Goal: Task Accomplishment & Management: Manage account settings

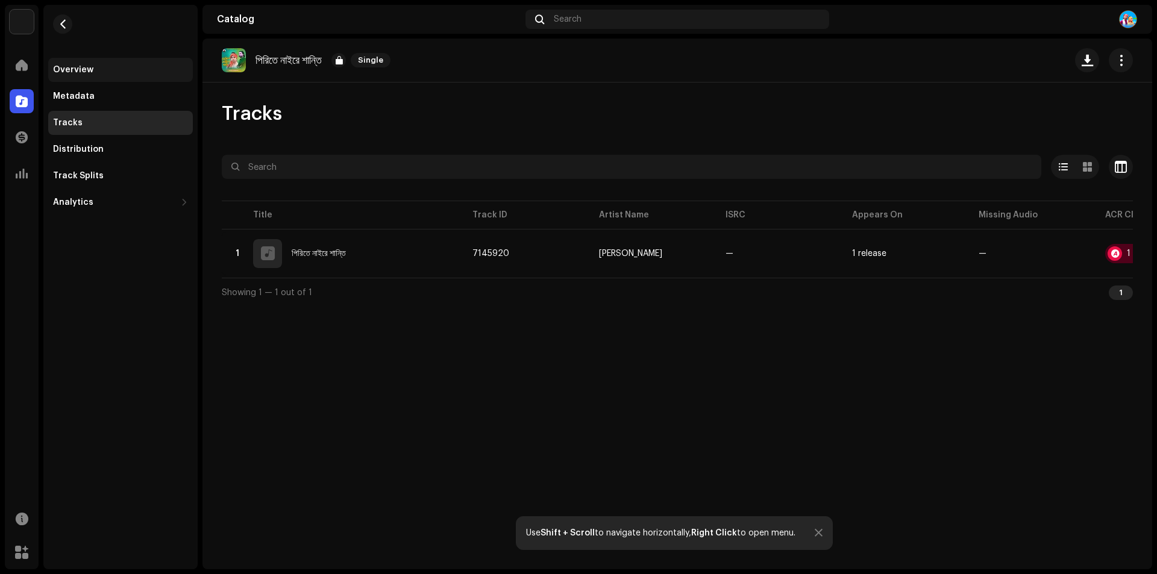
click at [78, 68] on div "Overview" at bounding box center [73, 70] width 40 height 10
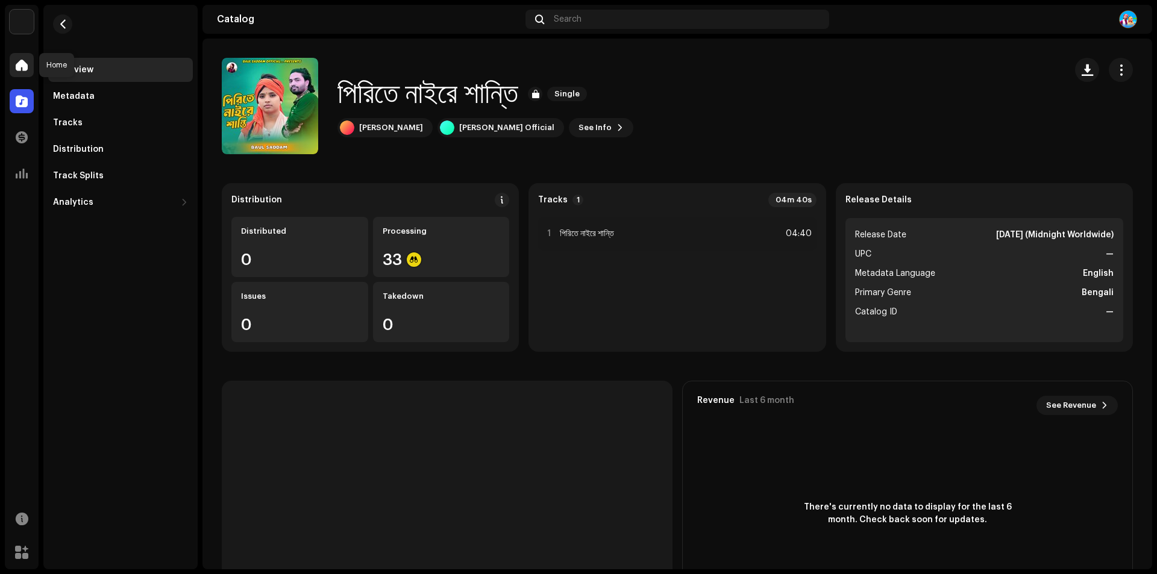
click at [24, 66] on span at bounding box center [22, 65] width 12 height 10
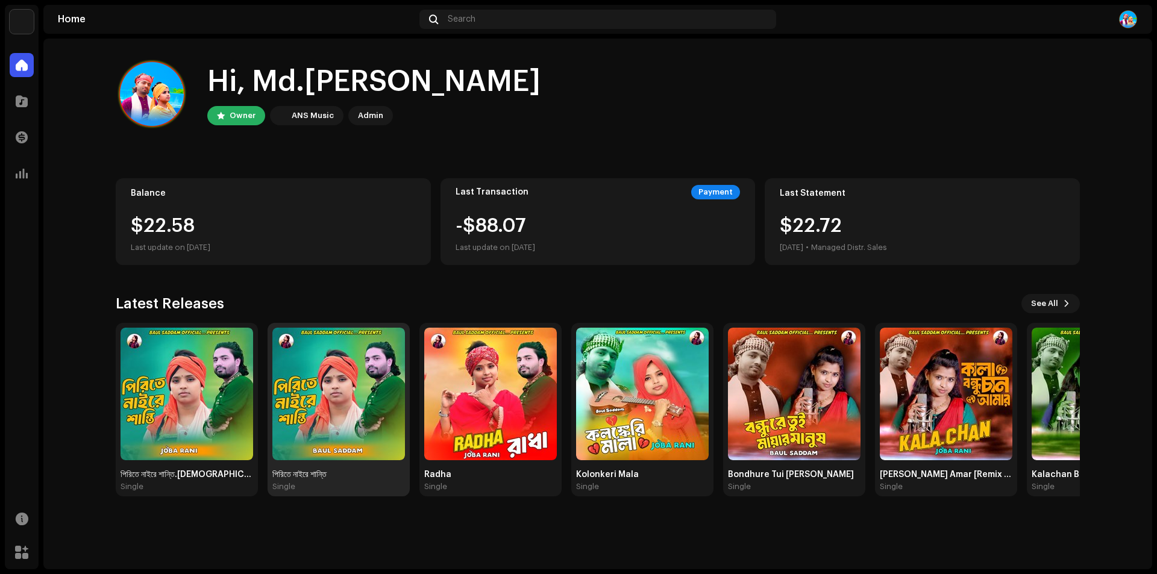
click at [345, 404] on img at bounding box center [338, 394] width 133 height 133
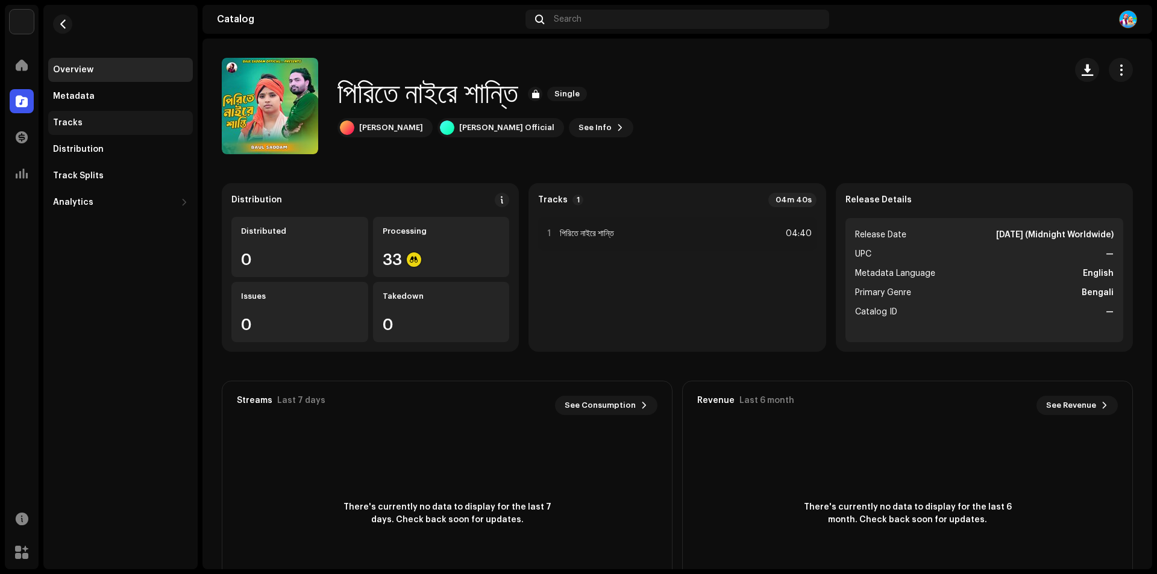
click at [73, 117] on div "Tracks" at bounding box center [120, 123] width 145 height 24
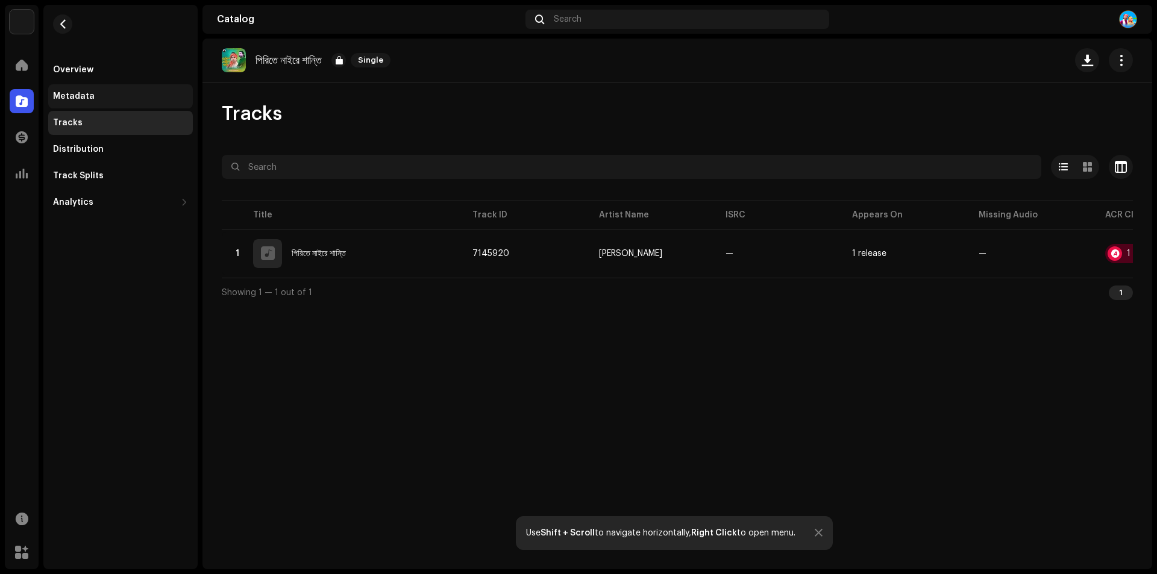
click at [72, 93] on div "Metadata" at bounding box center [74, 97] width 42 height 10
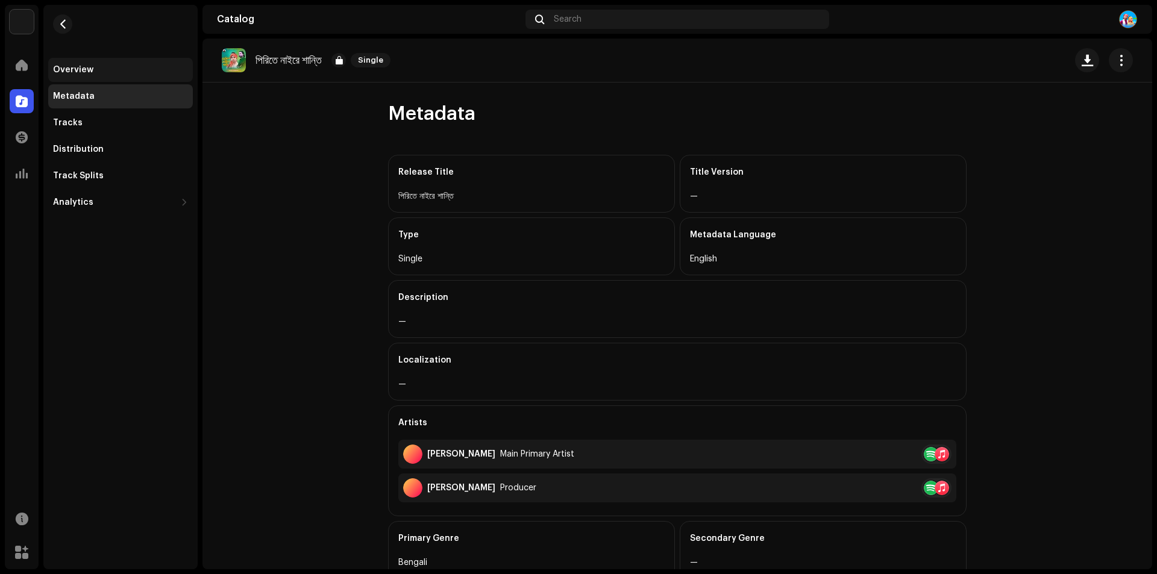
click at [77, 67] on div "Overview" at bounding box center [73, 70] width 40 height 10
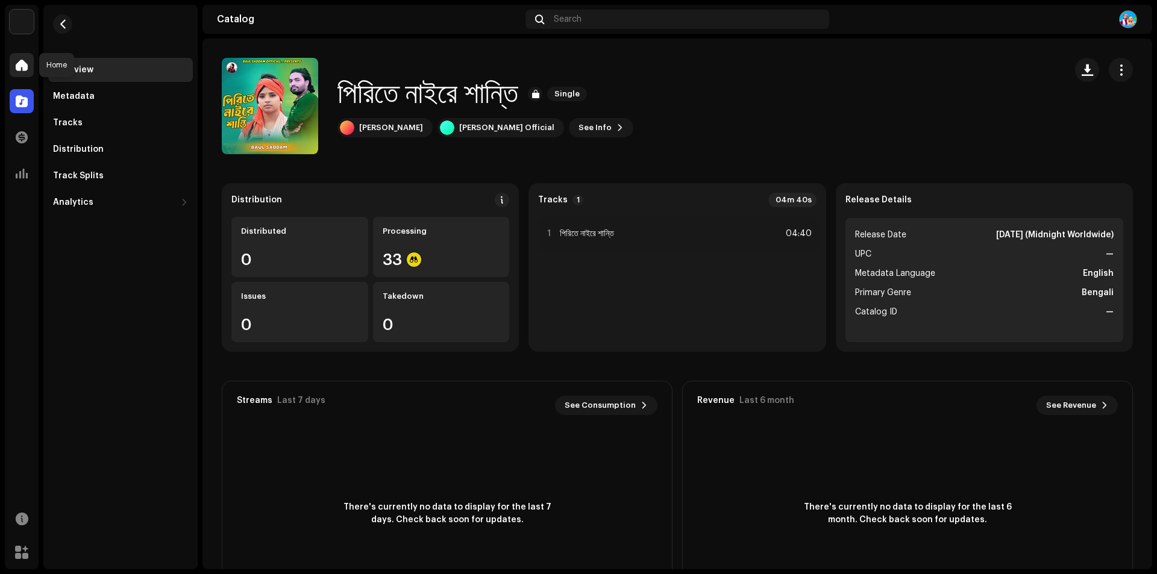
click at [13, 65] on div at bounding box center [22, 65] width 24 height 24
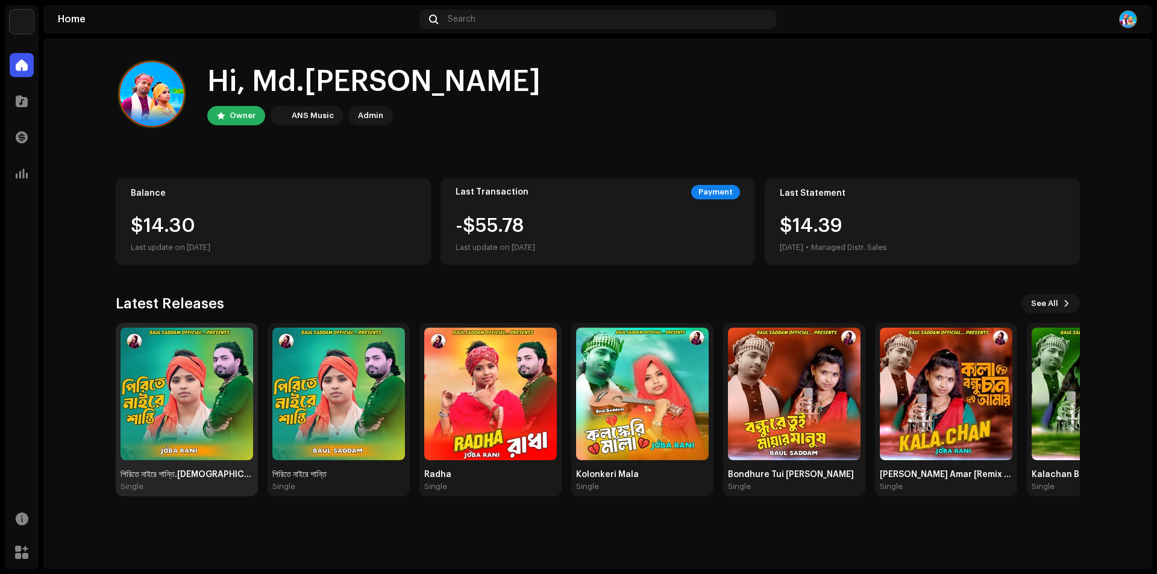
click at [169, 404] on img at bounding box center [186, 394] width 133 height 133
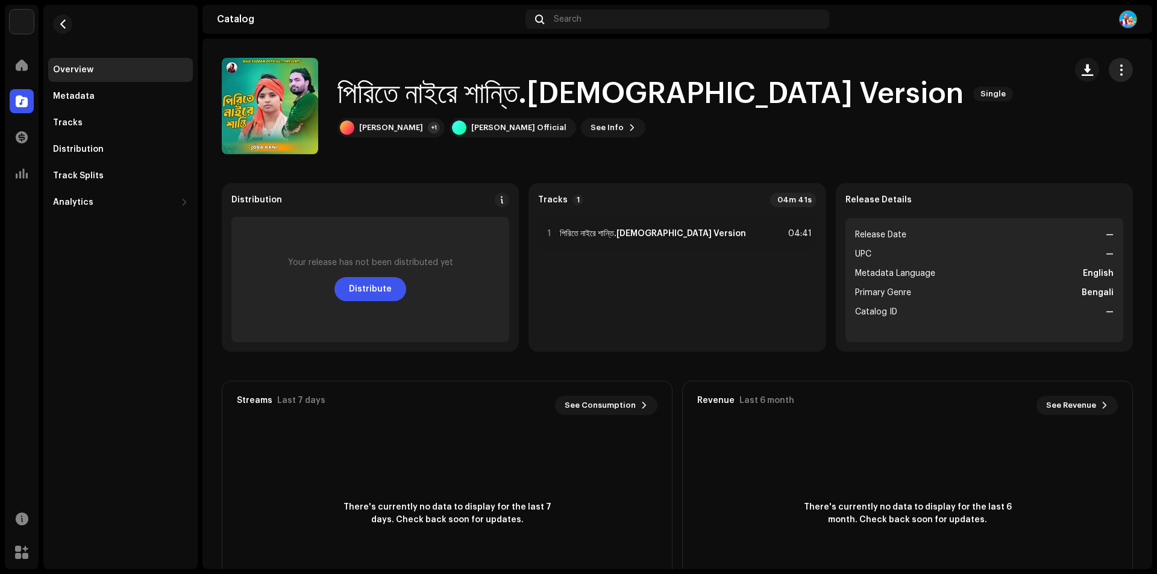
click at [1115, 69] on span "button" at bounding box center [1120, 70] width 11 height 10
click at [1030, 127] on div "Edit" at bounding box center [1059, 124] width 112 height 10
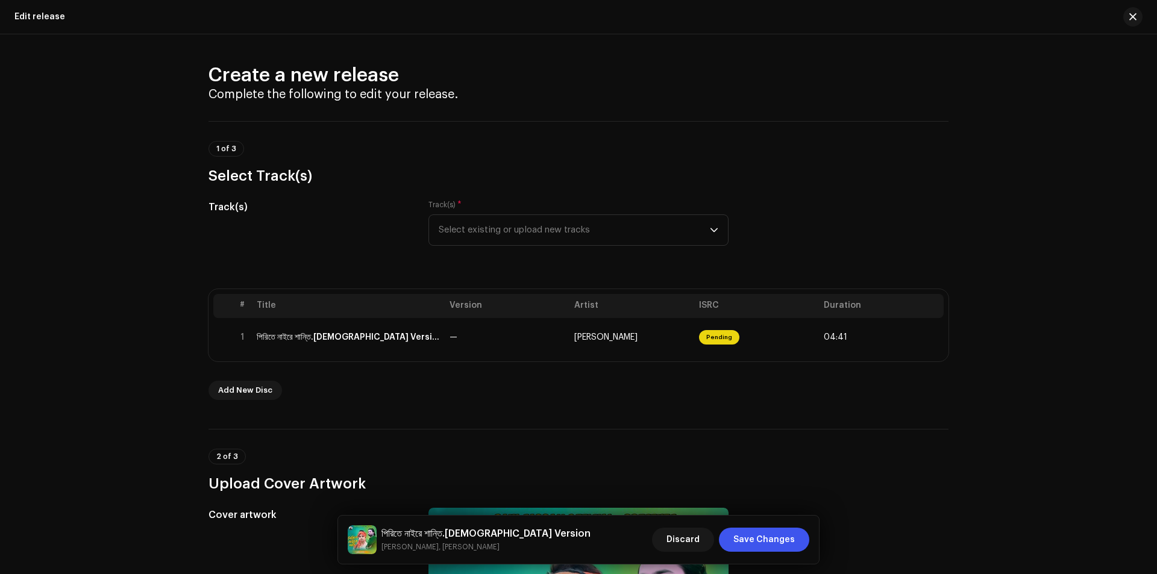
click at [1014, 68] on div "Create a new release Complete the following to edit your release. 1 of 3 Select…" at bounding box center [578, 304] width 1157 height 540
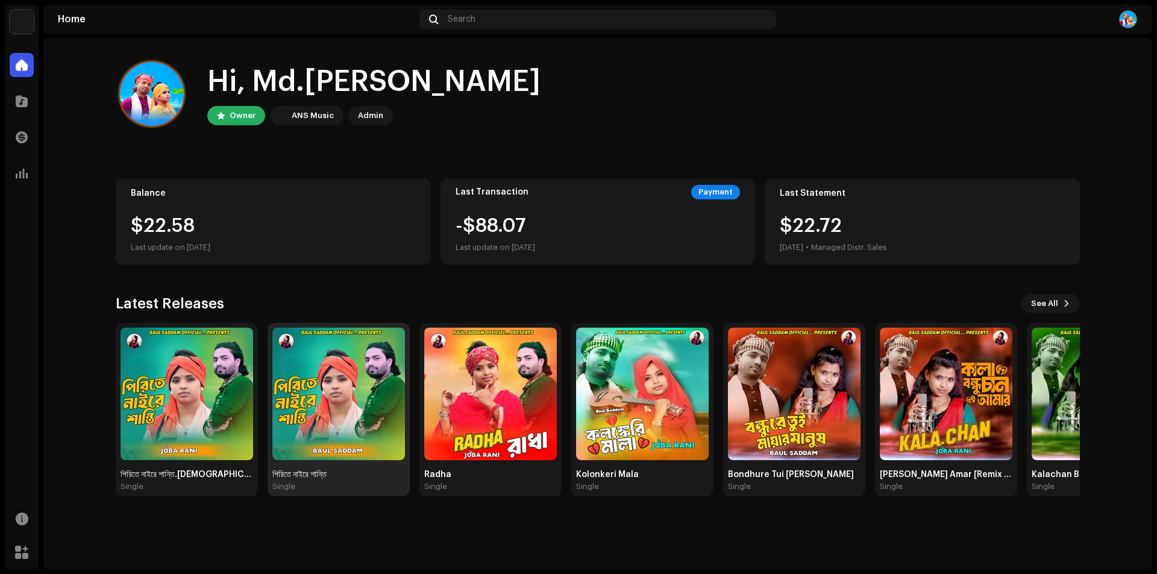
click at [325, 396] on img at bounding box center [338, 394] width 133 height 133
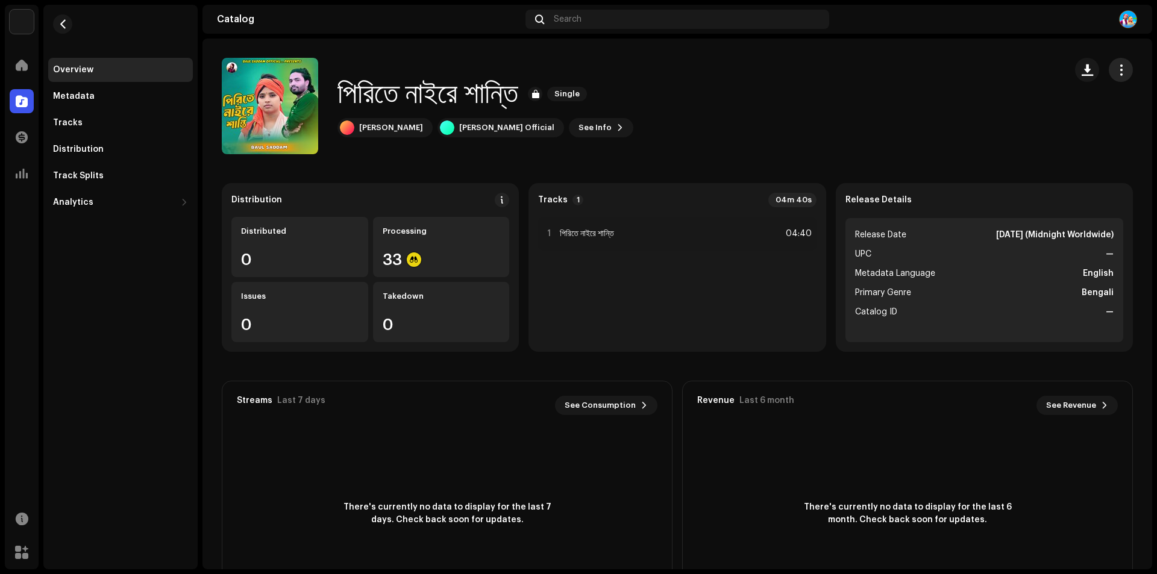
click at [1115, 66] on span "button" at bounding box center [1120, 70] width 11 height 10
click at [903, 63] on div "পিরিতে নাইরে শান্তি Single [PERSON_NAME] [PERSON_NAME] Official See Info" at bounding box center [639, 106] width 834 height 96
click at [15, 67] on div at bounding box center [22, 65] width 24 height 24
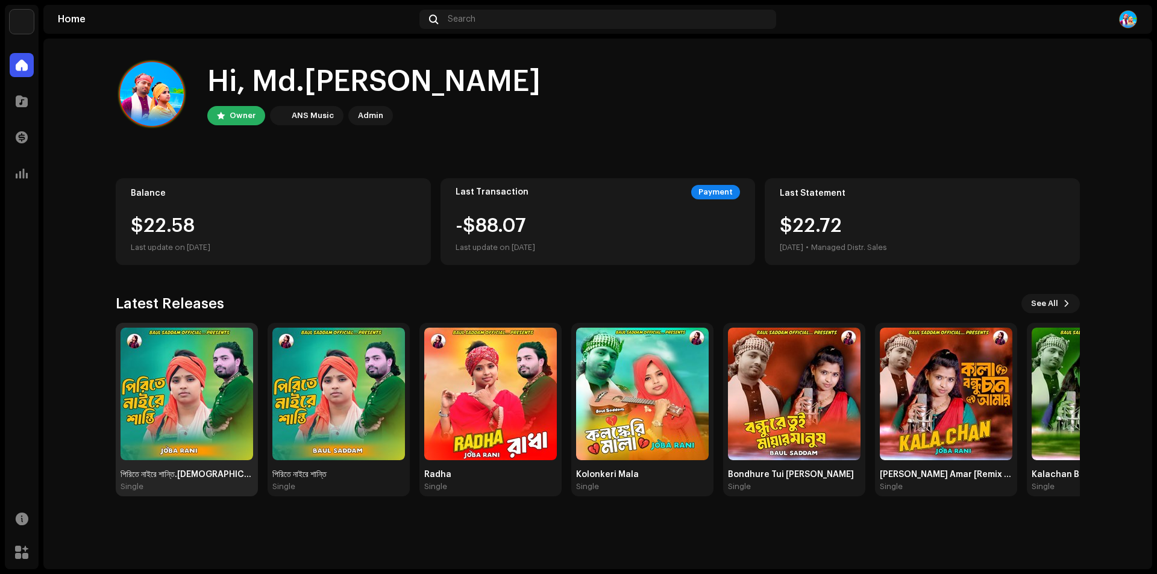
click at [210, 400] on img at bounding box center [186, 394] width 133 height 133
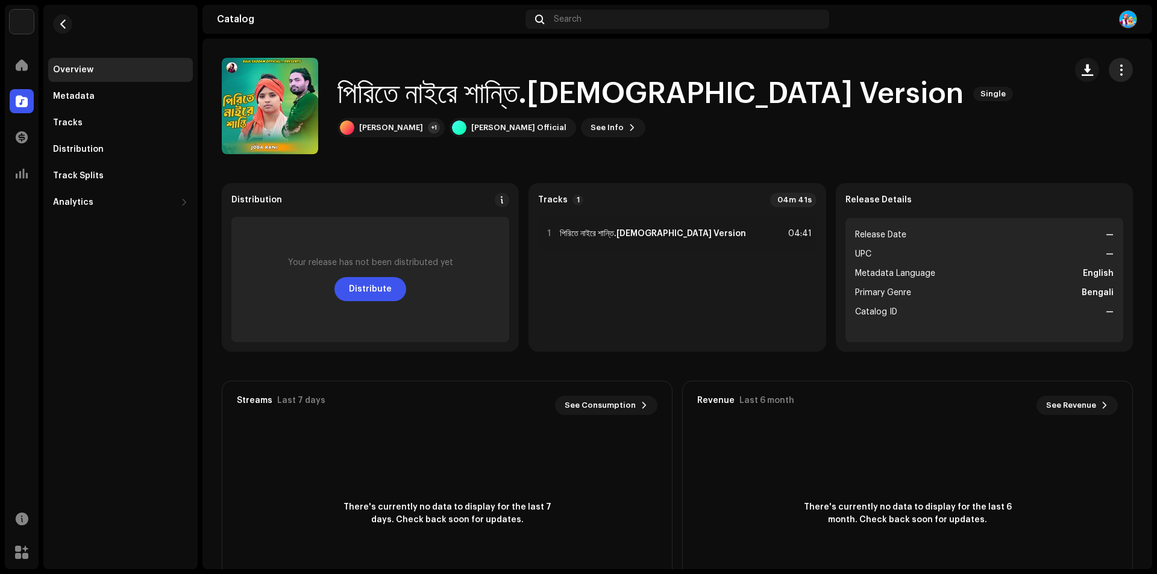
click at [1115, 67] on span "button" at bounding box center [1120, 70] width 11 height 10
click at [1022, 121] on div "Edit" at bounding box center [1059, 124] width 112 height 10
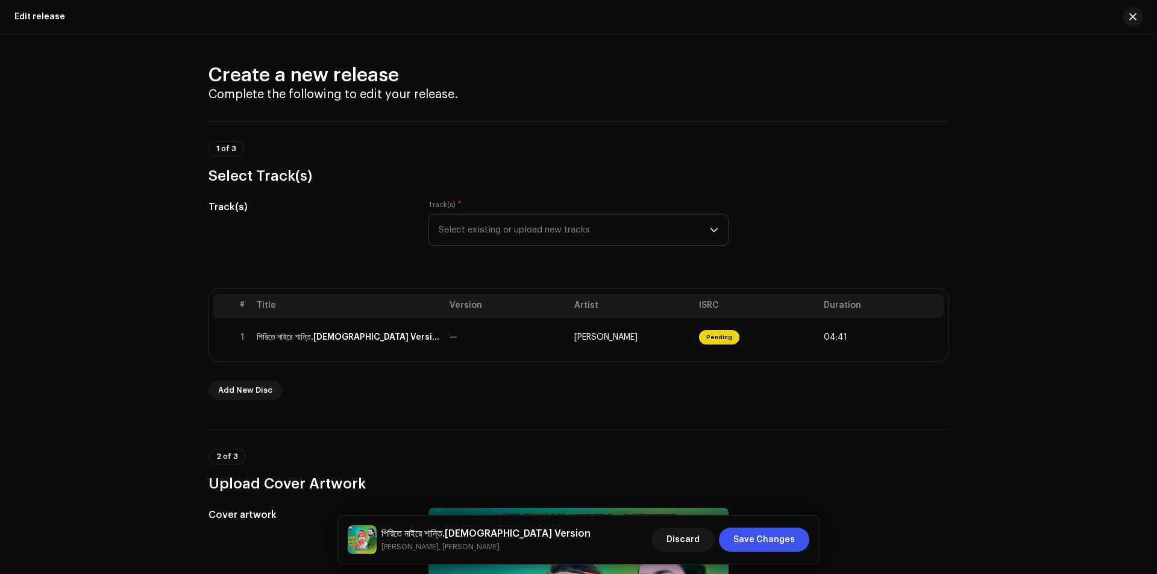
click at [661, 137] on div "1 of 3 Select Track(s)" at bounding box center [578, 153] width 740 height 64
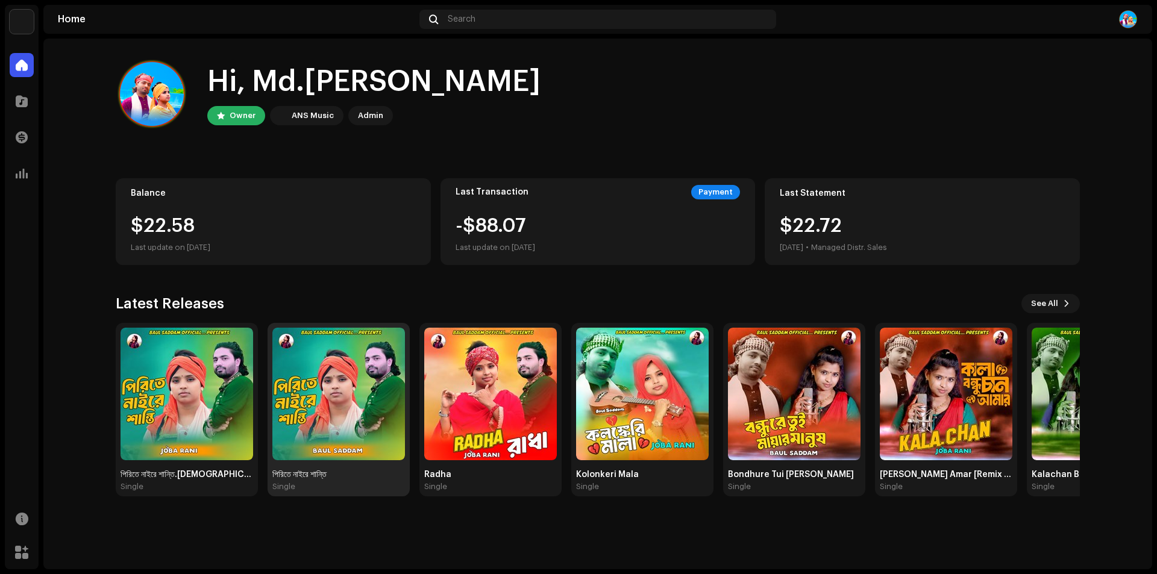
click at [326, 412] on img at bounding box center [338, 394] width 133 height 133
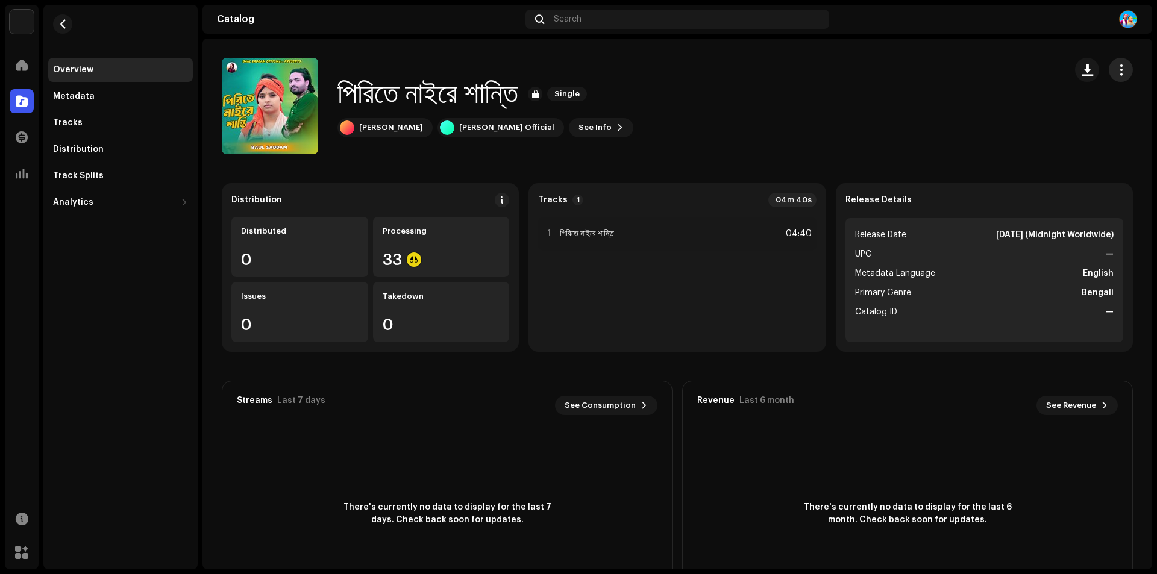
click at [1115, 67] on span "button" at bounding box center [1120, 70] width 11 height 10
click at [830, 98] on div "পিরিতে নাইরে শান্তি Single [PERSON_NAME] [PERSON_NAME] Official See Info" at bounding box center [639, 106] width 834 height 96
drag, startPoint x: 83, startPoint y: 98, endPoint x: 78, endPoint y: 105, distance: 8.2
click at [83, 98] on div "Metadata" at bounding box center [74, 97] width 42 height 10
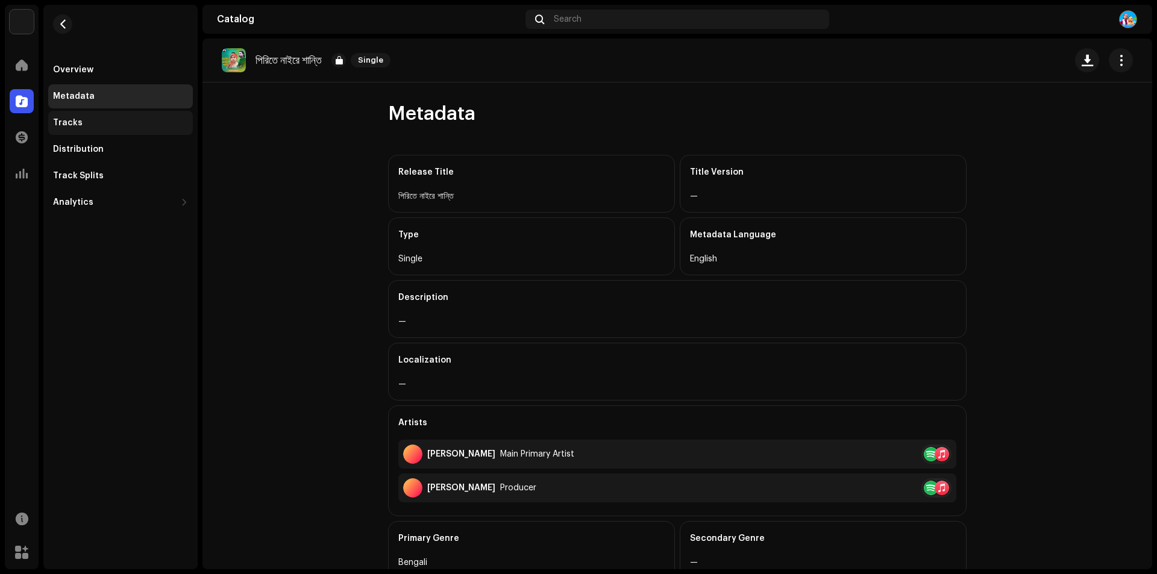
click at [72, 123] on div "Tracks" at bounding box center [68, 123] width 30 height 10
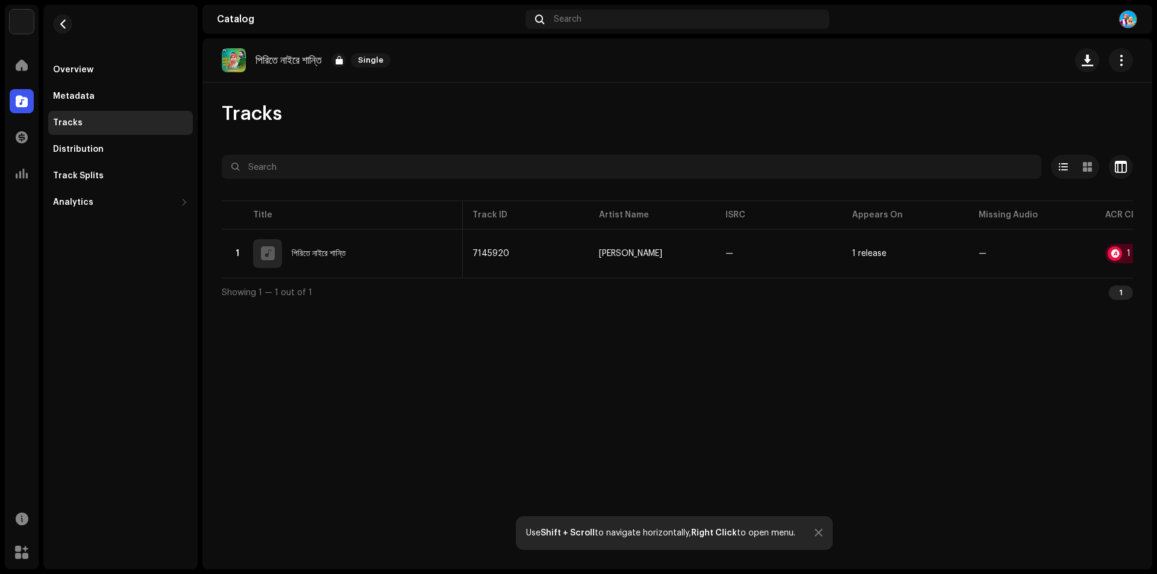
scroll to position [0, 89]
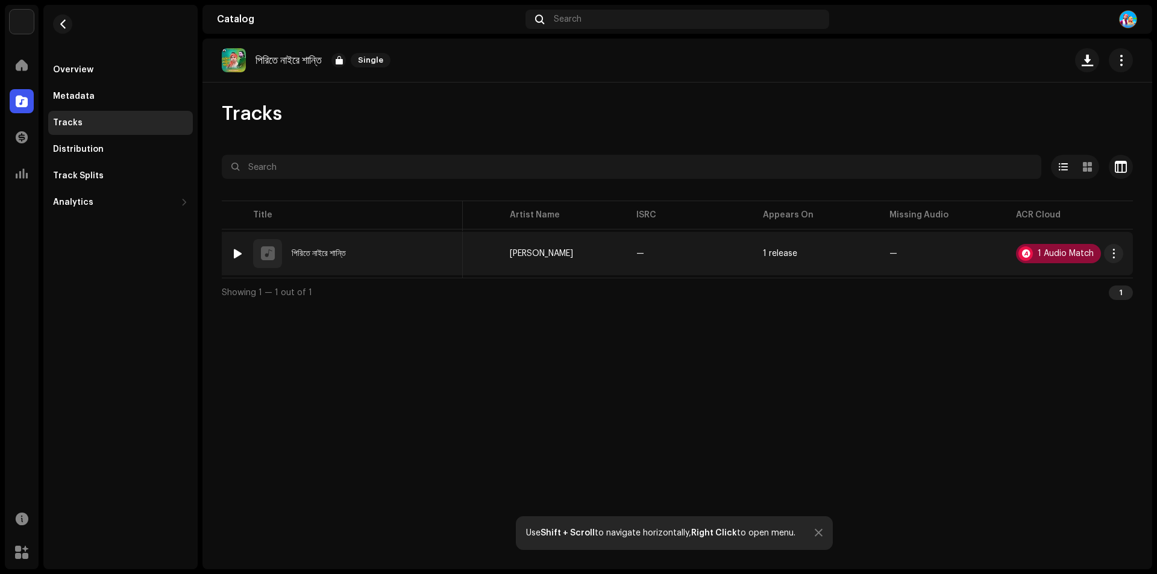
click at [1074, 252] on div "1 Audio Match" at bounding box center [1065, 253] width 56 height 8
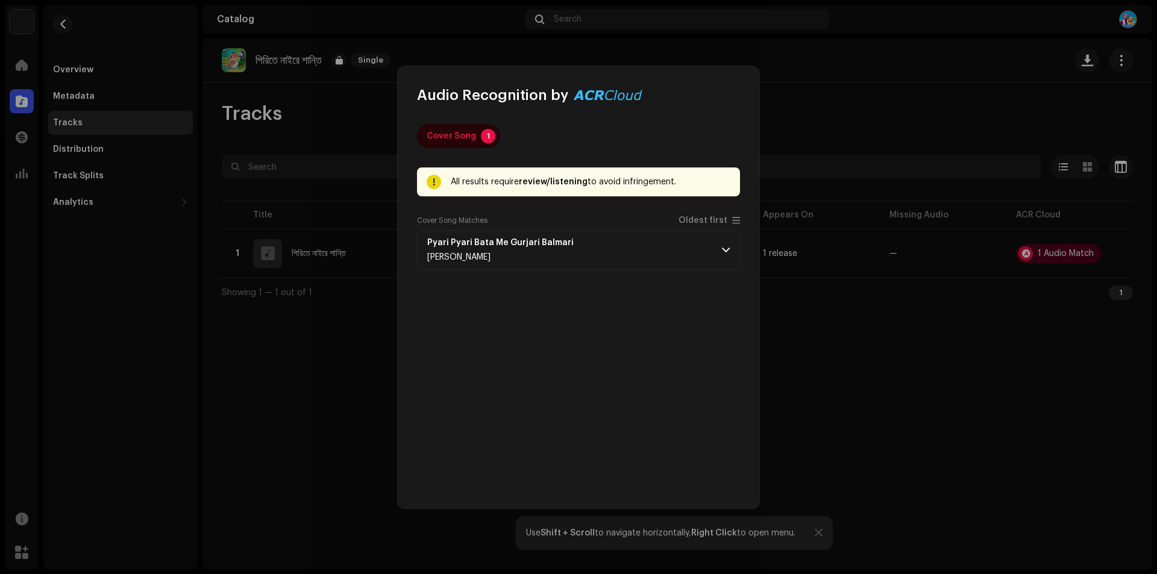
click at [740, 218] on div "Cover Song 1 All results require review/listening to avoid infringement. Remix/…" at bounding box center [578, 307] width 361 height 404
click at [737, 220] on span at bounding box center [736, 221] width 8 height 10
click at [728, 248] on span at bounding box center [726, 250] width 8 height 10
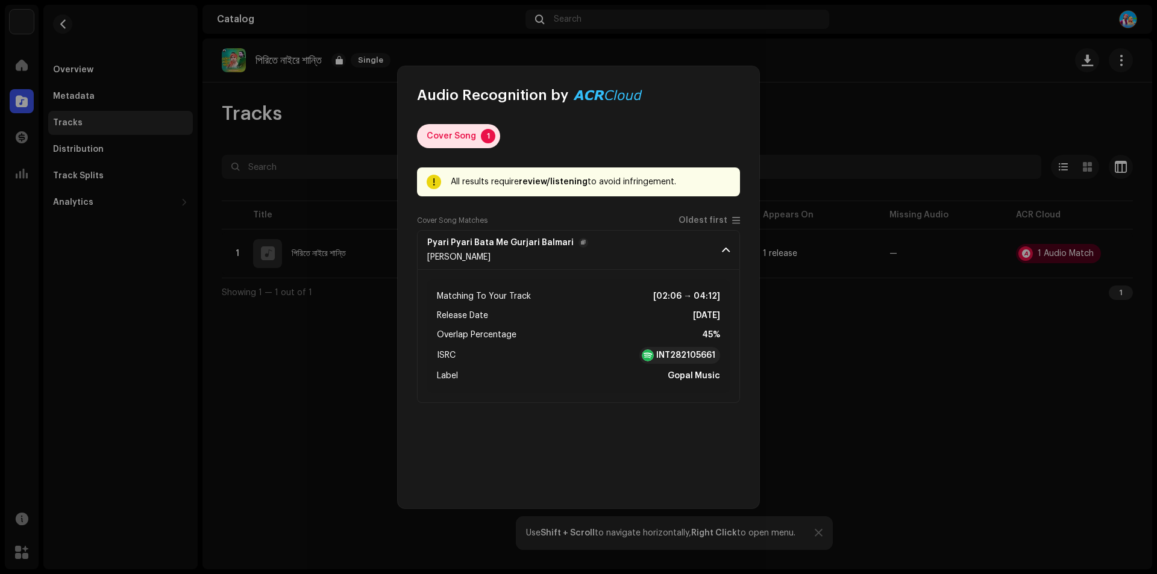
click at [440, 136] on div "Cover Song" at bounding box center [451, 136] width 49 height 24
click at [448, 134] on div "Cover Song" at bounding box center [451, 136] width 49 height 24
click at [682, 457] on div "Cover Song 1 All results require review/listening to avoid infringement. Remix/…" at bounding box center [578, 306] width 323 height 365
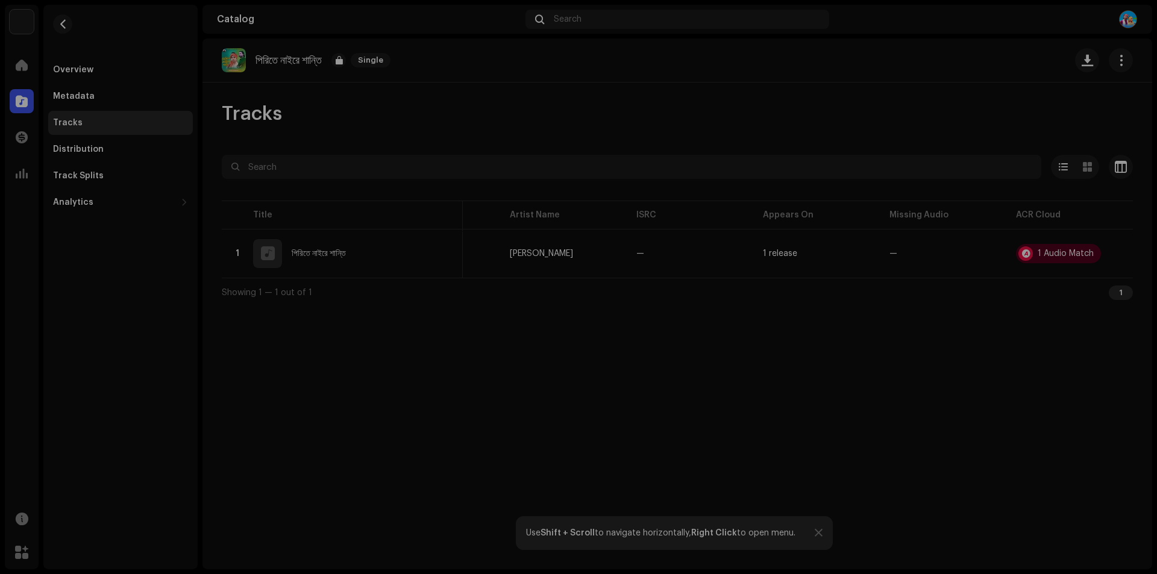
click at [822, 411] on div "Audio Recognition by Cover Song 1 All results require review/listening to avoid…" at bounding box center [578, 287] width 1157 height 574
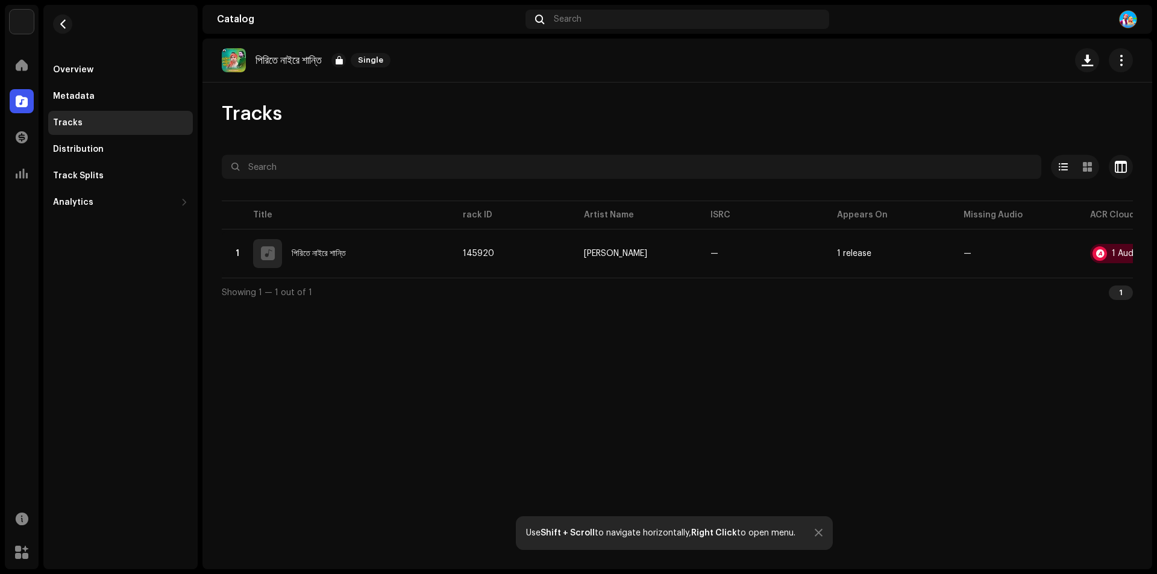
scroll to position [0, 0]
click at [69, 63] on div "Overview" at bounding box center [120, 70] width 145 height 24
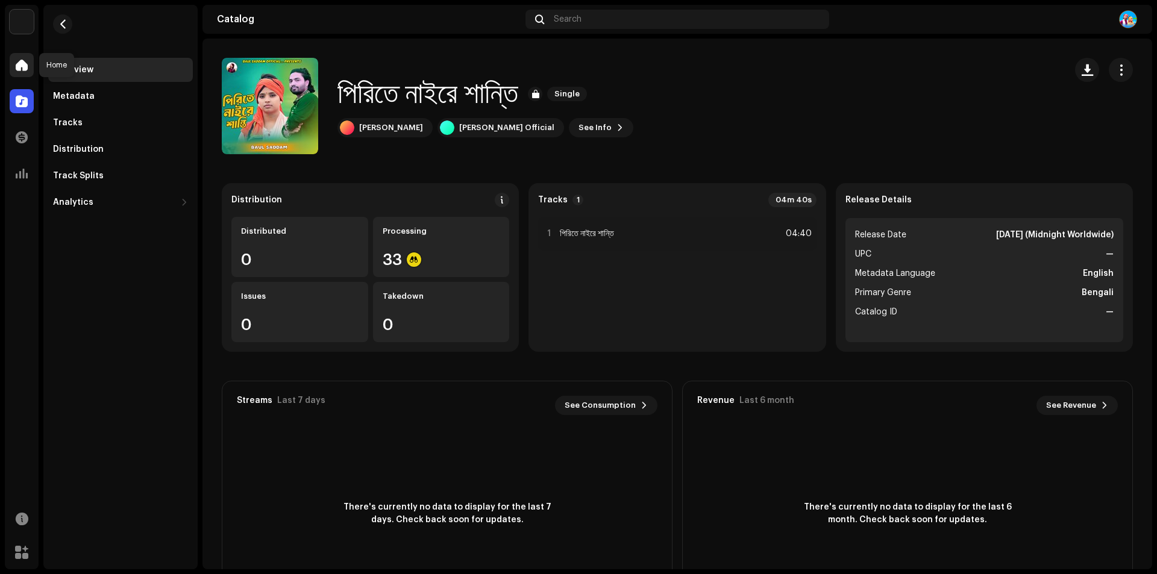
click at [19, 63] on span at bounding box center [22, 65] width 12 height 10
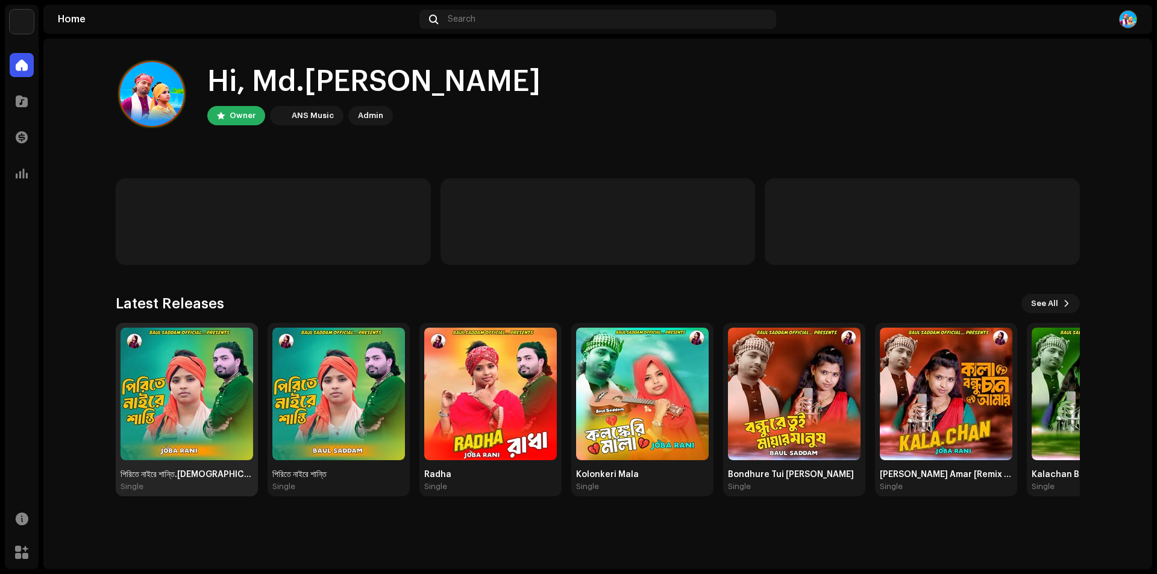
click at [168, 395] on img at bounding box center [186, 394] width 133 height 133
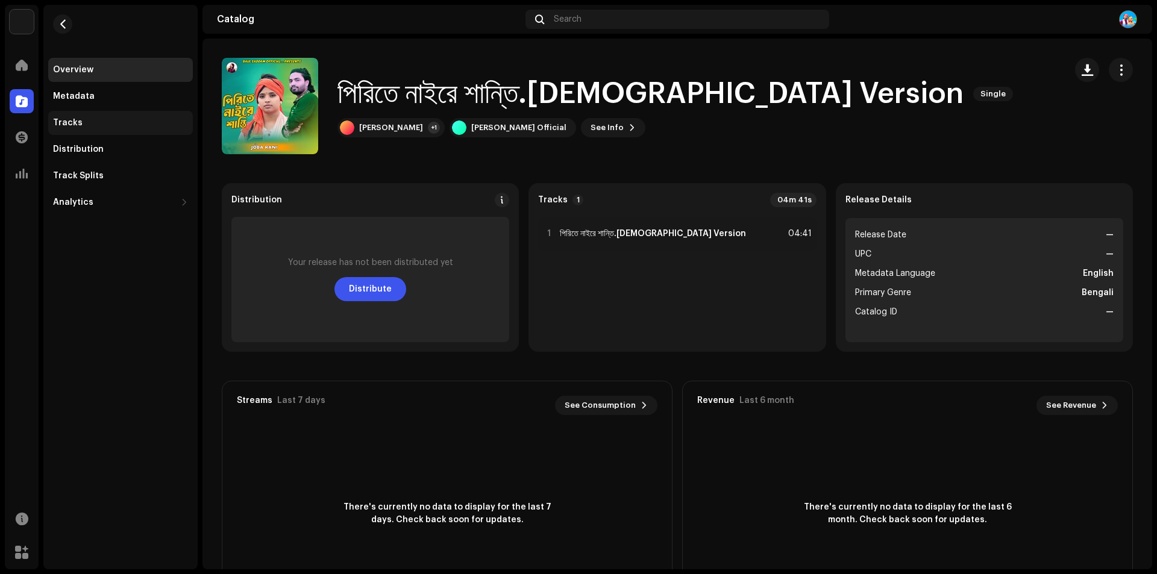
click at [77, 120] on div "Tracks" at bounding box center [68, 123] width 30 height 10
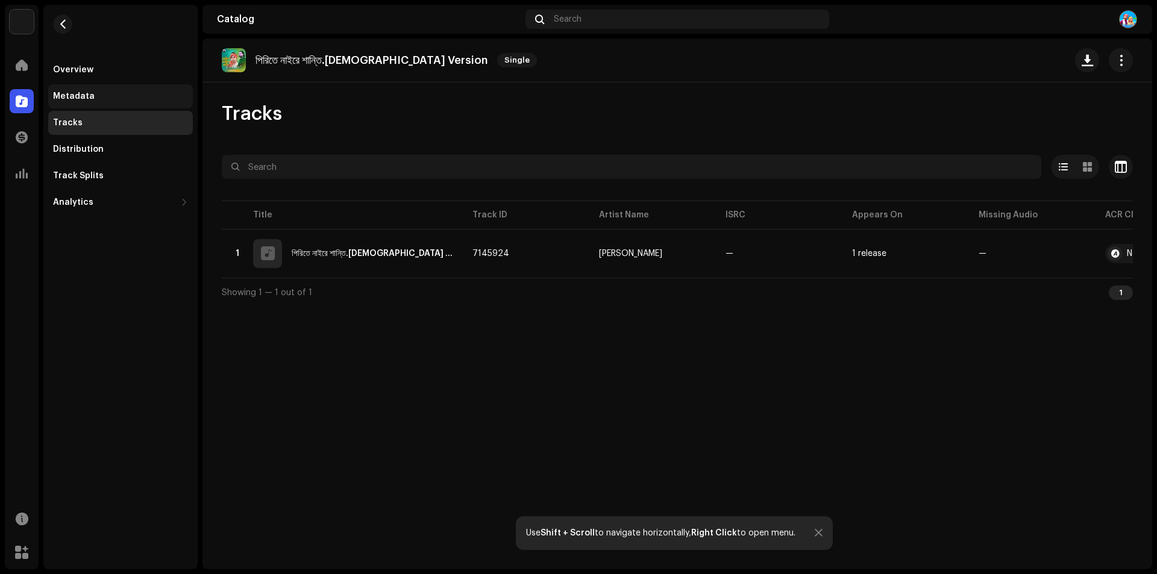
click at [76, 100] on div "Metadata" at bounding box center [74, 97] width 42 height 10
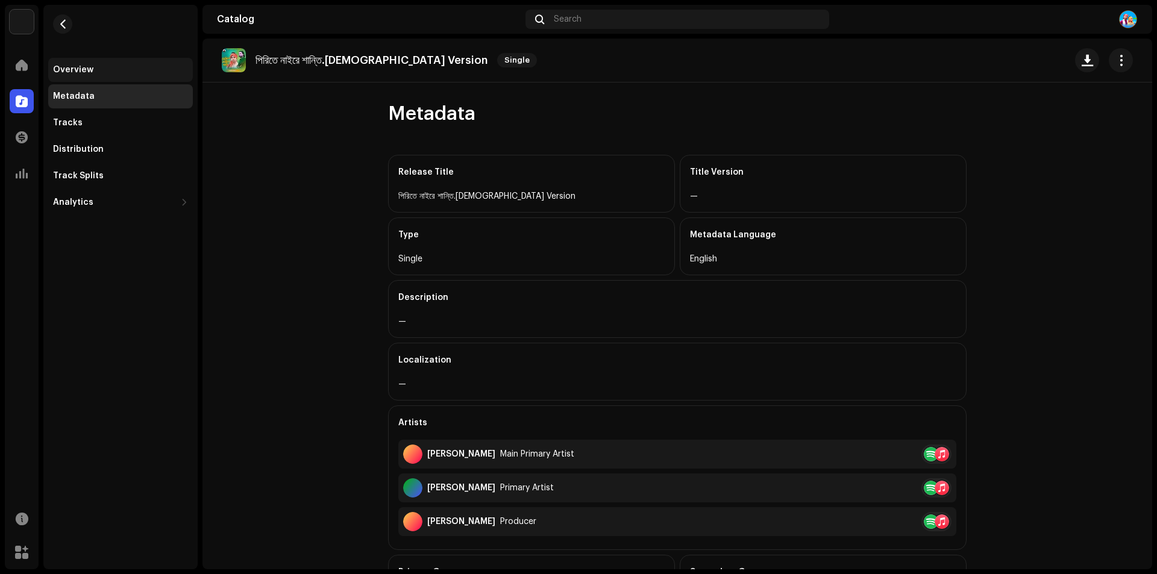
click at [75, 70] on div "Overview" at bounding box center [73, 70] width 40 height 10
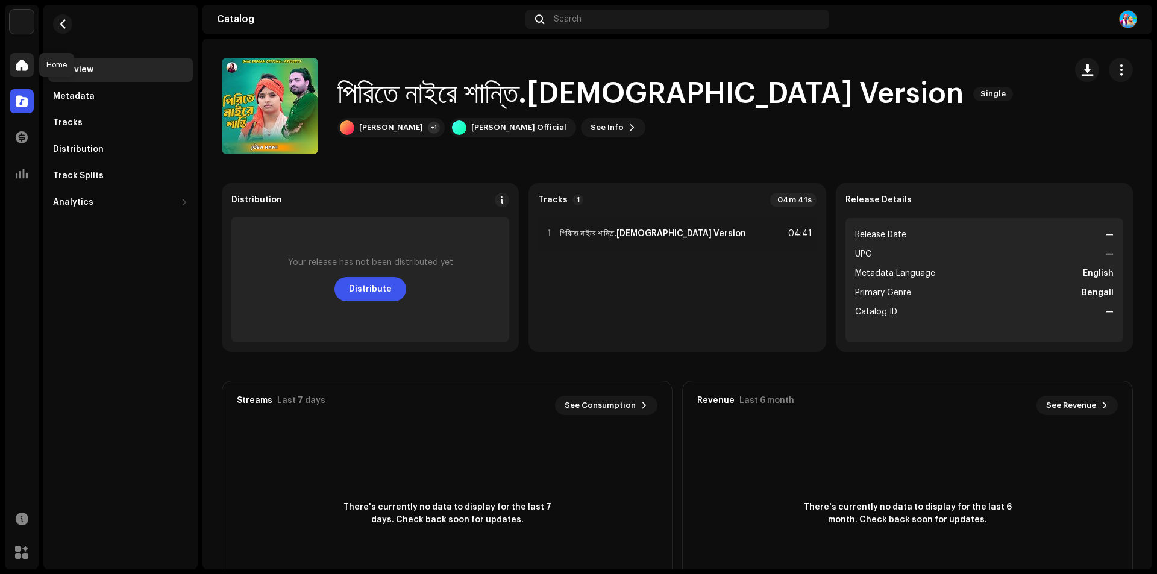
click at [20, 67] on span at bounding box center [22, 65] width 12 height 10
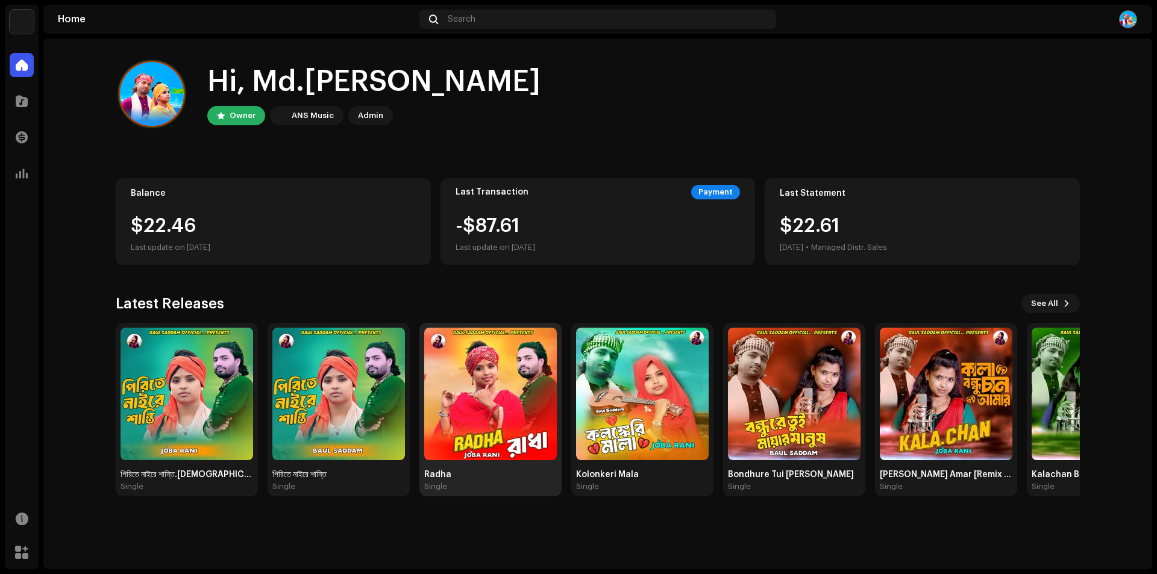
click at [499, 393] on img at bounding box center [490, 394] width 133 height 133
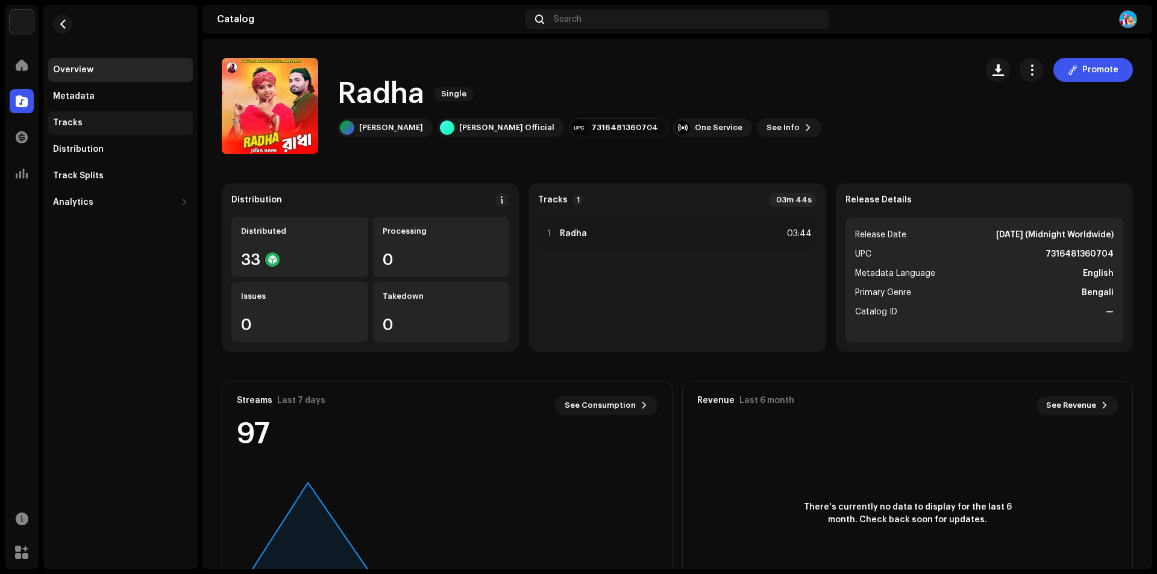
click at [71, 122] on div "Tracks" at bounding box center [68, 123] width 30 height 10
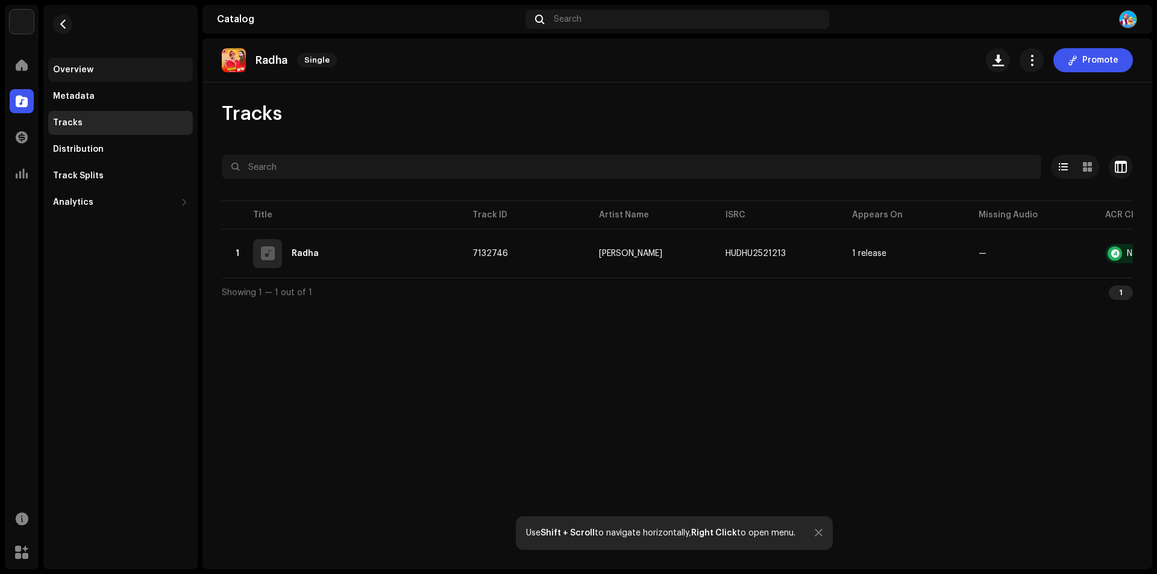
click at [81, 70] on div "Overview" at bounding box center [73, 70] width 40 height 10
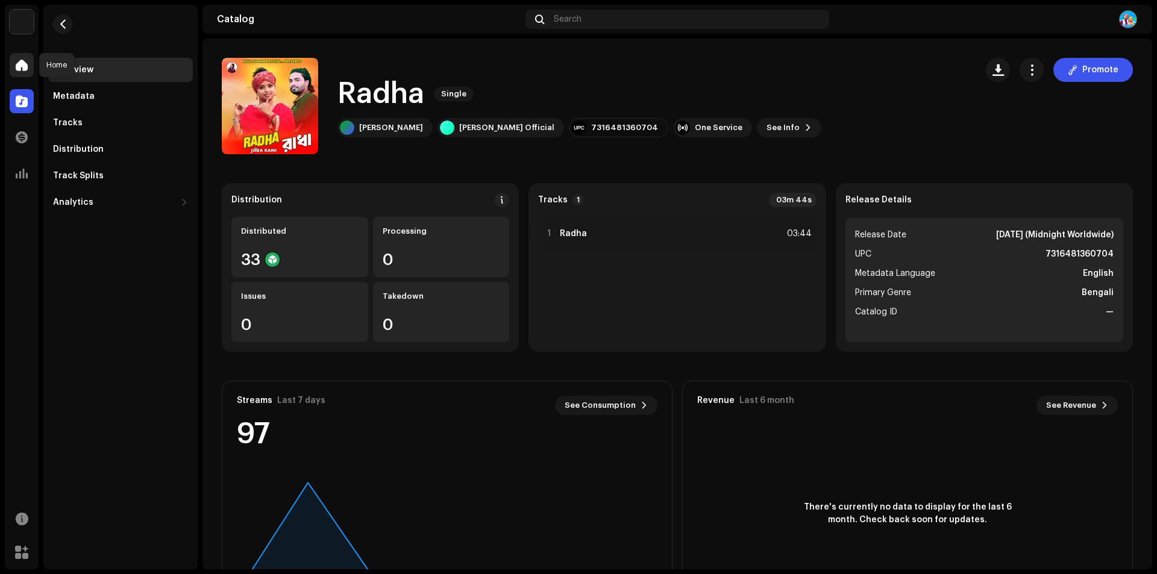
click at [22, 66] on span at bounding box center [22, 65] width 12 height 10
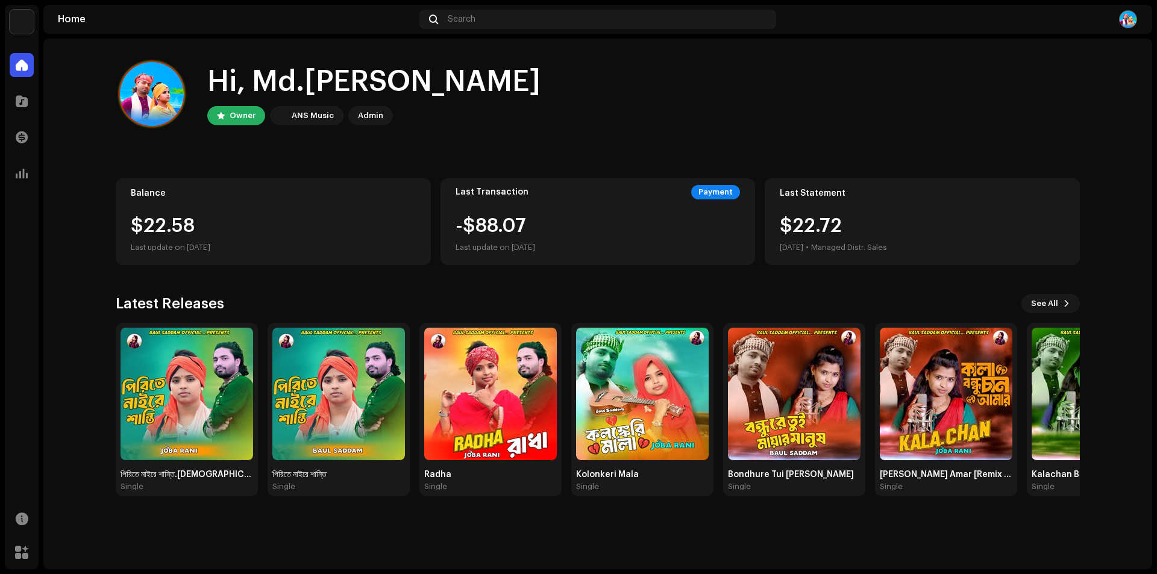
click at [486, 94] on div "Hi, Md.Saddam Owner ANS Music Admin" at bounding box center [598, 94] width 964 height 72
click at [333, 392] on img at bounding box center [338, 394] width 133 height 133
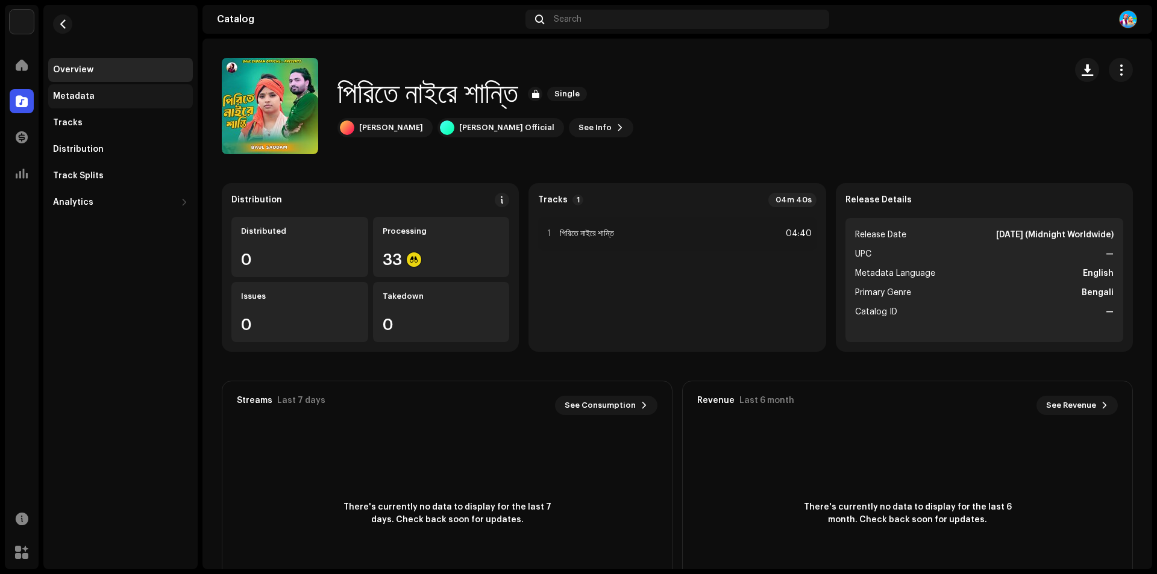
click at [81, 90] on div "Metadata" at bounding box center [120, 96] width 145 height 24
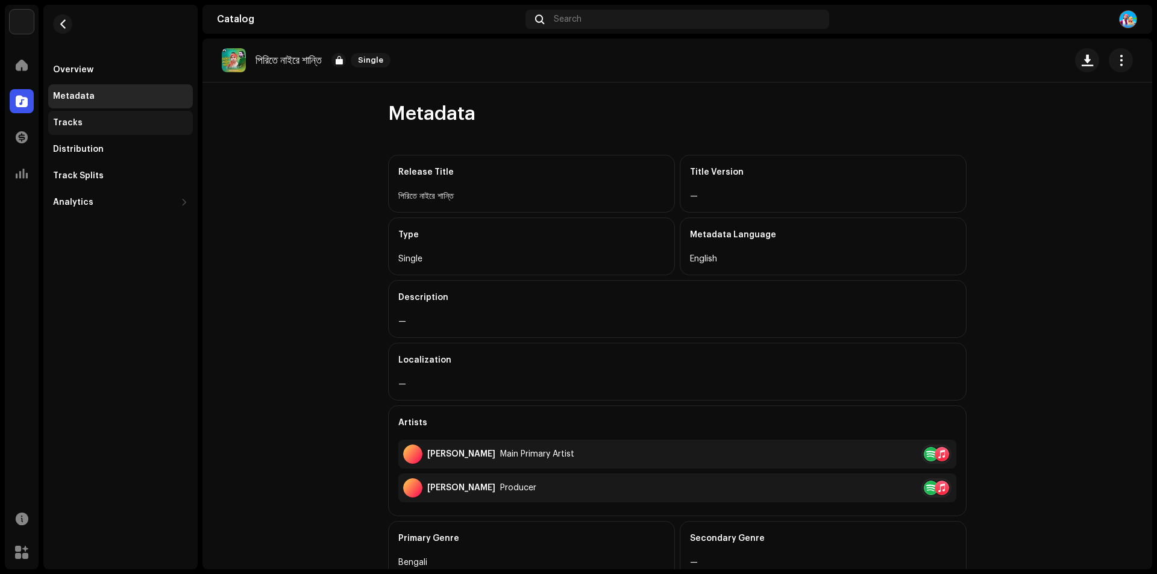
click at [67, 130] on div "Tracks" at bounding box center [120, 123] width 145 height 24
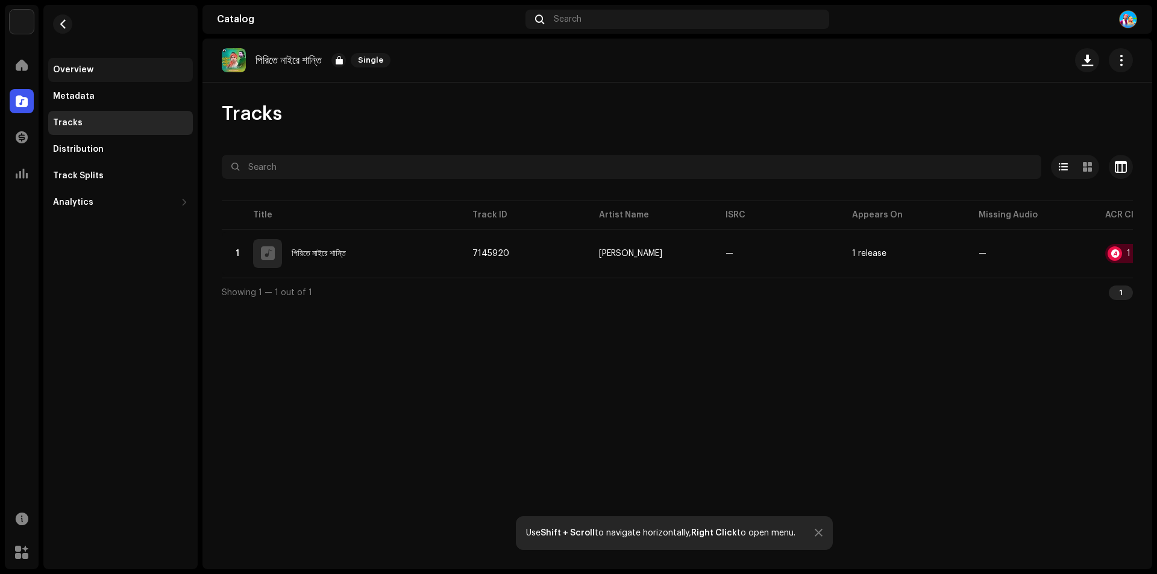
click at [81, 68] on div "Overview" at bounding box center [73, 70] width 40 height 10
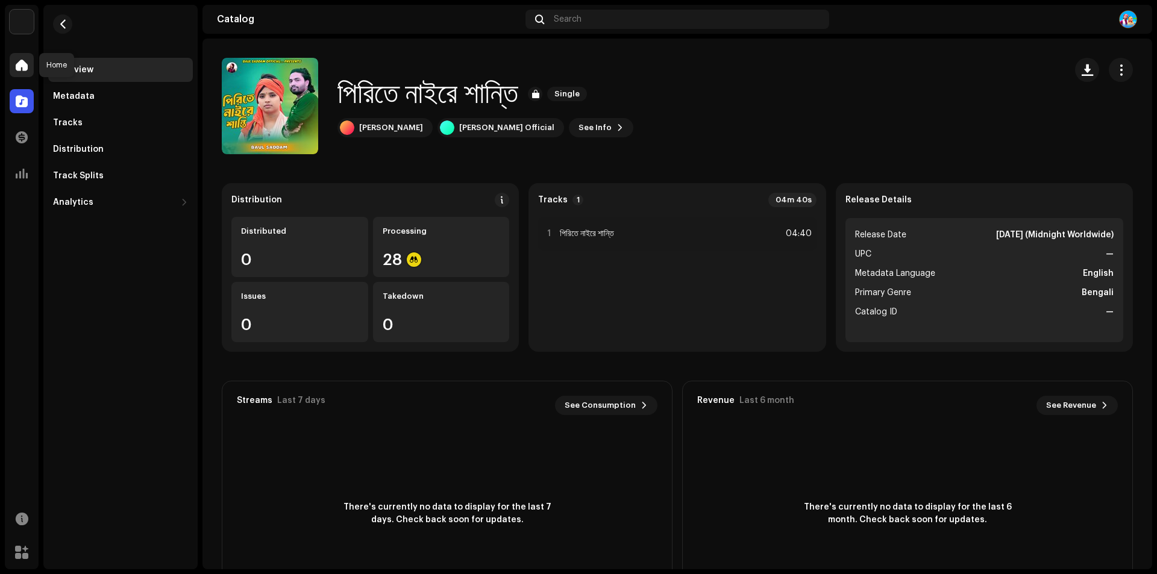
click at [17, 61] on span at bounding box center [22, 65] width 12 height 10
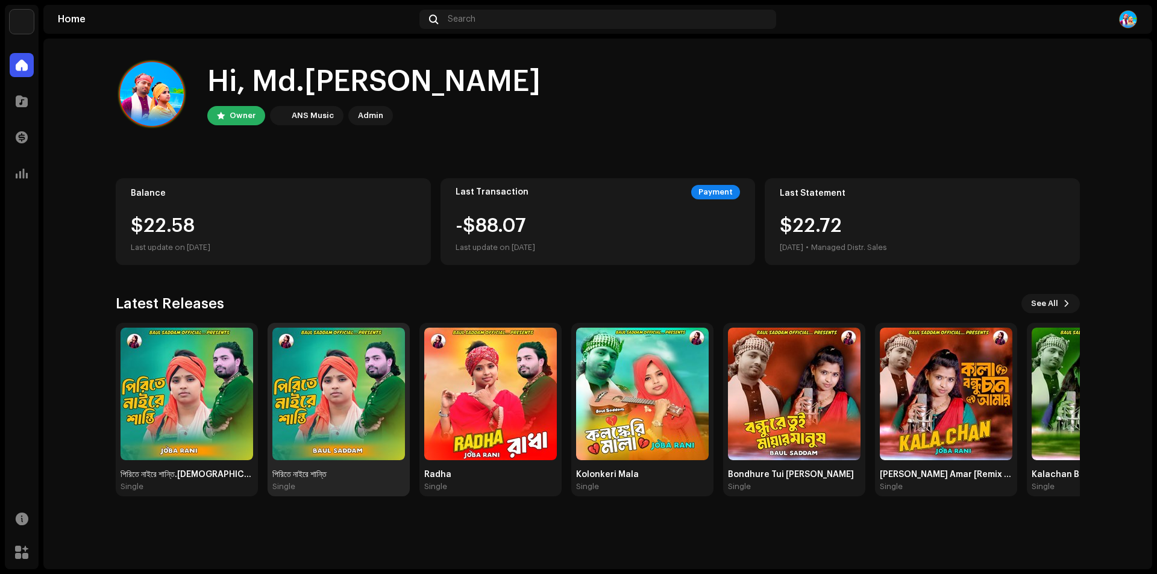
click at [342, 392] on img at bounding box center [338, 394] width 133 height 133
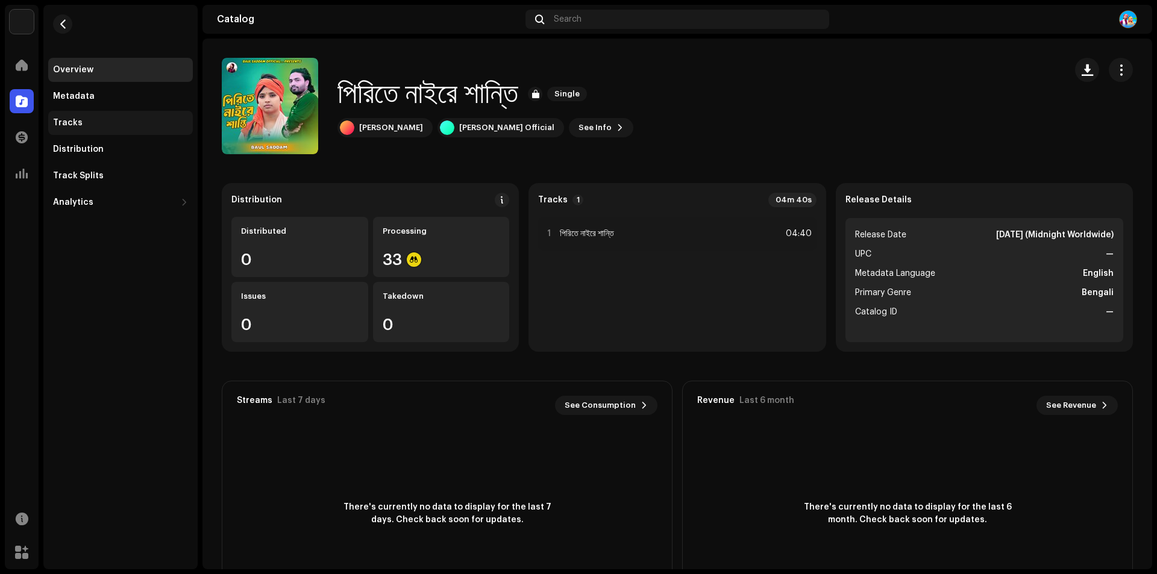
click at [77, 119] on div "Tracks" at bounding box center [68, 123] width 30 height 10
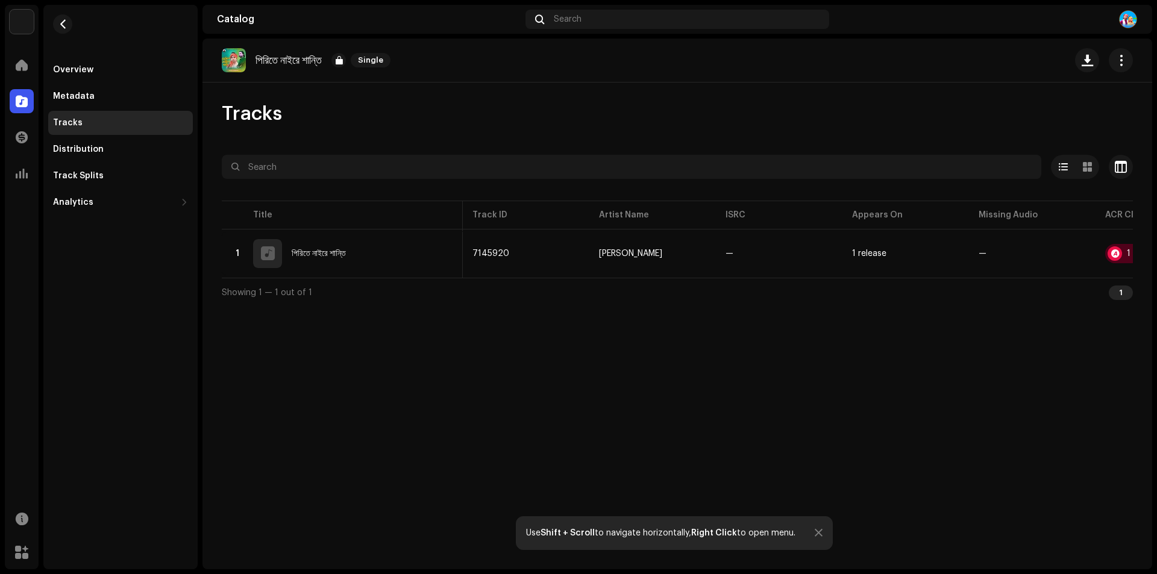
scroll to position [0, 89]
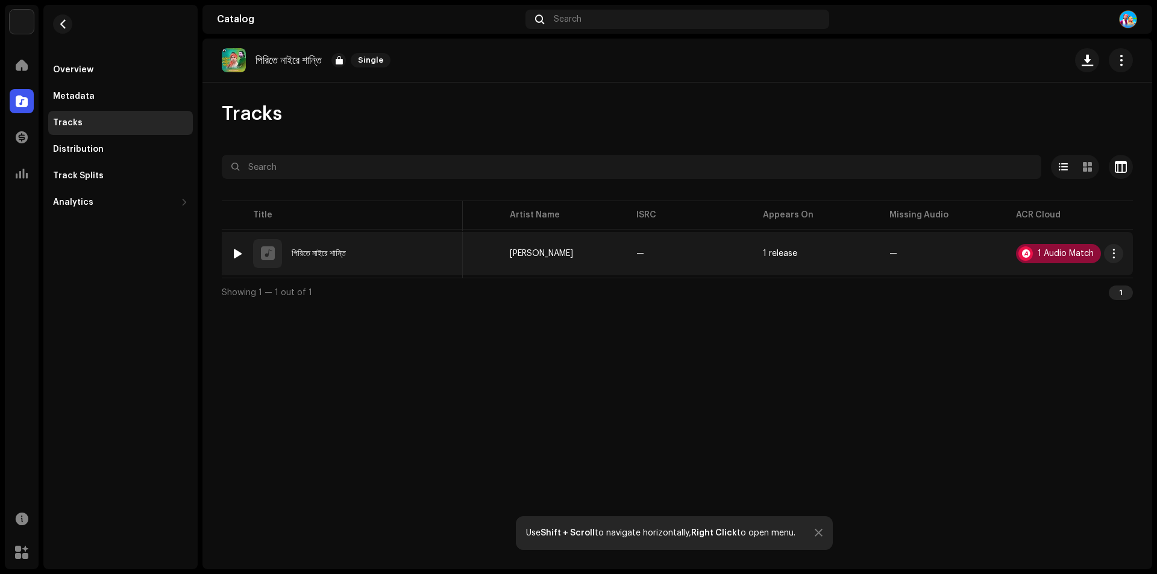
click at [1065, 254] on div "1 Audio Match" at bounding box center [1065, 253] width 56 height 8
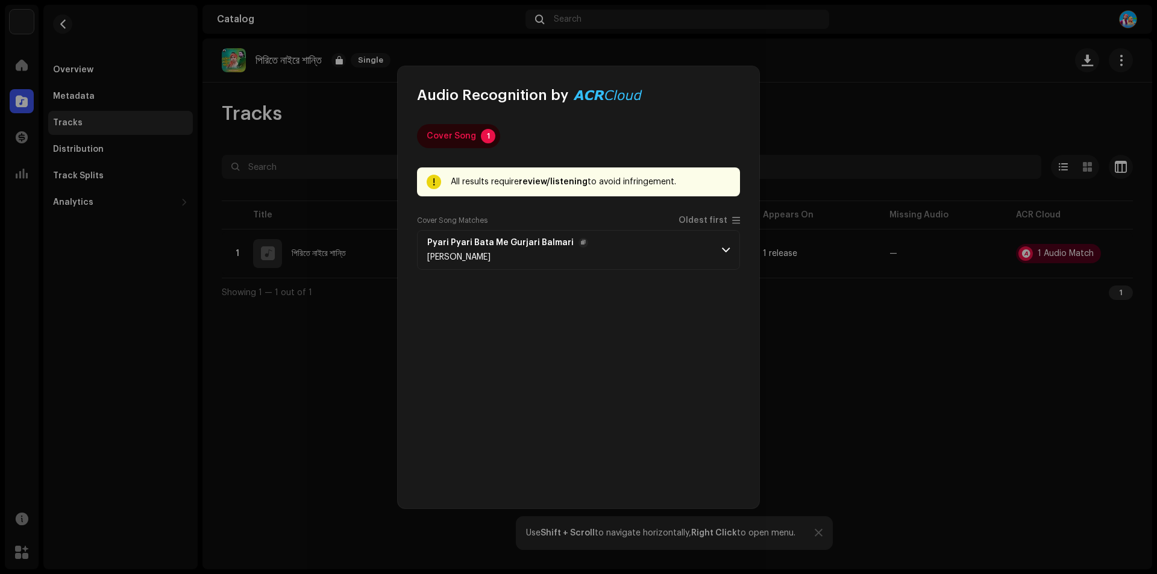
click at [715, 245] on p-accordion-header "Pyari Pyari Bata Me Gurjari Balmari Prabhu Mandariya" at bounding box center [578, 250] width 323 height 40
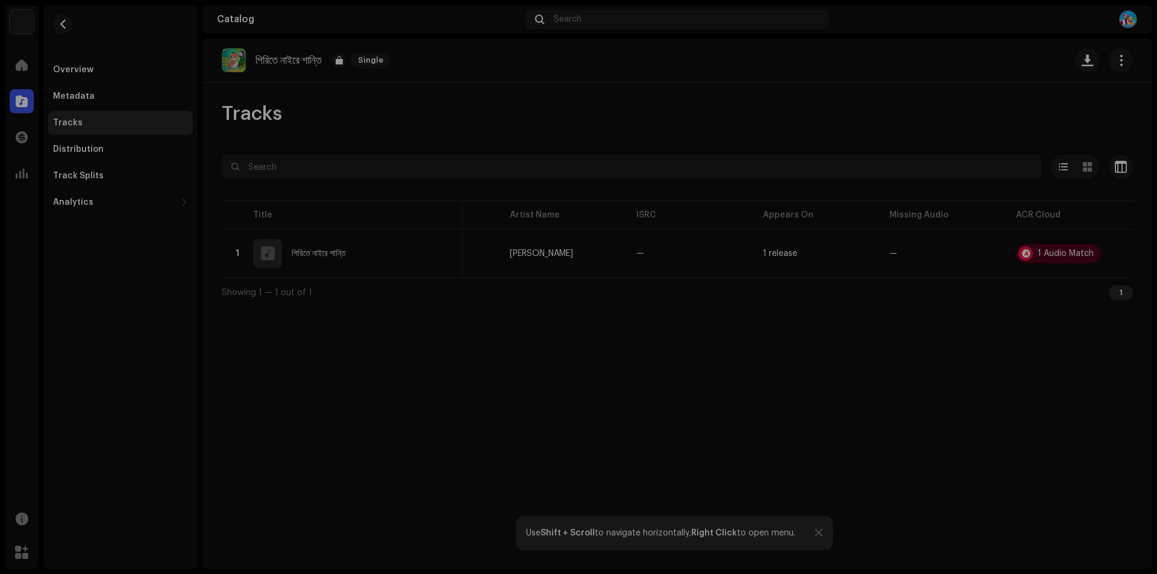
click at [857, 101] on div "Audio Recognition by Cover Song 1 All results require review/listening to avoid…" at bounding box center [578, 287] width 1157 height 574
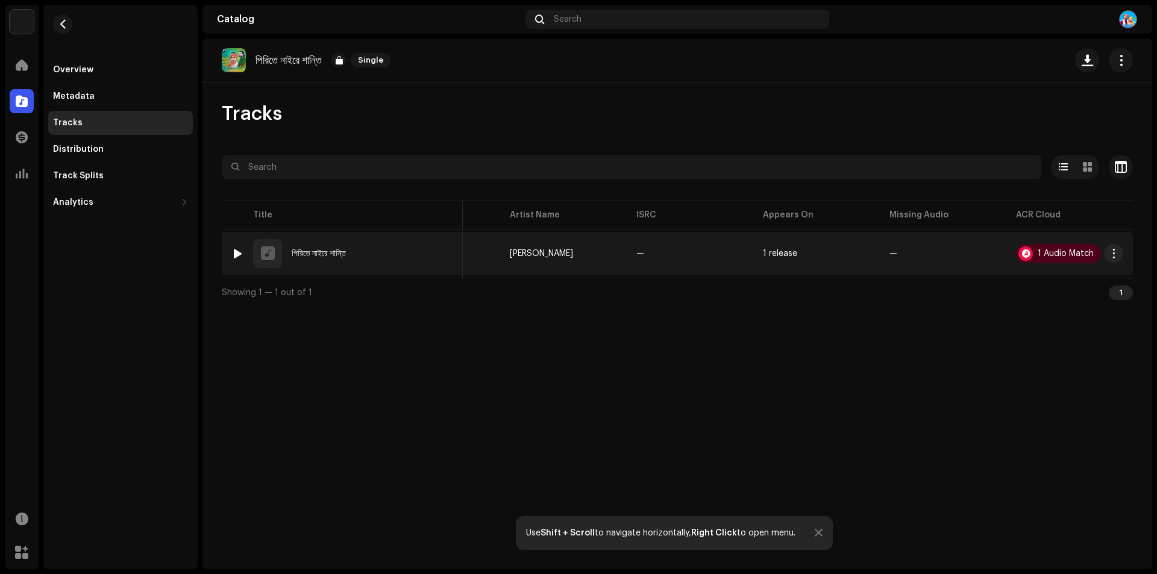
click at [234, 257] on div at bounding box center [237, 254] width 9 height 10
click at [239, 252] on div at bounding box center [237, 254] width 9 height 10
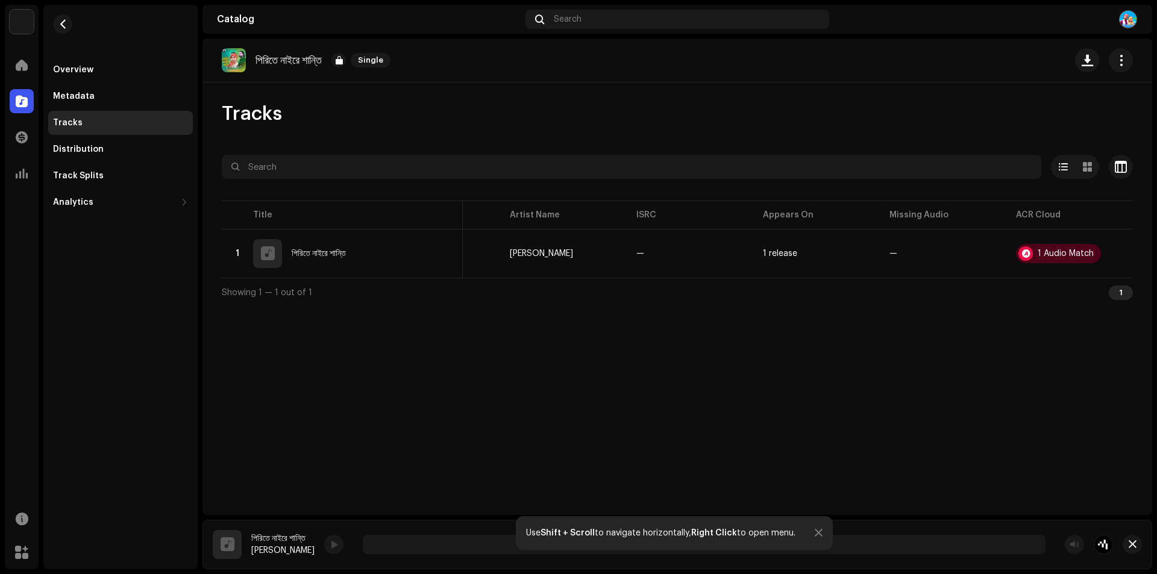
scroll to position [0, 0]
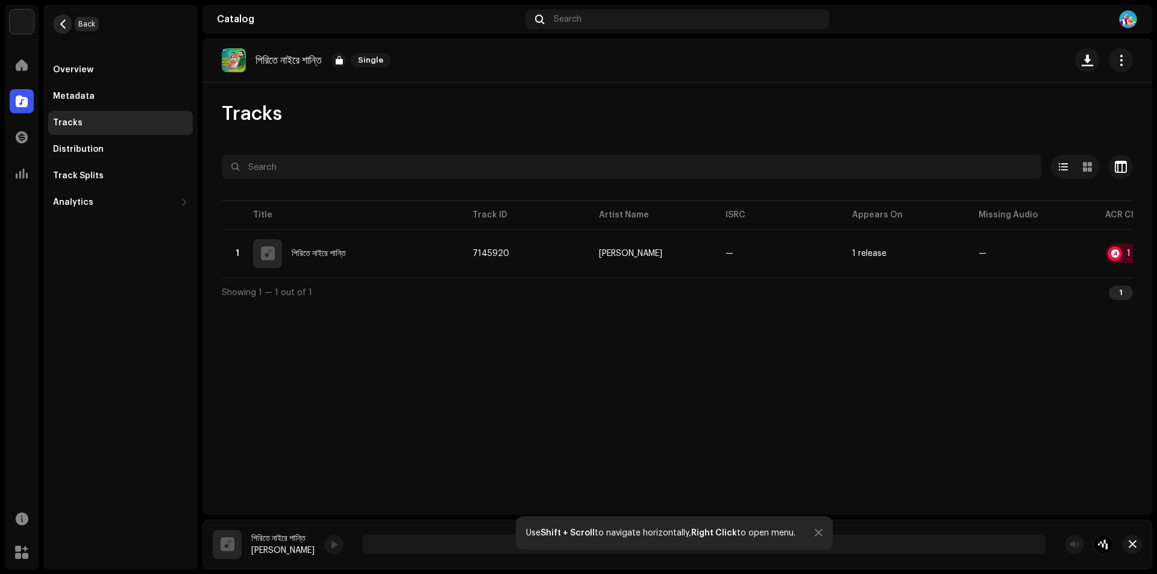
click at [61, 22] on span "button" at bounding box center [62, 24] width 9 height 10
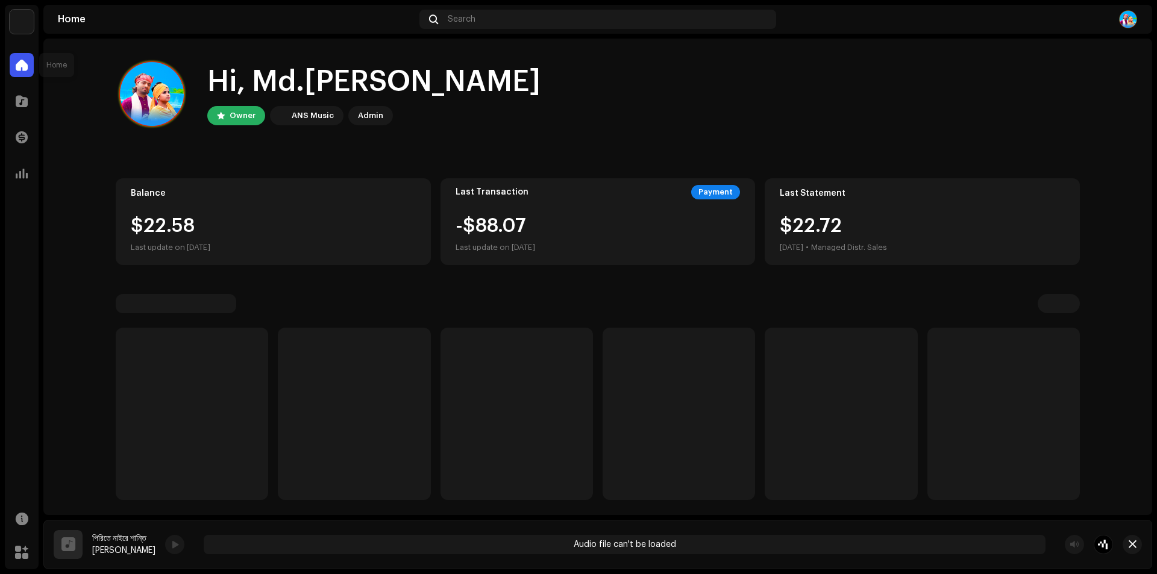
click at [19, 70] on span at bounding box center [22, 65] width 12 height 10
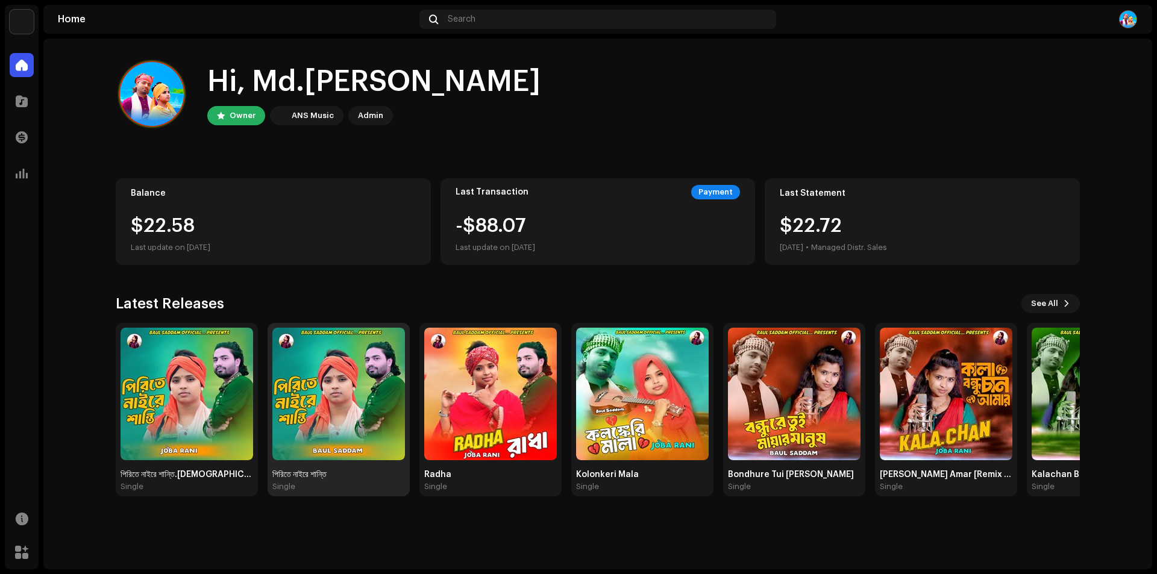
click at [336, 375] on img at bounding box center [338, 394] width 133 height 133
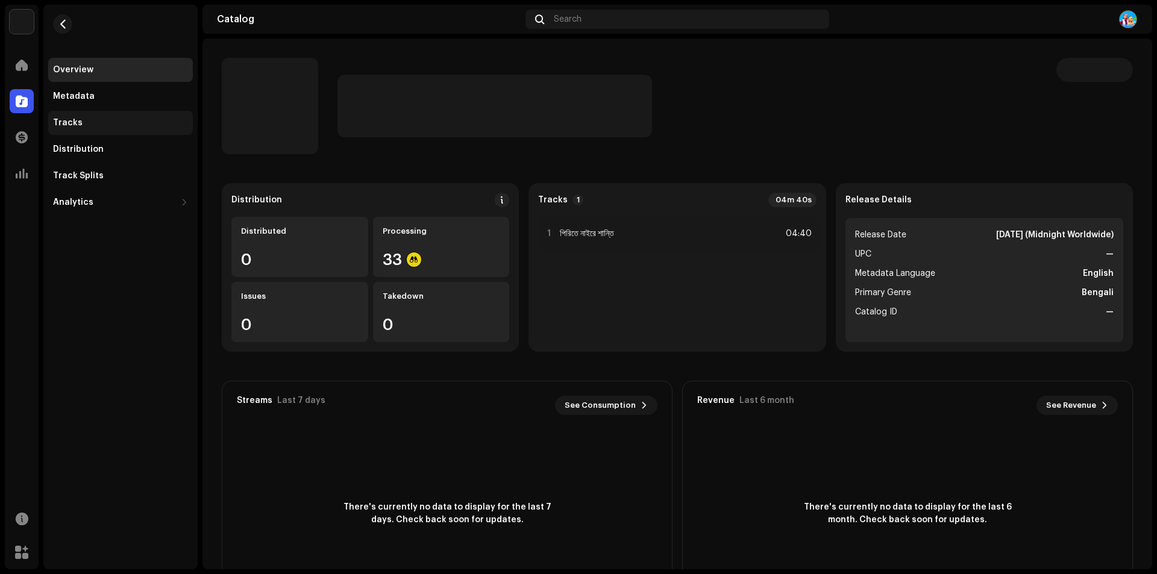
click at [77, 118] on div "Tracks" at bounding box center [68, 123] width 30 height 10
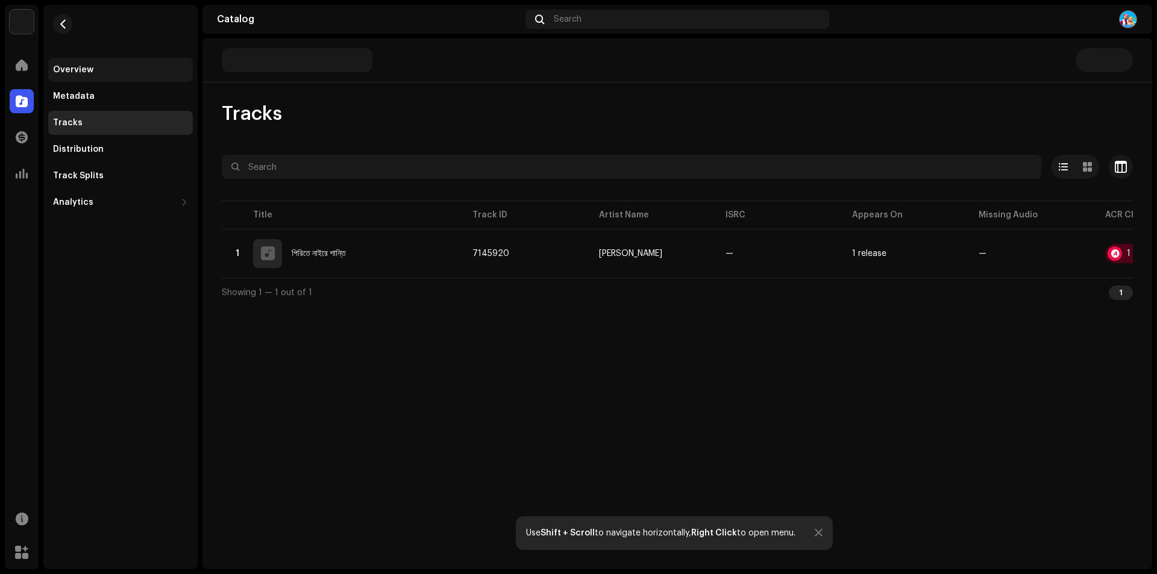
click at [84, 74] on div "Overview" at bounding box center [73, 70] width 40 height 10
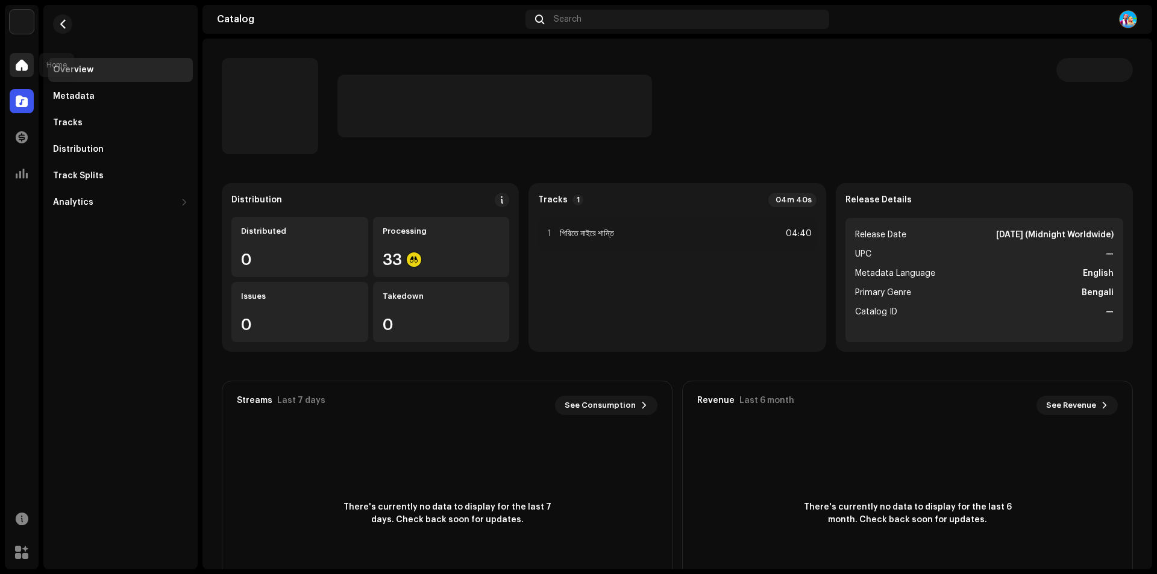
click at [22, 60] on span at bounding box center [22, 65] width 12 height 10
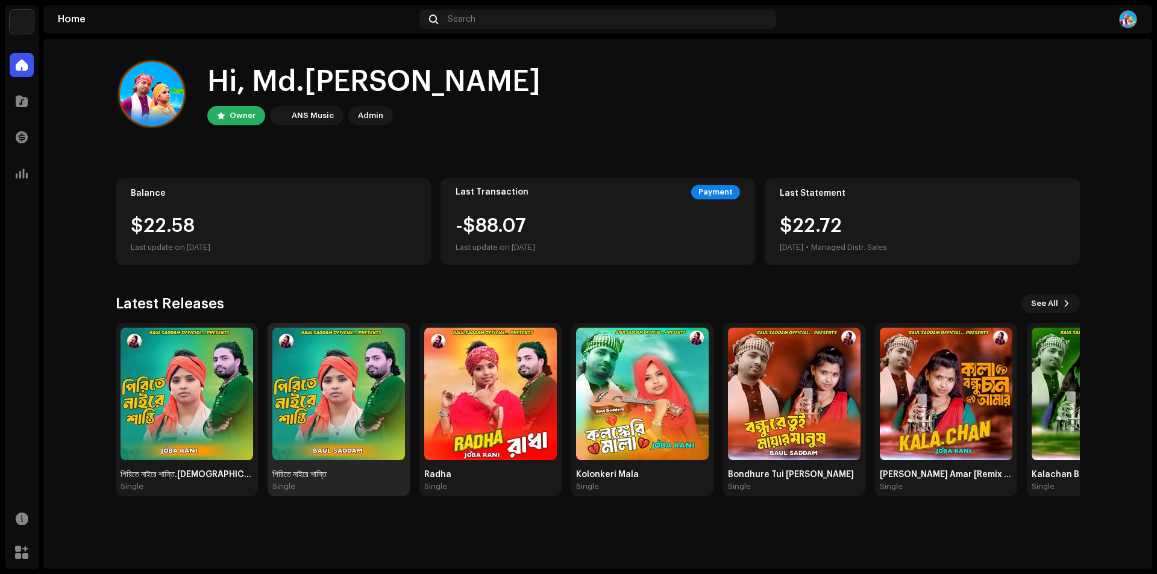
click at [331, 407] on img at bounding box center [338, 394] width 133 height 133
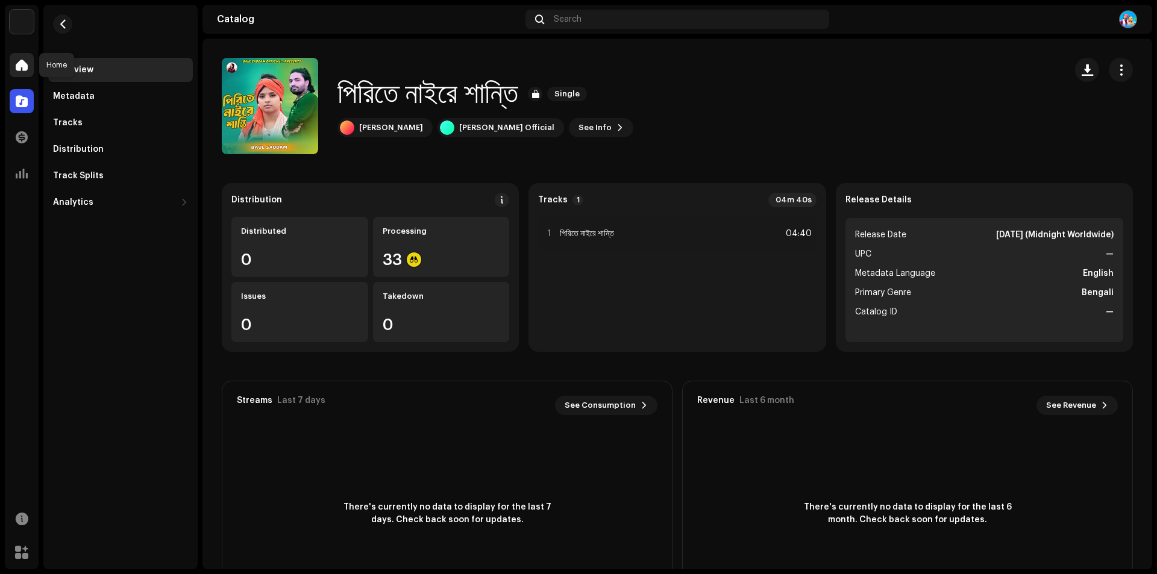
click at [17, 64] on span at bounding box center [22, 65] width 12 height 10
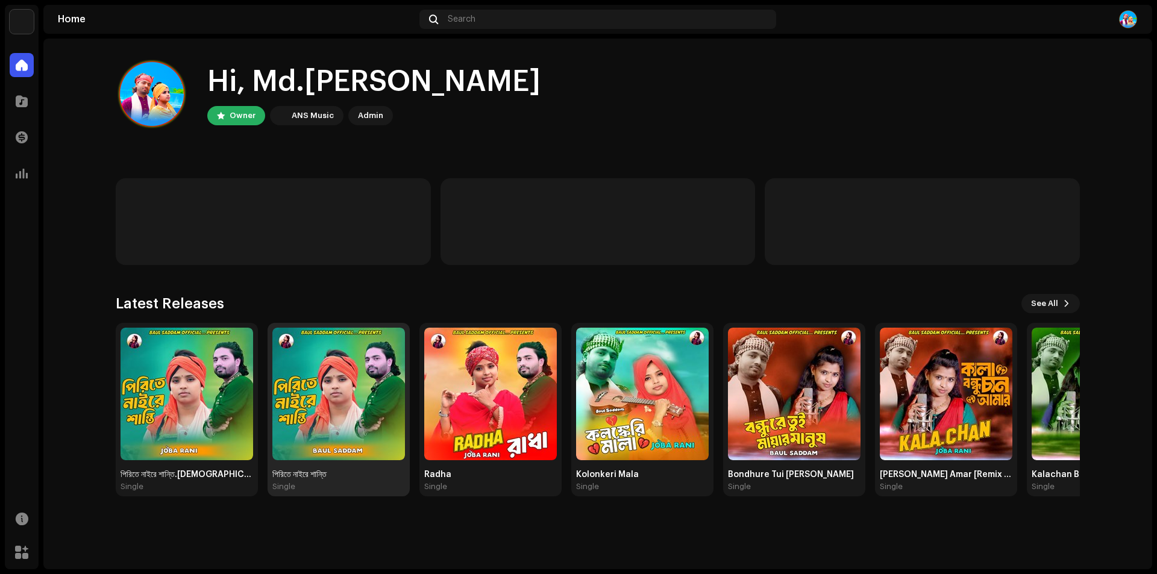
click at [357, 384] on img at bounding box center [338, 394] width 133 height 133
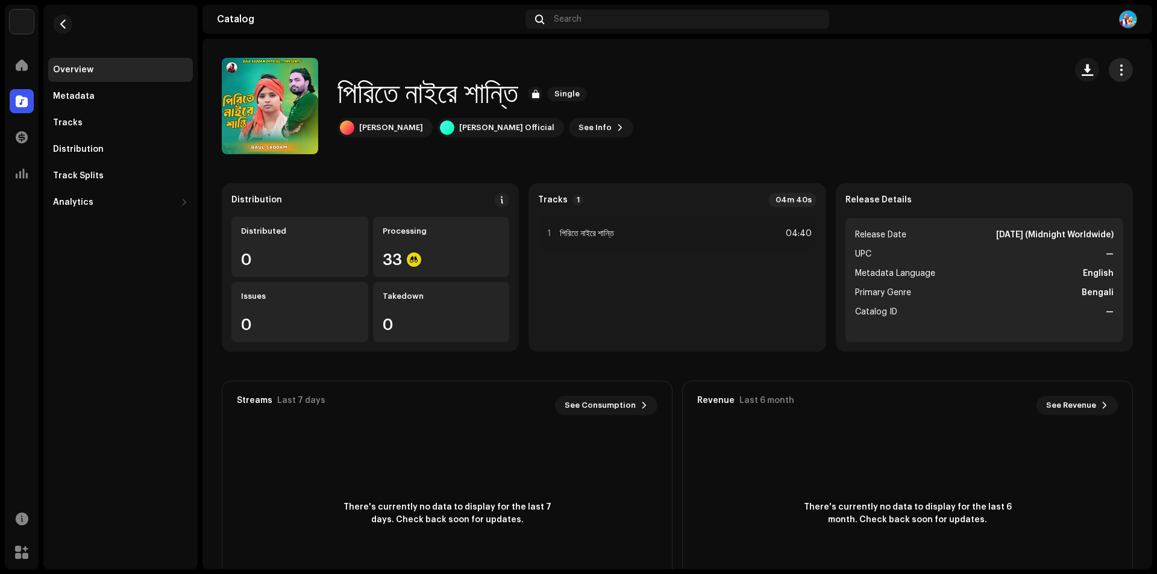
click at [1117, 67] on span "button" at bounding box center [1120, 70] width 11 height 10
click at [875, 117] on div "পিরিতে নাইরে শান্তি Single Baul Saddam Baul Saddam Official See Info" at bounding box center [639, 106] width 834 height 96
click at [21, 72] on div at bounding box center [22, 65] width 24 height 24
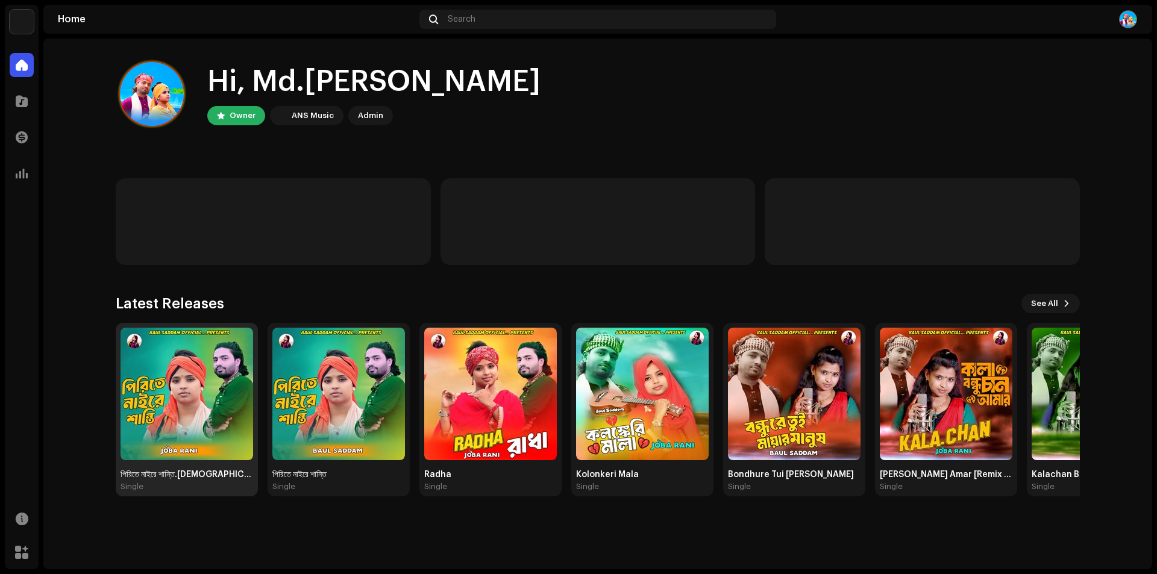
click at [177, 396] on img at bounding box center [186, 394] width 133 height 133
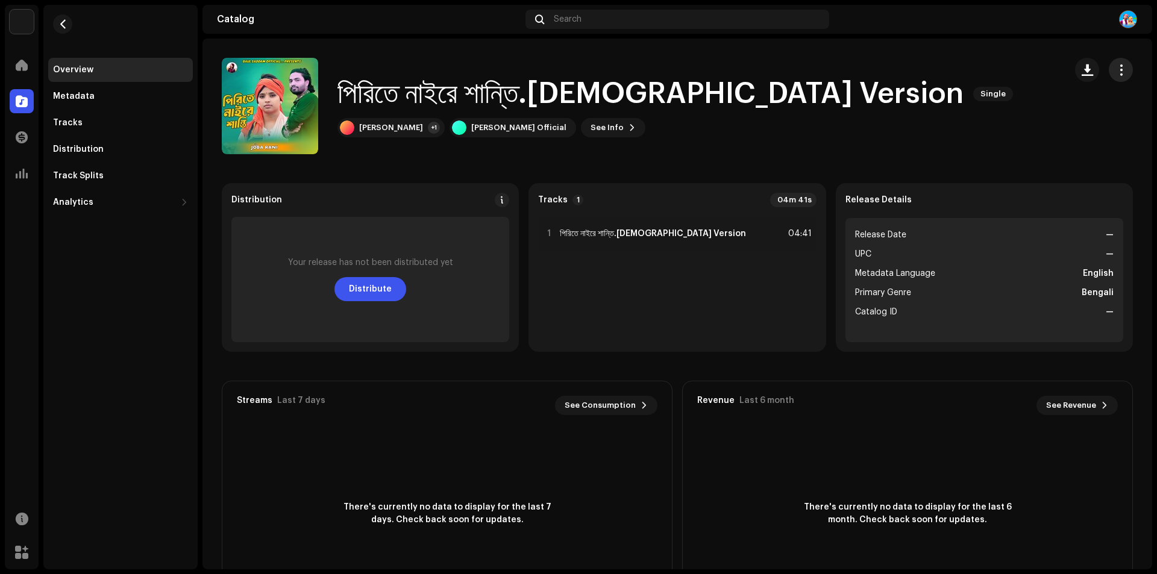
click at [1116, 67] on span "button" at bounding box center [1120, 70] width 11 height 10
click at [1034, 114] on div "Edit" at bounding box center [1059, 123] width 122 height 24
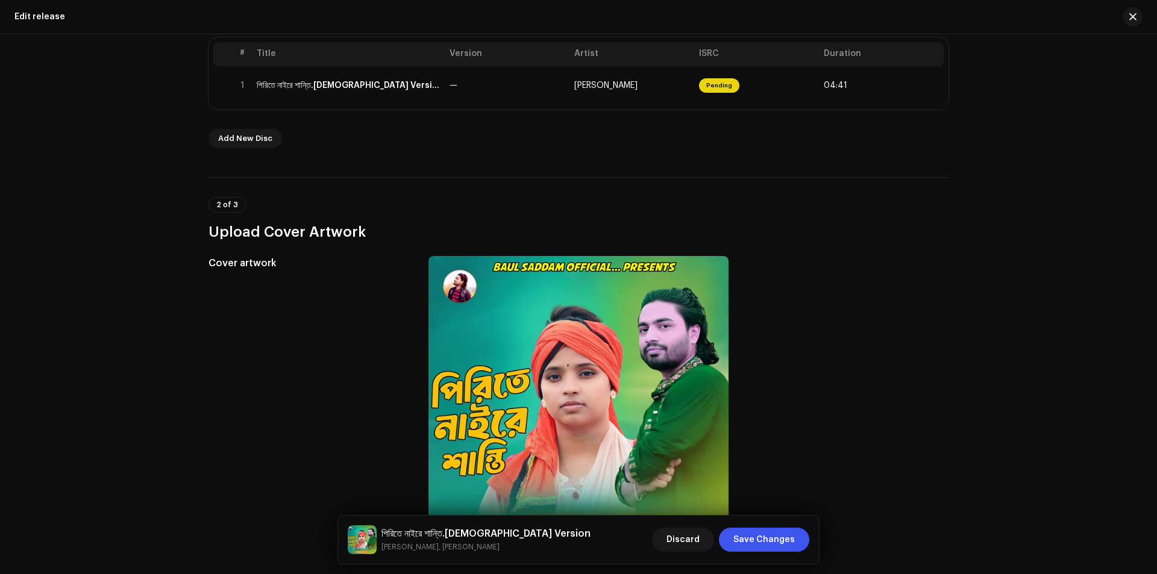
scroll to position [361, 0]
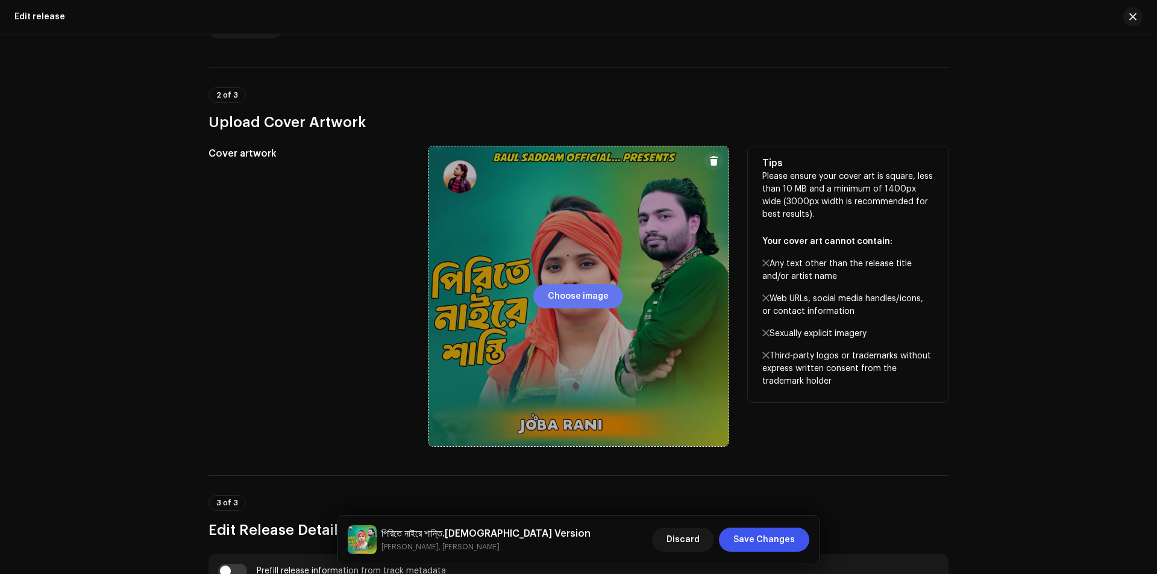
click at [576, 296] on span "Choose image" at bounding box center [578, 296] width 61 height 24
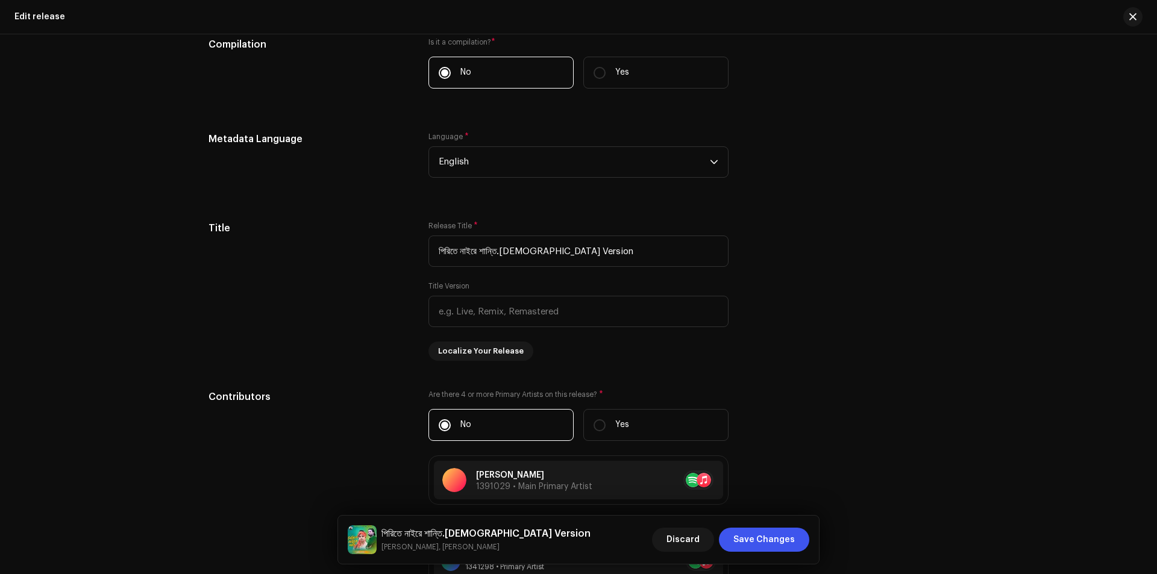
scroll to position [964, 0]
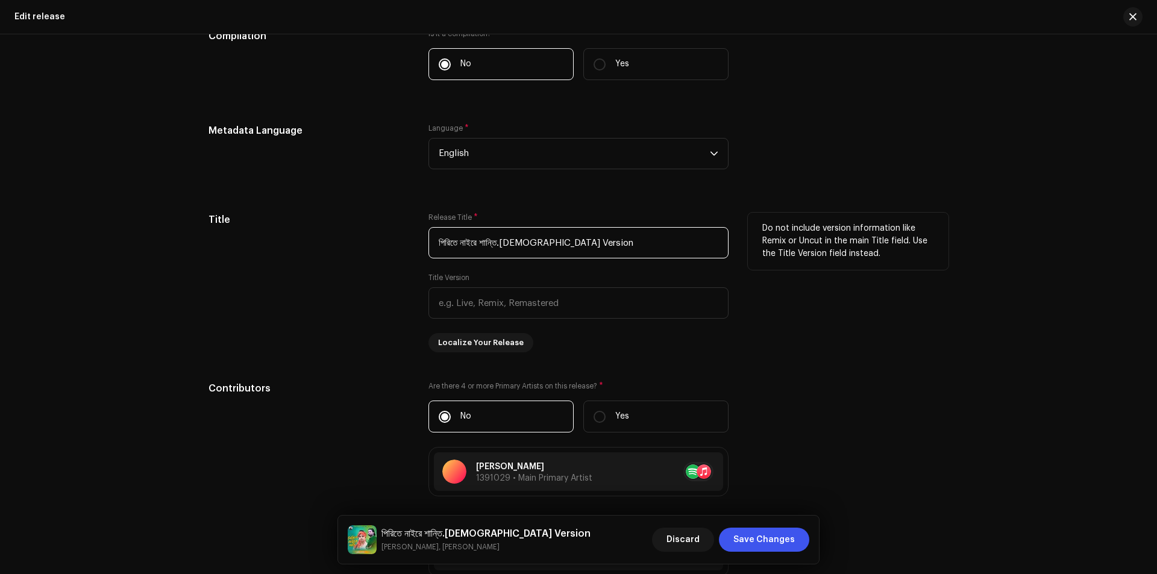
click at [510, 245] on input "পিরিতে নাইরে শান্তি.Female Version" at bounding box center [578, 242] width 300 height 31
drag, startPoint x: 510, startPoint y: 245, endPoint x: 427, endPoint y: 242, distance: 83.8
click at [428, 242] on input "পিরিতে নাইরে শান্তি.Female Version" at bounding box center [578, 242] width 300 height 31
click at [596, 246] on input "পিরিতে নাইরে শান্তি.Female Version" at bounding box center [578, 242] width 300 height 31
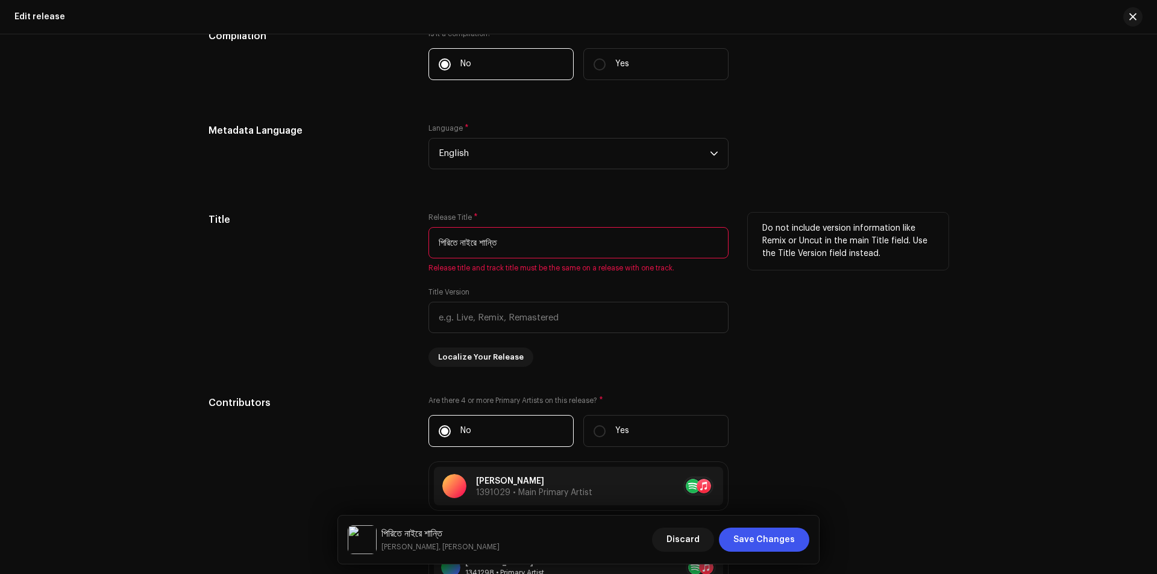
type input "পিরিতে নাইরে শান্তি"
click at [730, 280] on div "Title Release Title * পিরিতে নাইরে শান্তি Release title and track title must be…" at bounding box center [578, 290] width 740 height 154
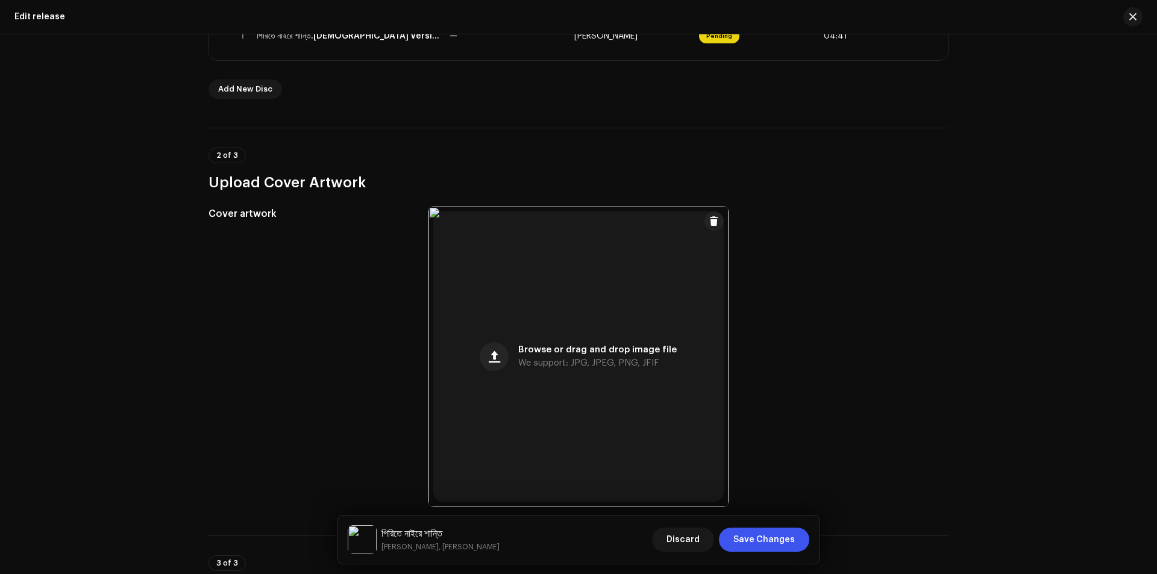
scroll to position [0, 0]
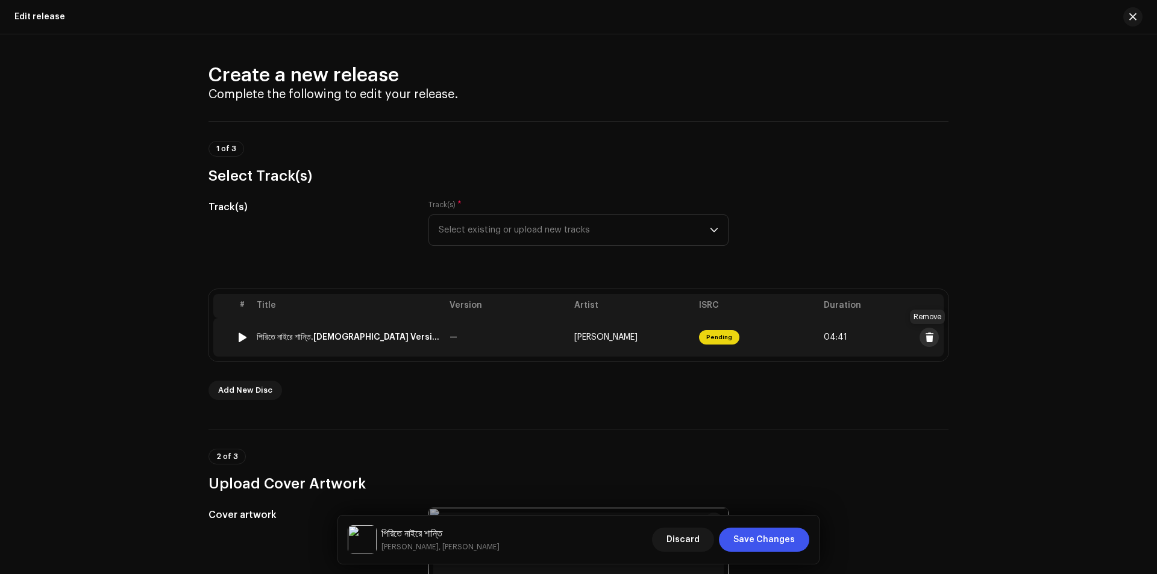
click at [930, 337] on span at bounding box center [929, 338] width 9 height 10
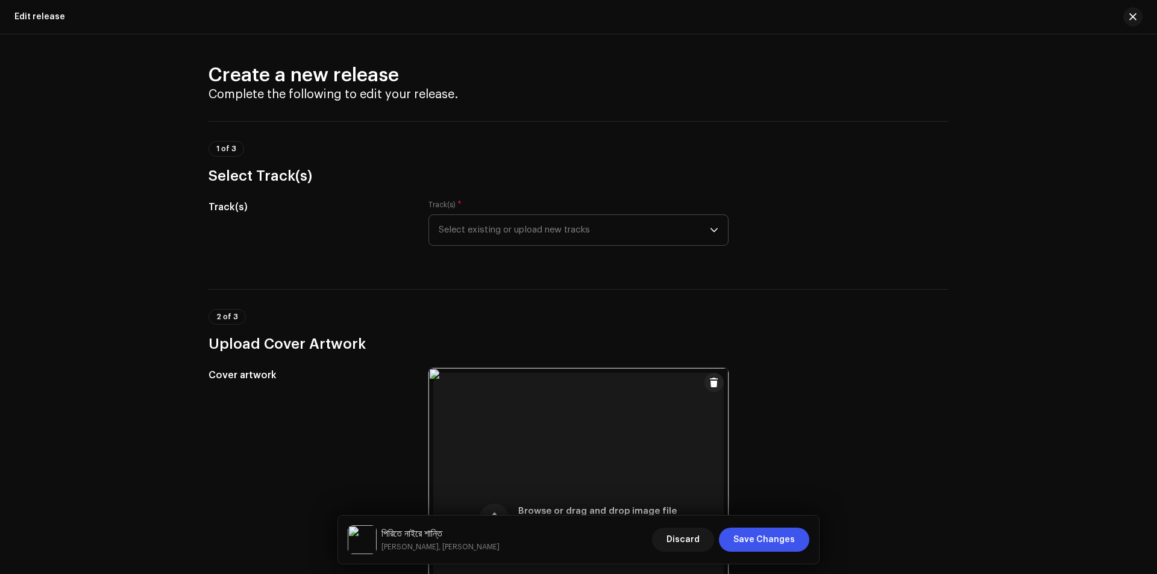
click at [607, 227] on span "Select existing or upload new tracks" at bounding box center [574, 230] width 271 height 30
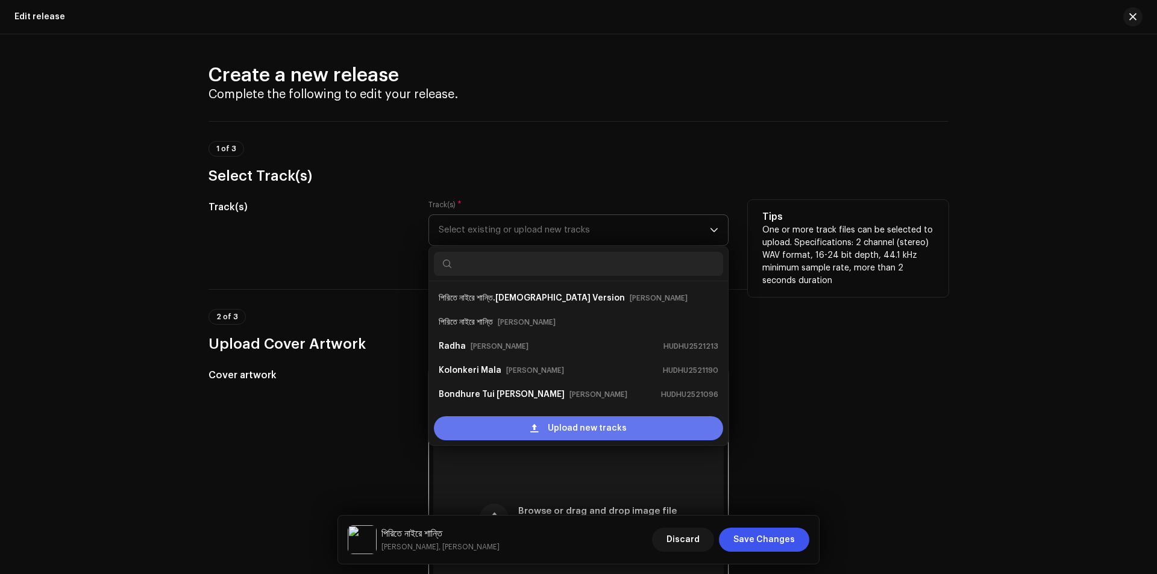
click at [558, 427] on span "Upload new tracks" at bounding box center [587, 428] width 79 height 24
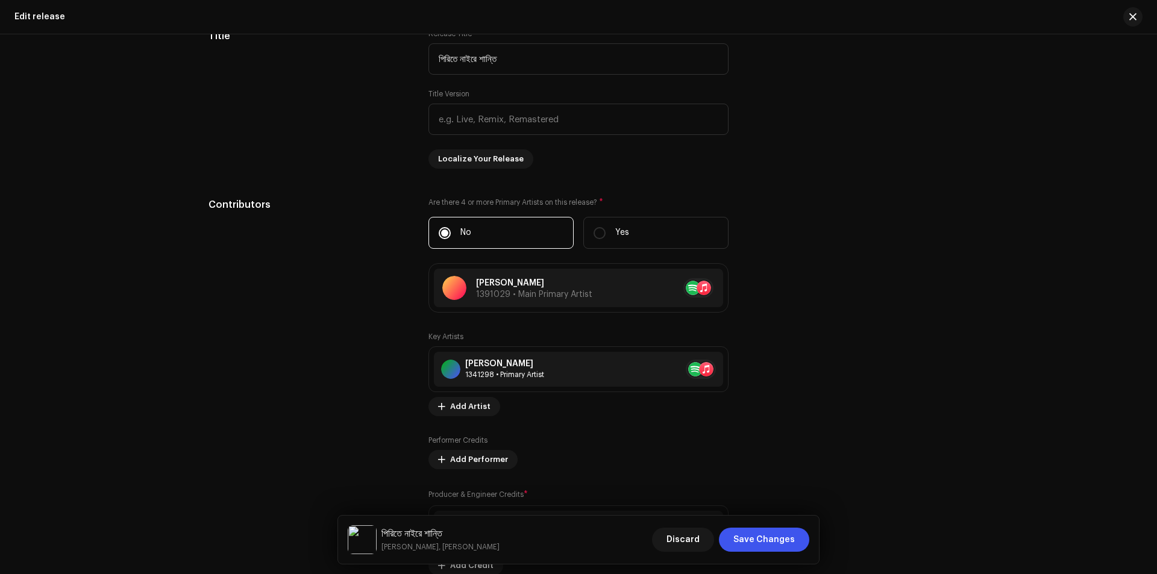
scroll to position [1145, 0]
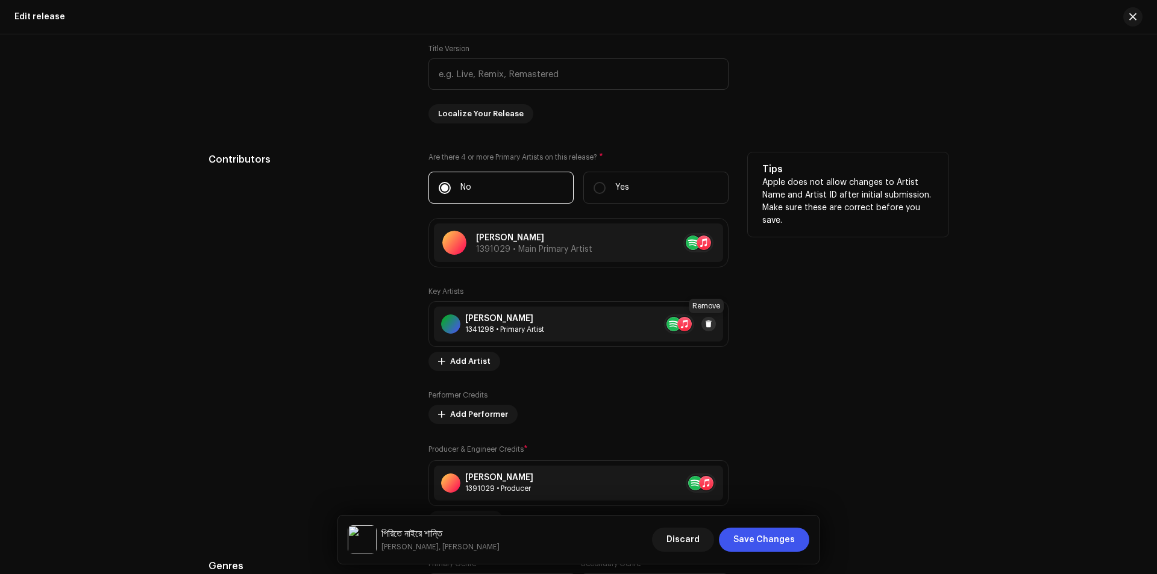
click at [707, 323] on span at bounding box center [708, 324] width 7 height 10
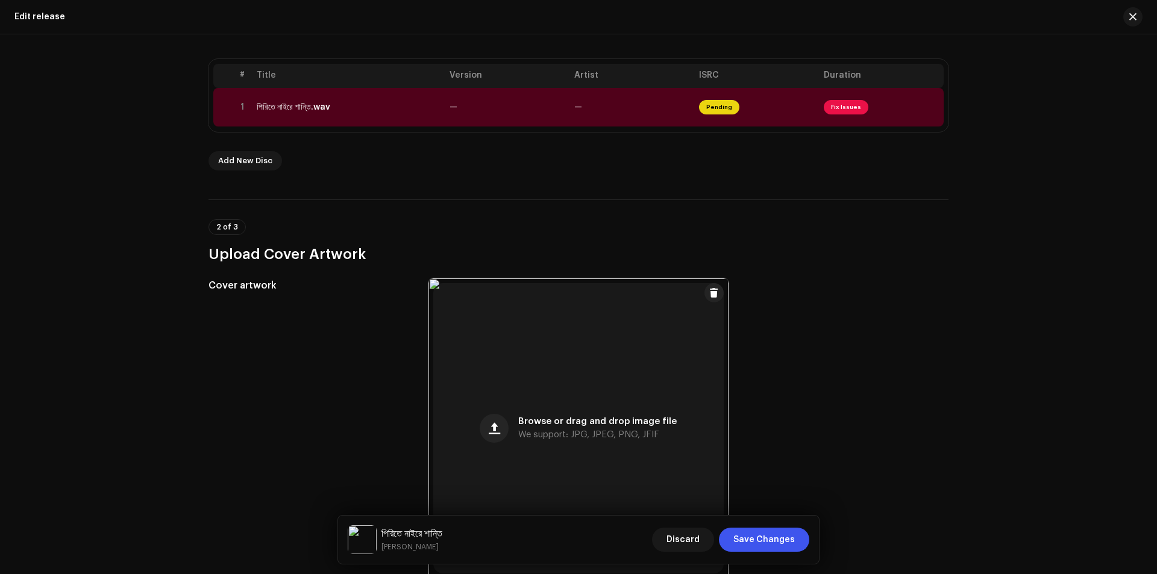
scroll to position [0, 0]
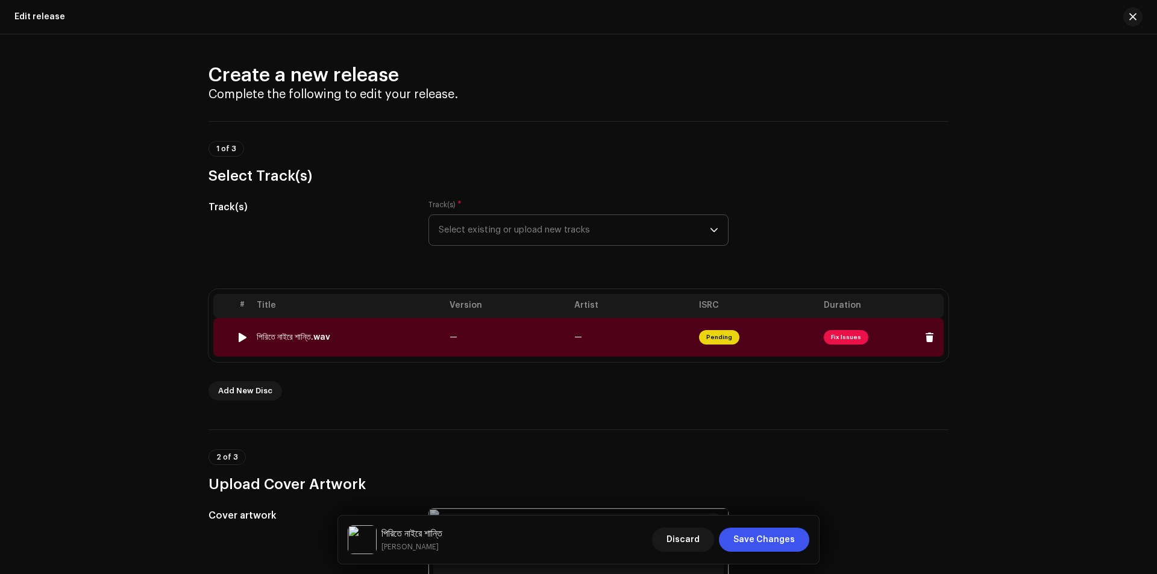
click at [835, 333] on span "Fix Issues" at bounding box center [845, 337] width 45 height 14
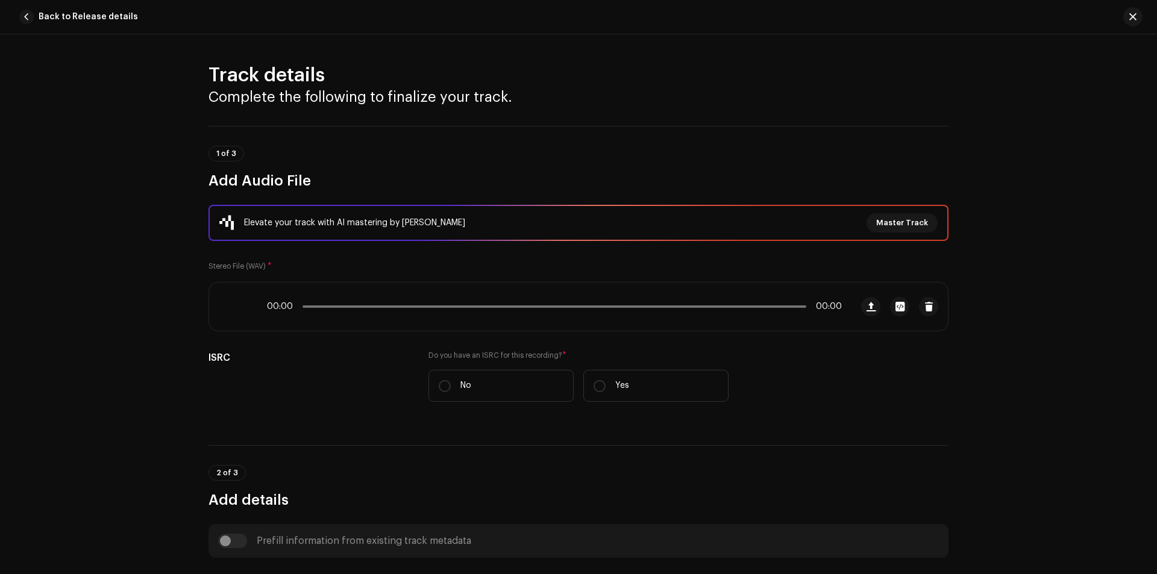
scroll to position [473, 0]
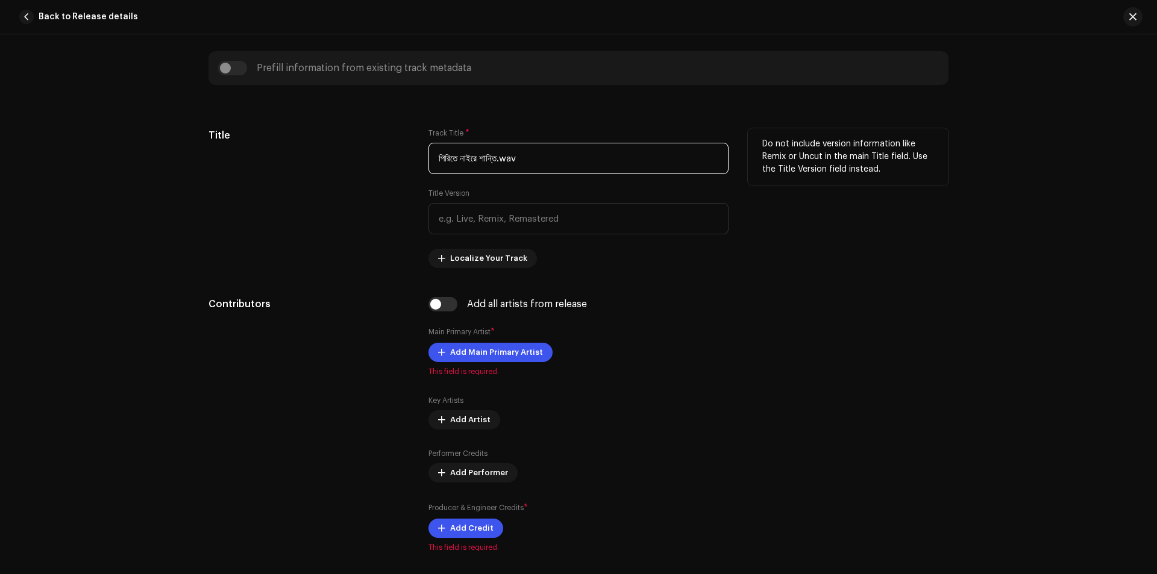
click at [546, 162] on input "পিরিতে নাইরে শান্তি.wav" at bounding box center [578, 158] width 300 height 31
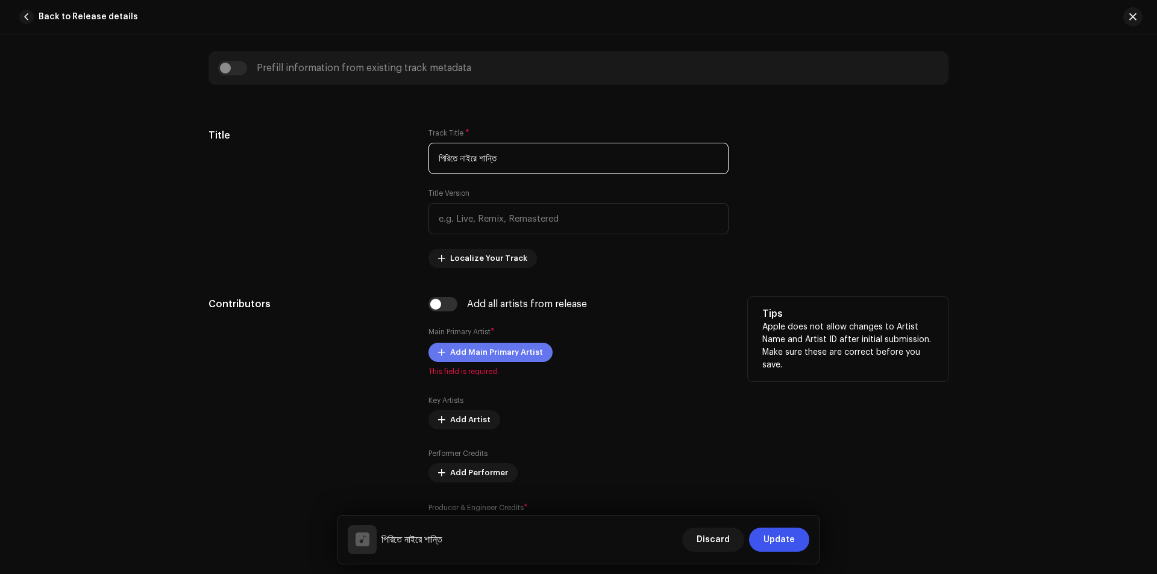
type input "পিরিতে নাইরে শান্তি"
click at [491, 349] on span "Add Main Primary Artist" at bounding box center [496, 352] width 93 height 24
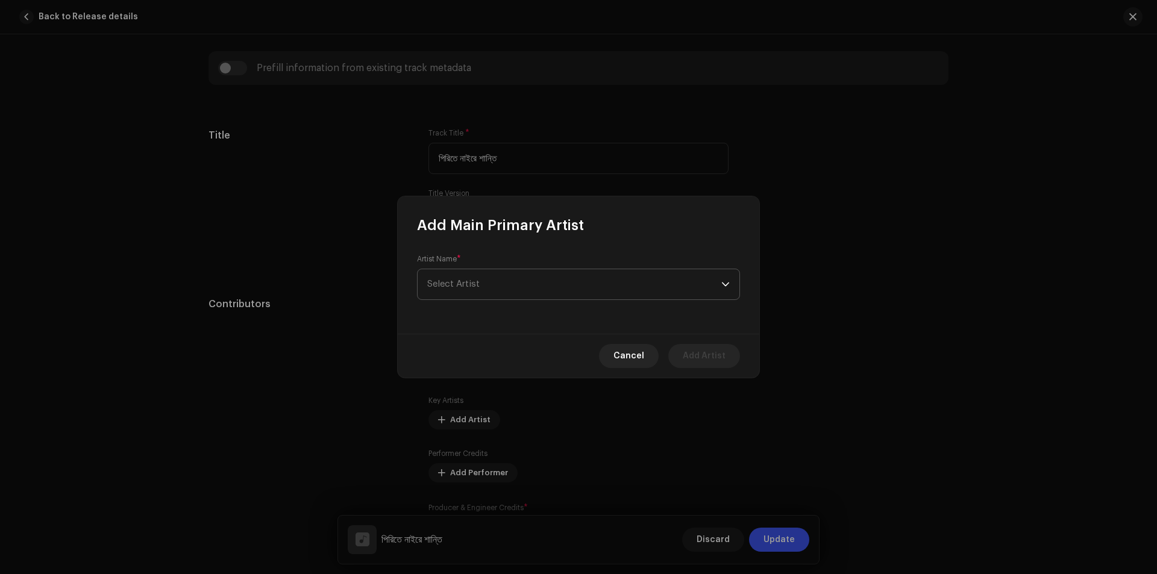
click at [502, 284] on span "Select Artist" at bounding box center [574, 284] width 294 height 30
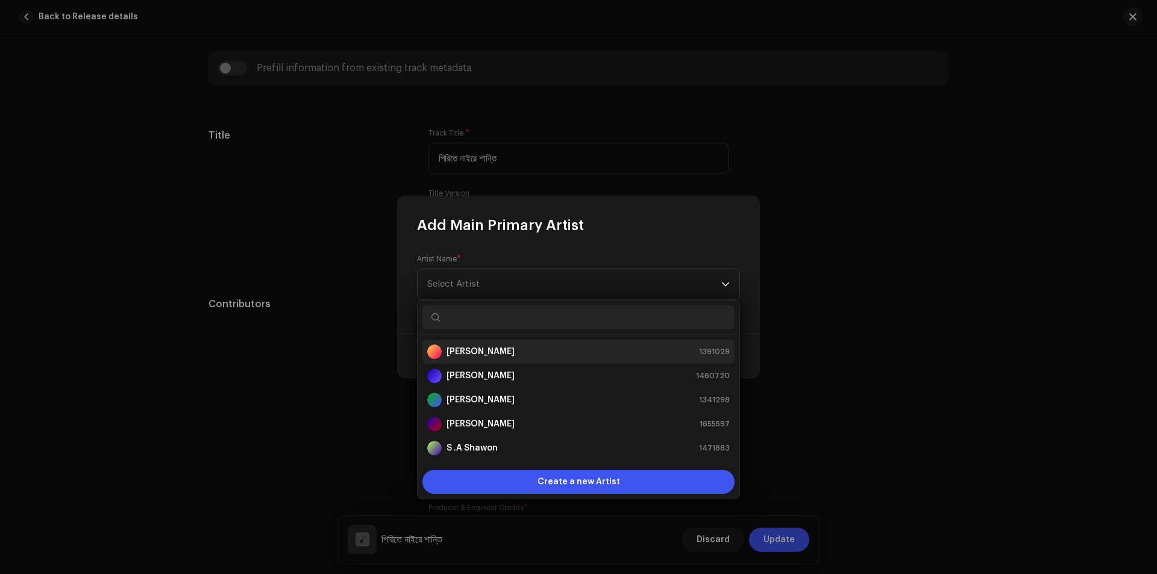
click at [481, 348] on strong "[PERSON_NAME]" at bounding box center [480, 352] width 68 height 12
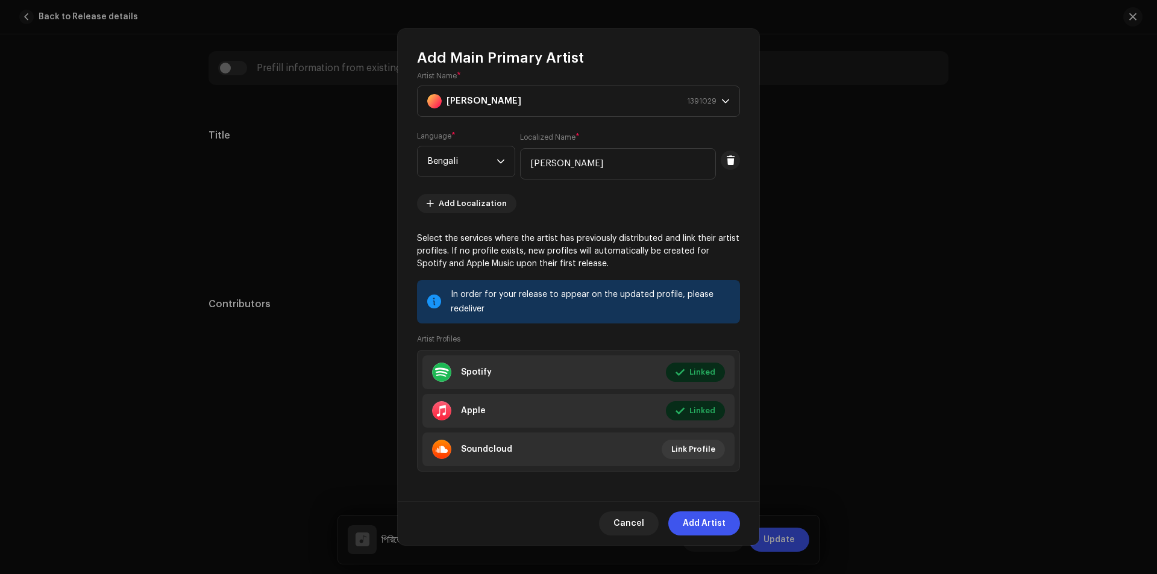
scroll to position [19, 0]
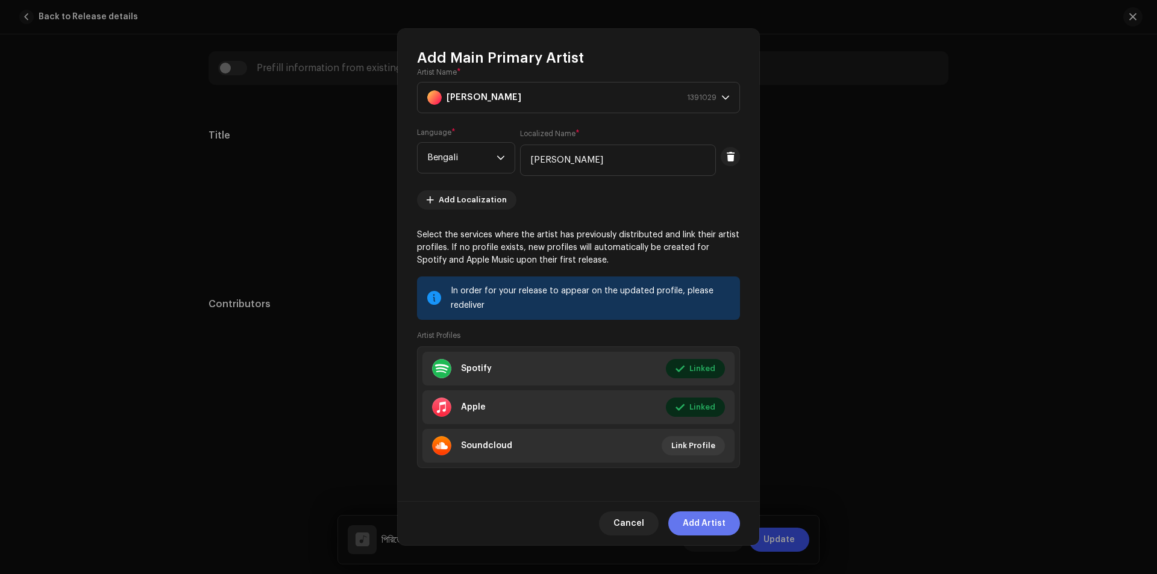
click at [684, 519] on span "Add Artist" at bounding box center [704, 523] width 43 height 24
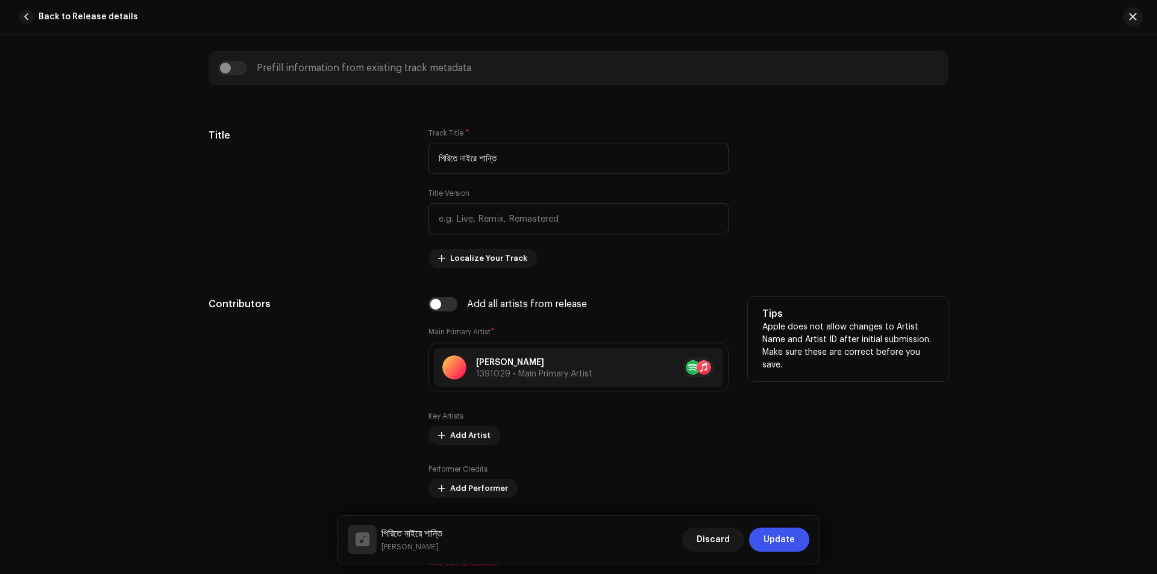
scroll to position [654, 0]
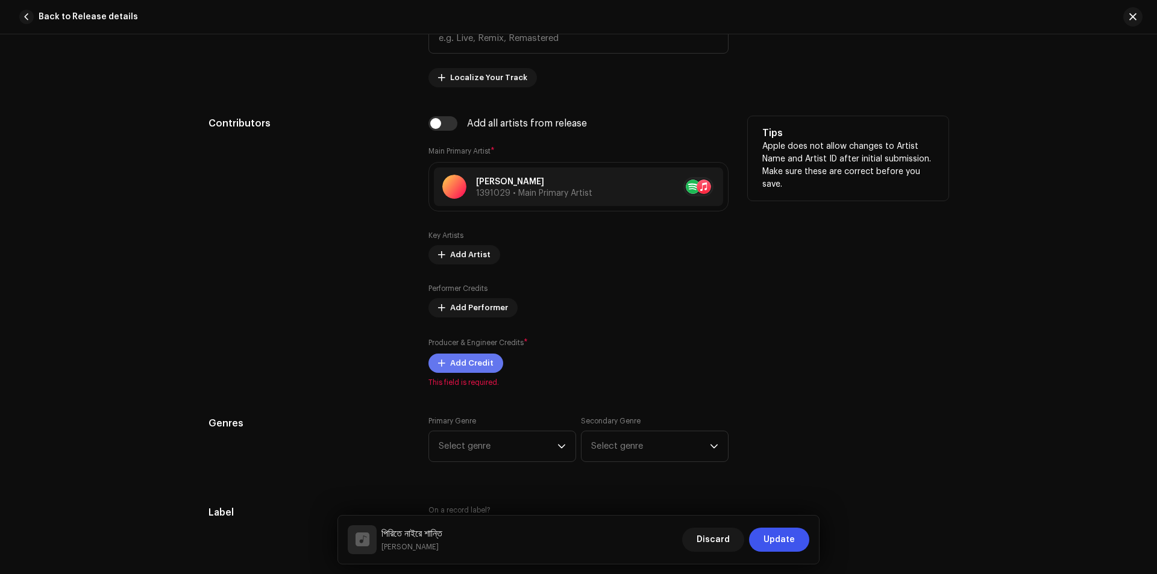
click at [467, 360] on span "Add Credit" at bounding box center [471, 363] width 43 height 24
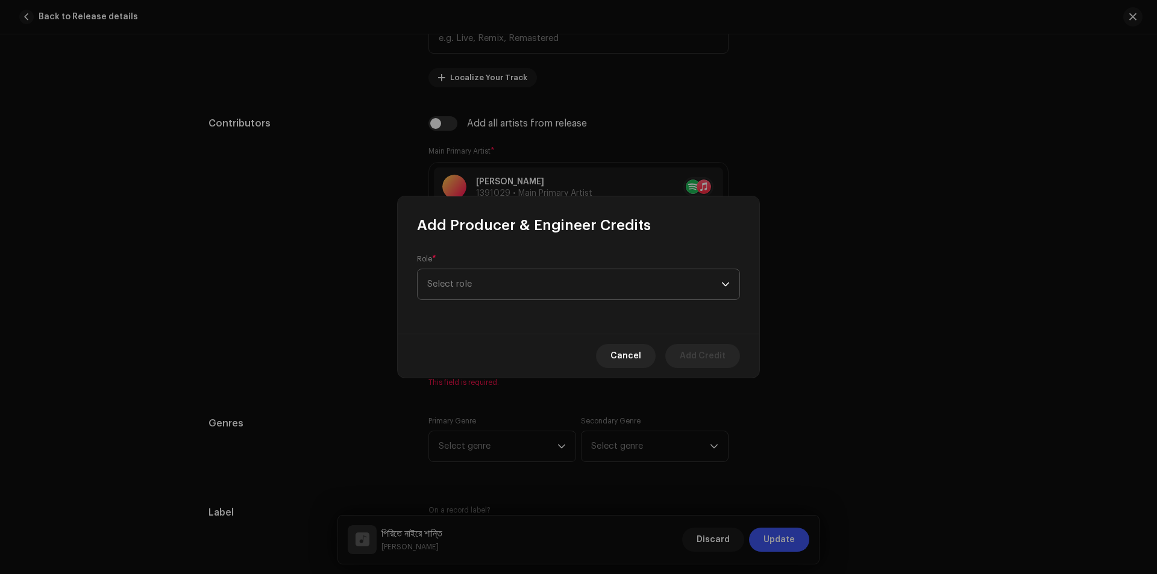
click at [493, 280] on span "Select role" at bounding box center [574, 284] width 294 height 30
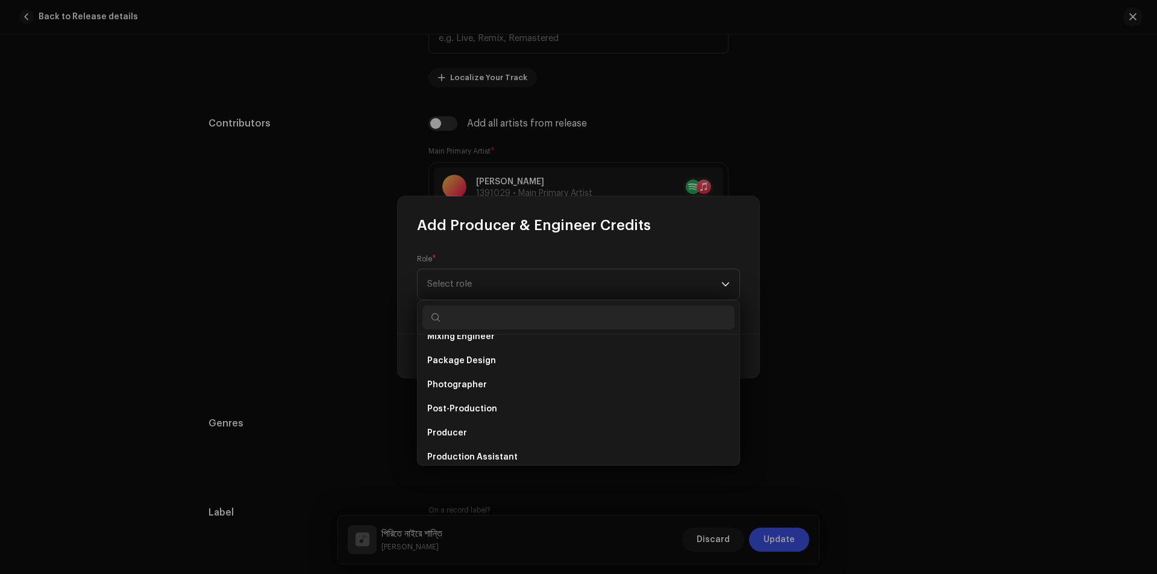
scroll to position [422, 0]
click at [456, 400] on li "Producer" at bounding box center [578, 412] width 312 height 24
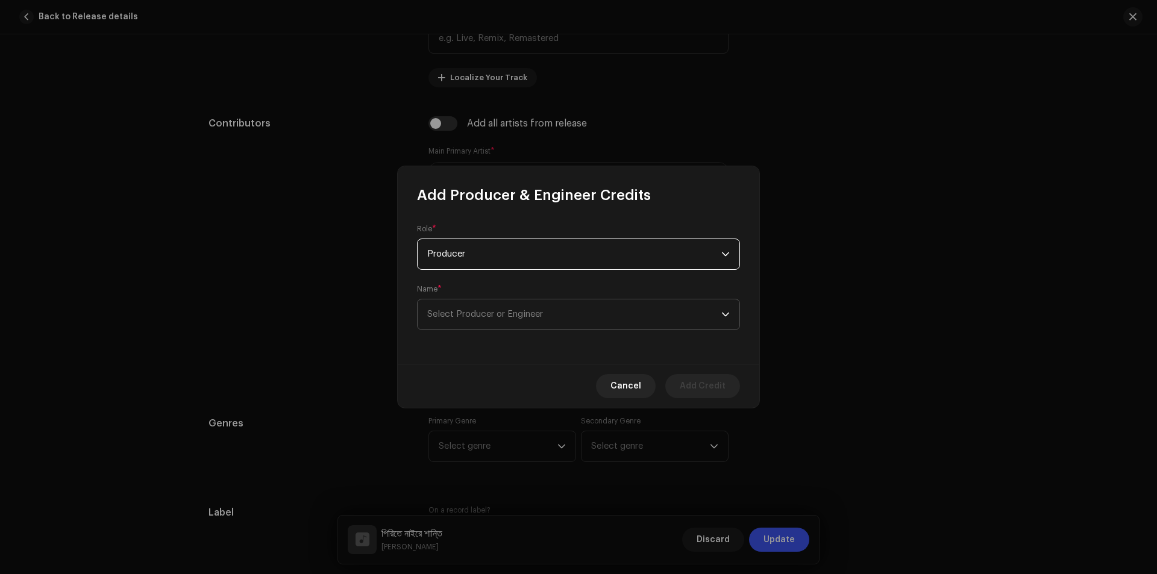
click at [523, 321] on span "Select Producer or Engineer" at bounding box center [574, 314] width 294 height 30
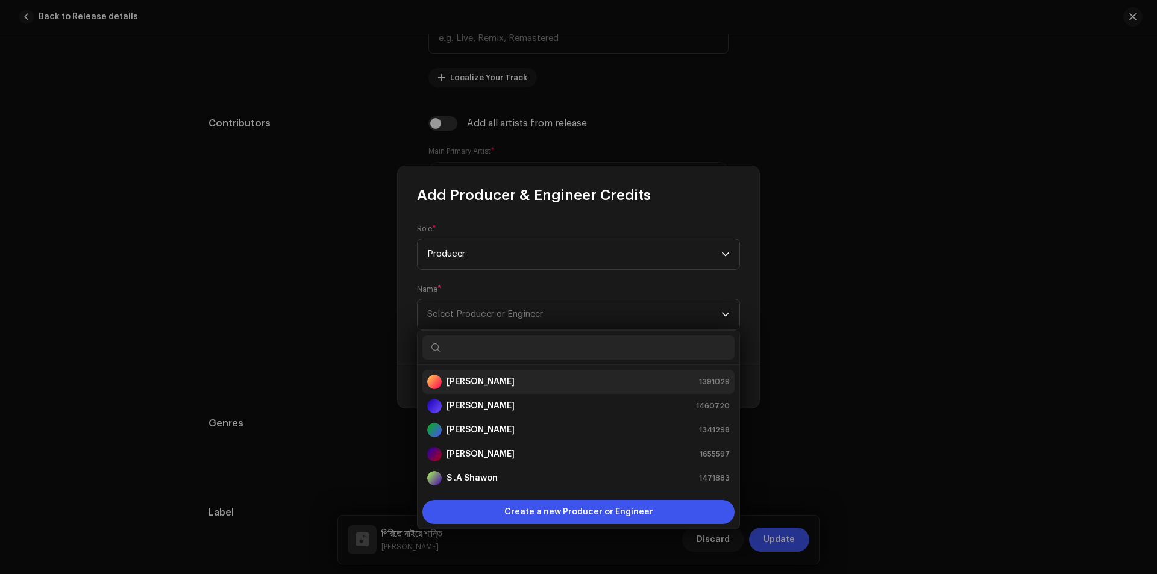
click at [496, 373] on li "Baul Saddam 1391029" at bounding box center [578, 382] width 312 height 24
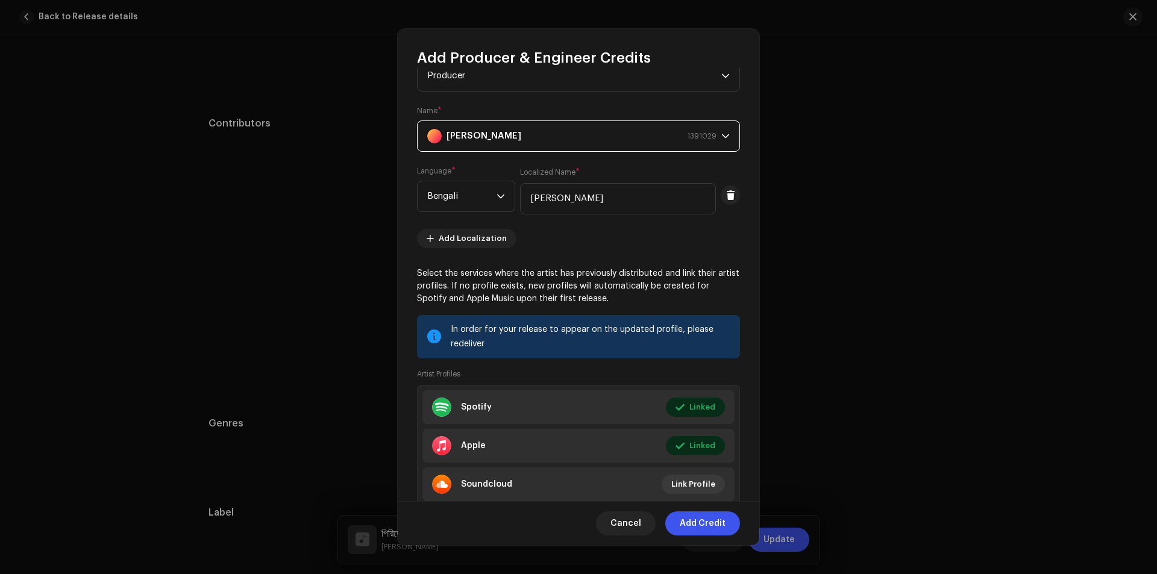
scroll to position [80, 0]
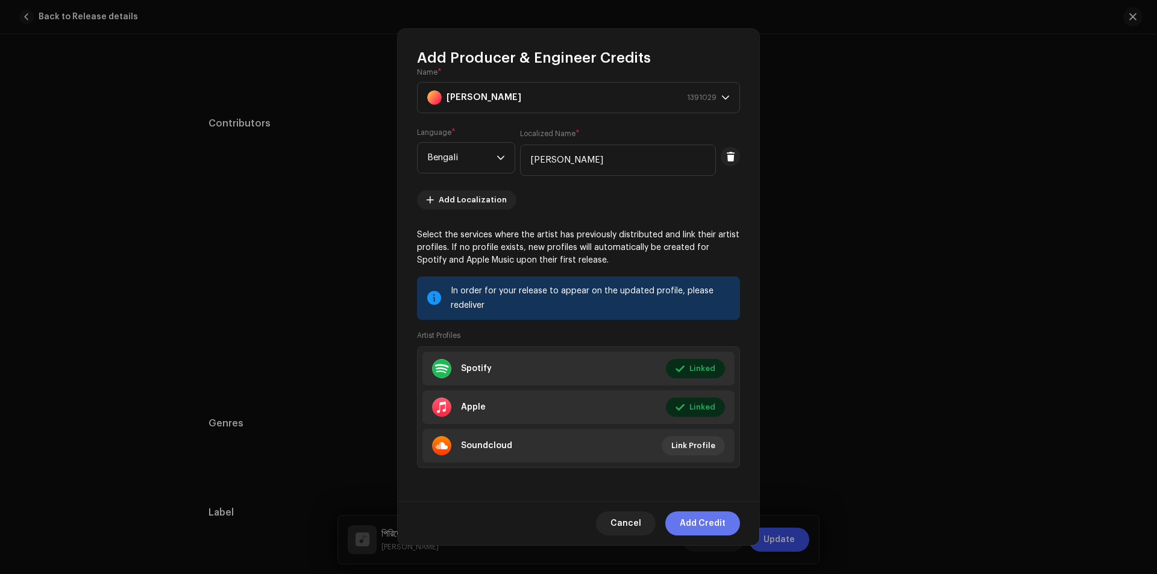
click at [701, 522] on span "Add Credit" at bounding box center [703, 523] width 46 height 24
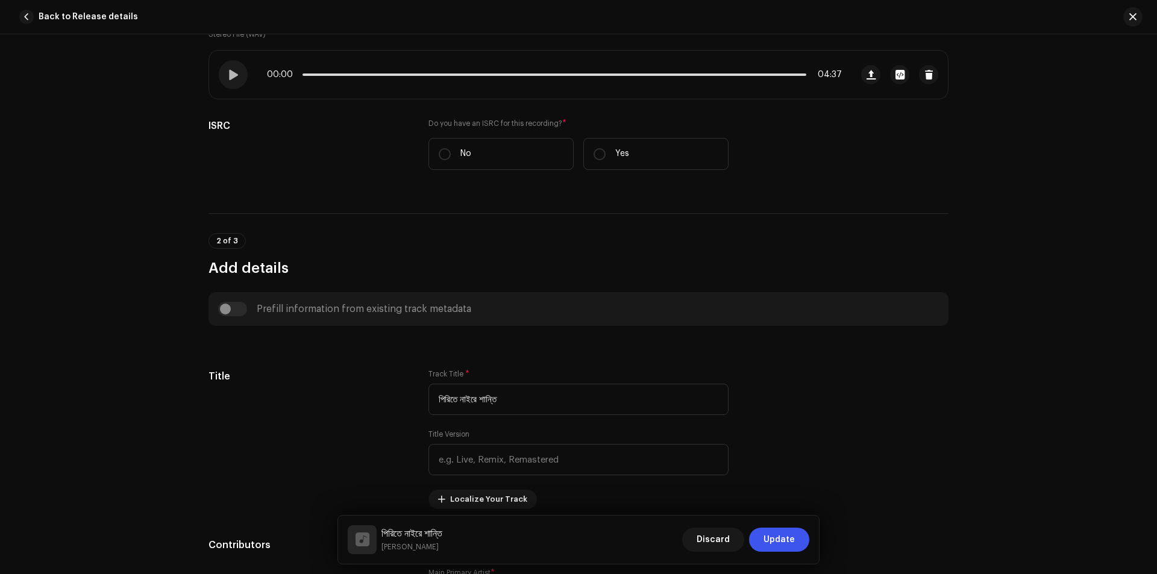
scroll to position [0, 0]
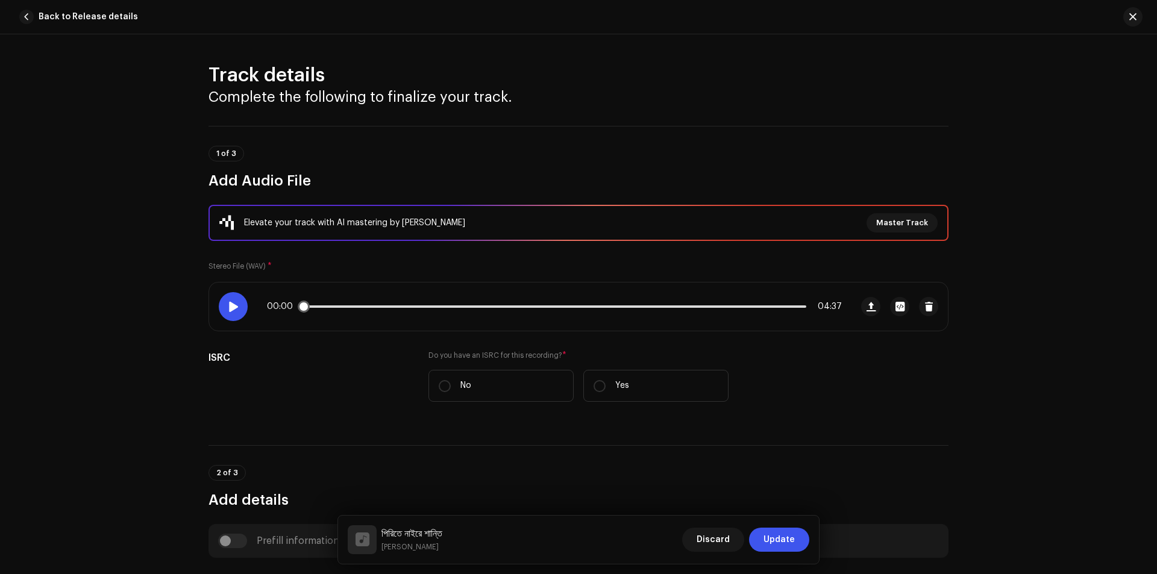
click at [236, 309] on span at bounding box center [233, 307] width 10 height 10
drag, startPoint x: 310, startPoint y: 306, endPoint x: 346, endPoint y: 313, distance: 37.3
click at [346, 313] on div "00:26 04:37" at bounding box center [530, 307] width 642 height 48
drag, startPoint x: 353, startPoint y: 308, endPoint x: 345, endPoint y: 310, distance: 8.8
click at [345, 310] on span at bounding box center [347, 307] width 12 height 12
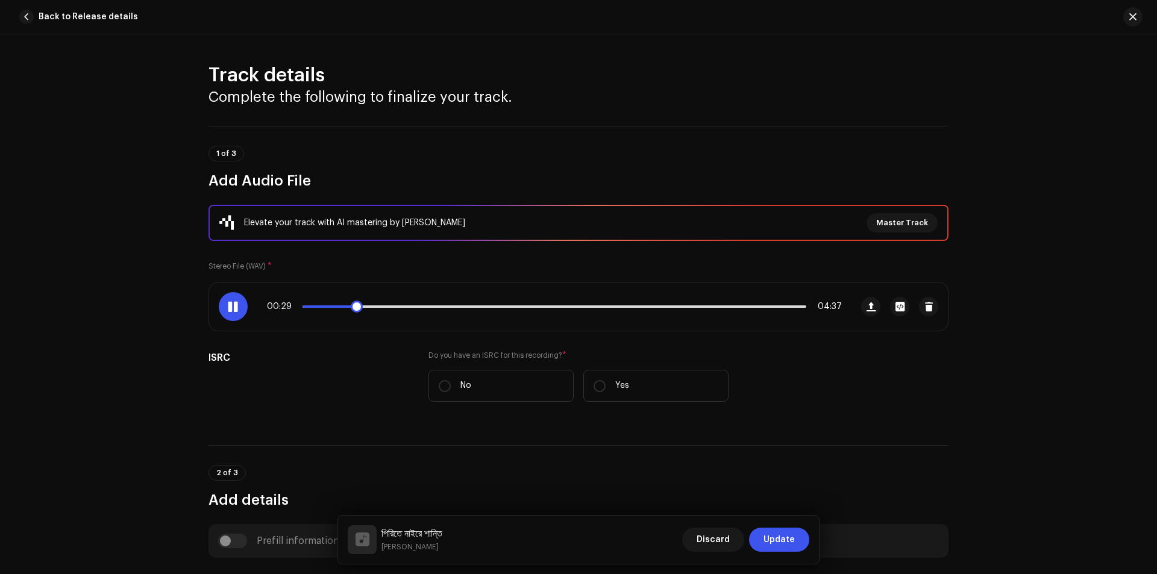
click at [228, 307] on span at bounding box center [233, 307] width 10 height 10
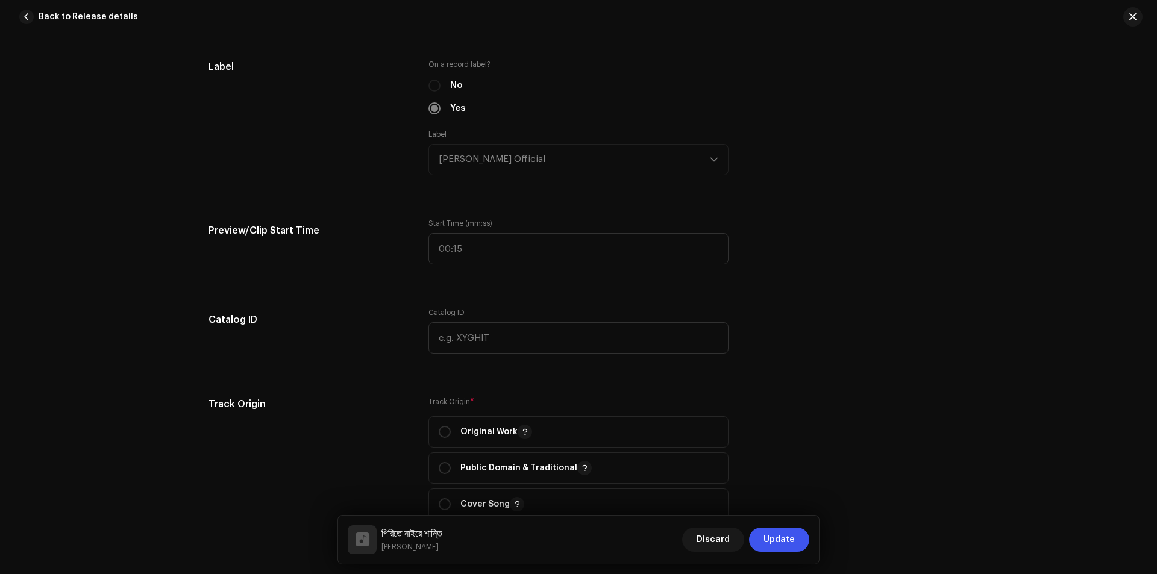
scroll to position [1145, 0]
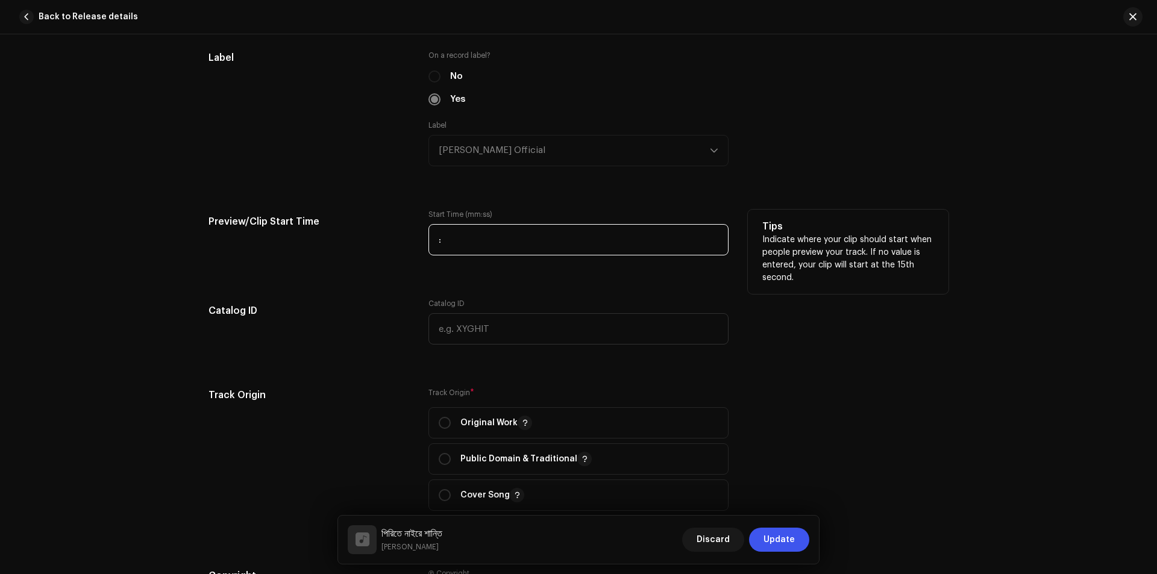
click at [481, 246] on input ":" at bounding box center [578, 239] width 300 height 31
type input "00:28"
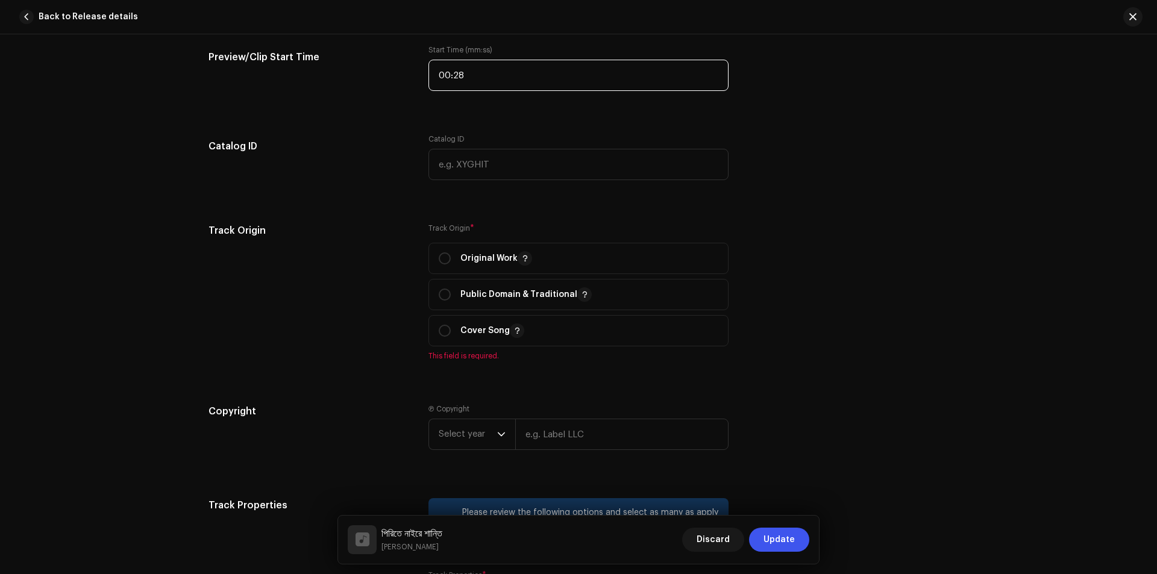
scroll to position [1325, 0]
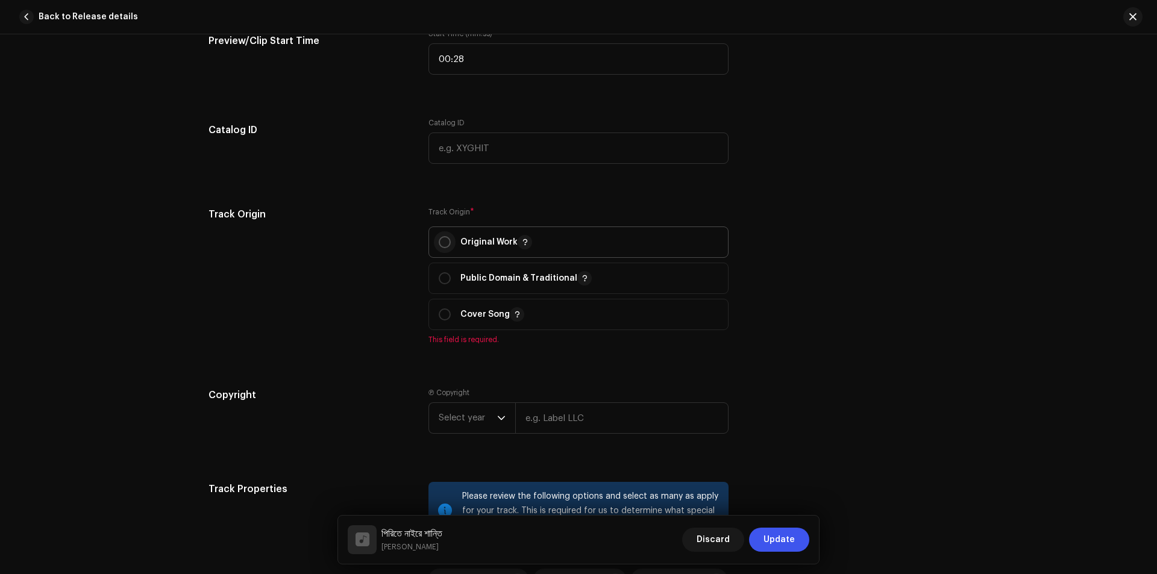
click at [442, 242] on input "radio" at bounding box center [445, 242] width 12 height 12
radio input "true"
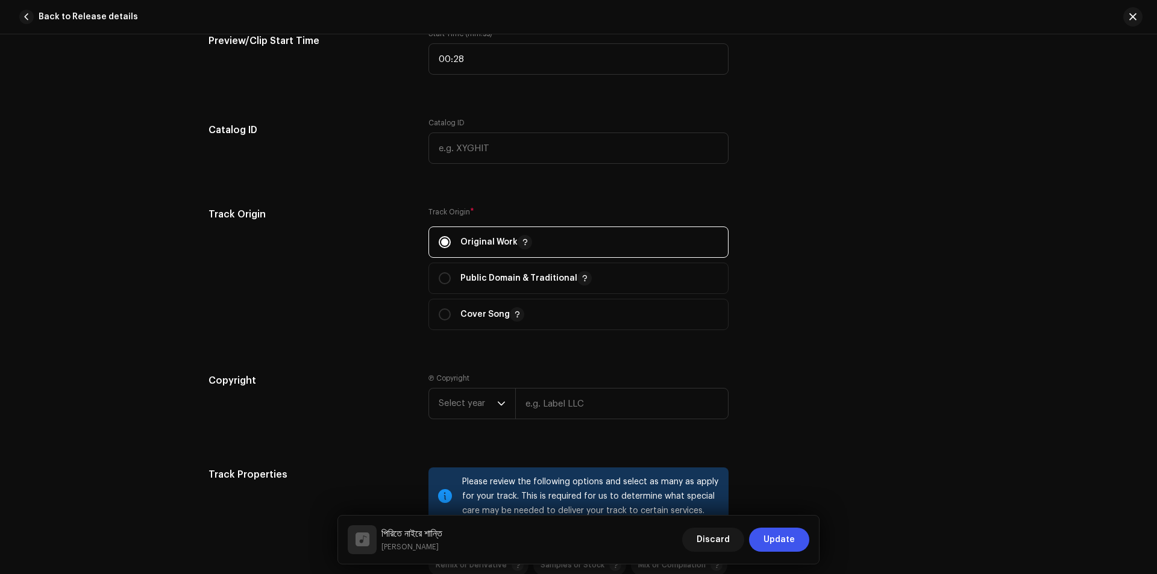
scroll to position [1566, 0]
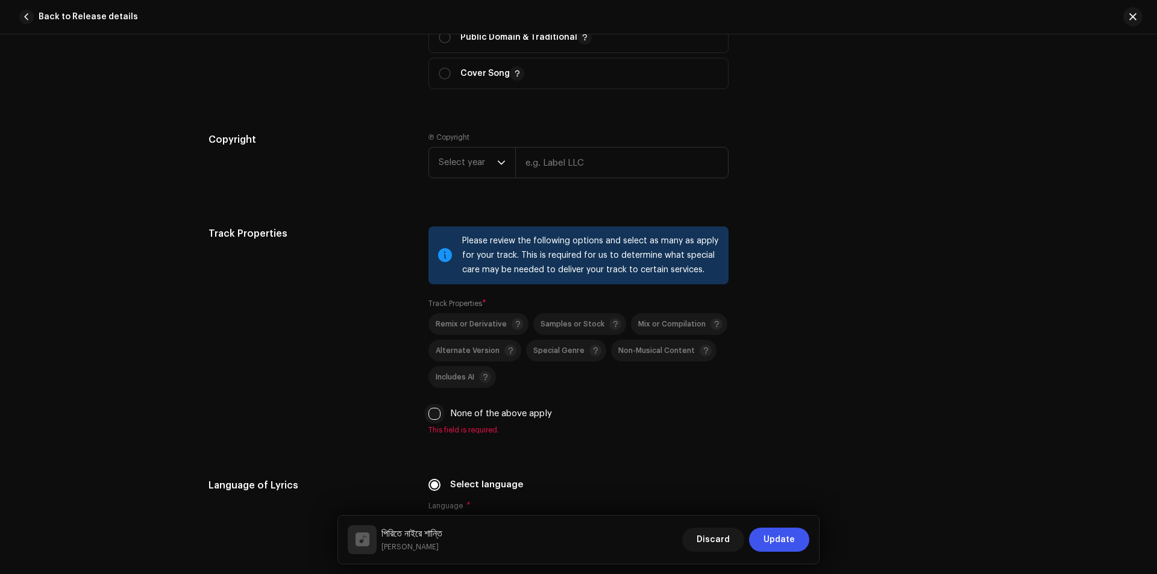
click at [435, 413] on input "None of the above apply" at bounding box center [434, 414] width 12 height 12
checkbox input "true"
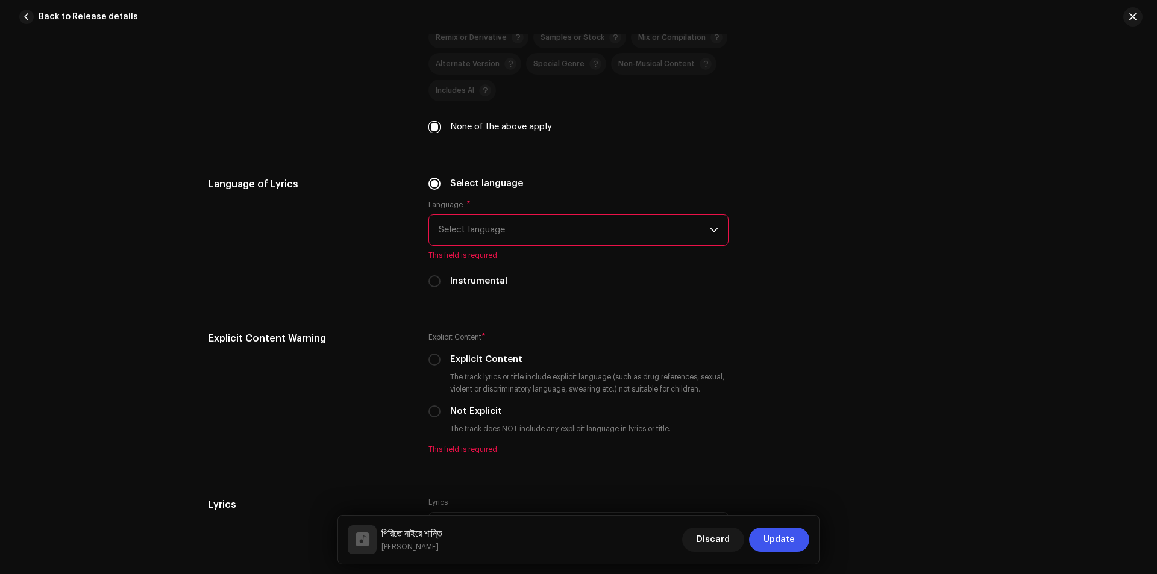
scroll to position [1867, 0]
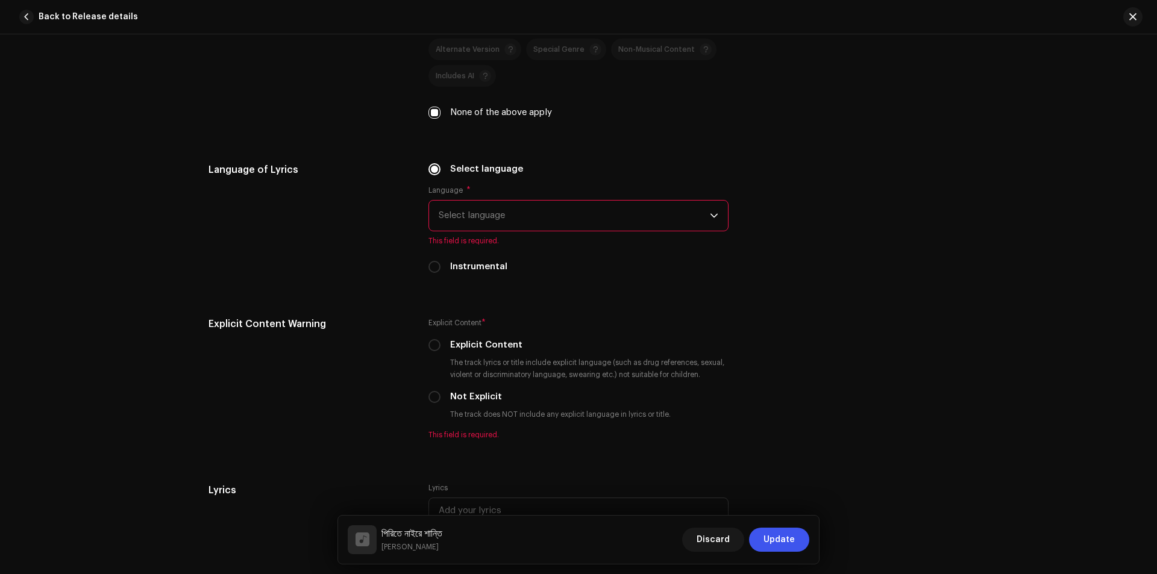
click at [616, 213] on span "Select language" at bounding box center [574, 216] width 271 height 30
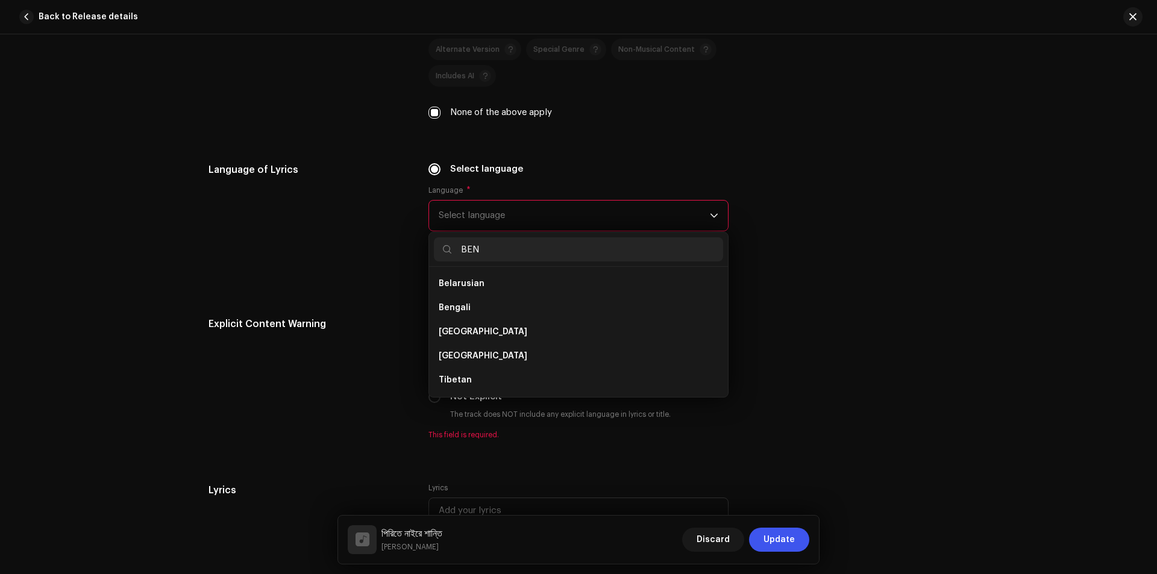
scroll to position [0, 0]
type input "BENG"
click at [445, 281] on span "Bengali" at bounding box center [455, 284] width 32 height 12
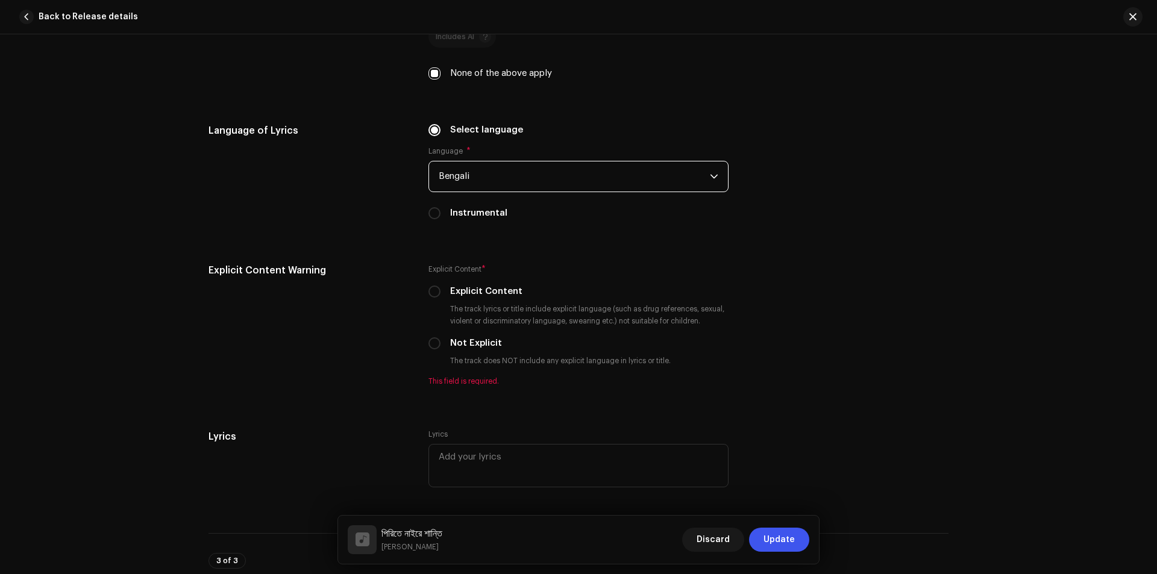
scroll to position [1928, 0]
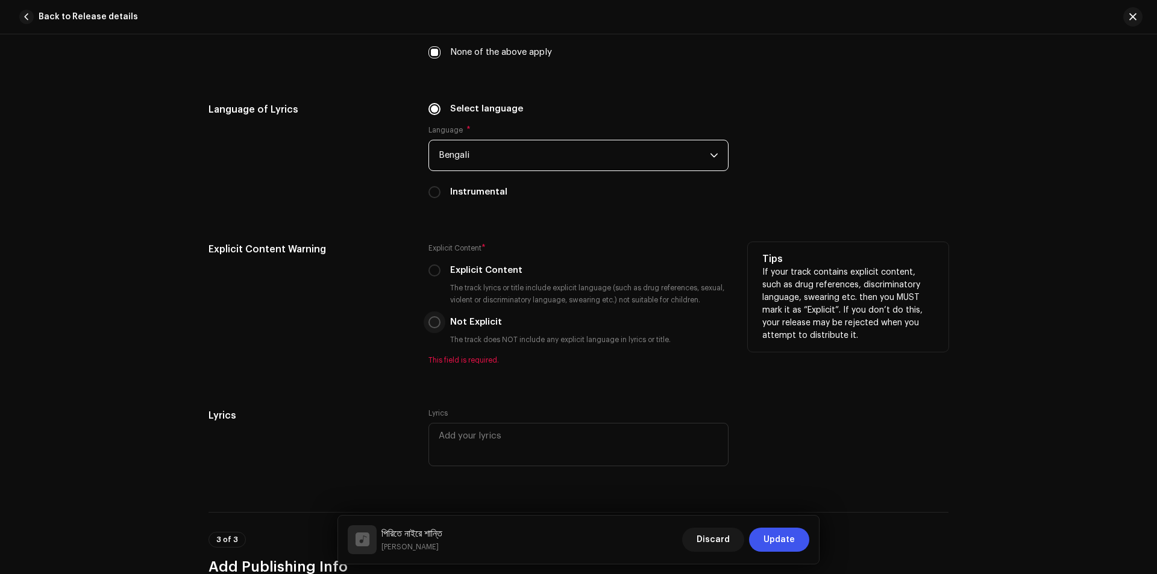
click at [434, 322] on input "Not Explicit" at bounding box center [434, 322] width 12 height 12
radio input "true"
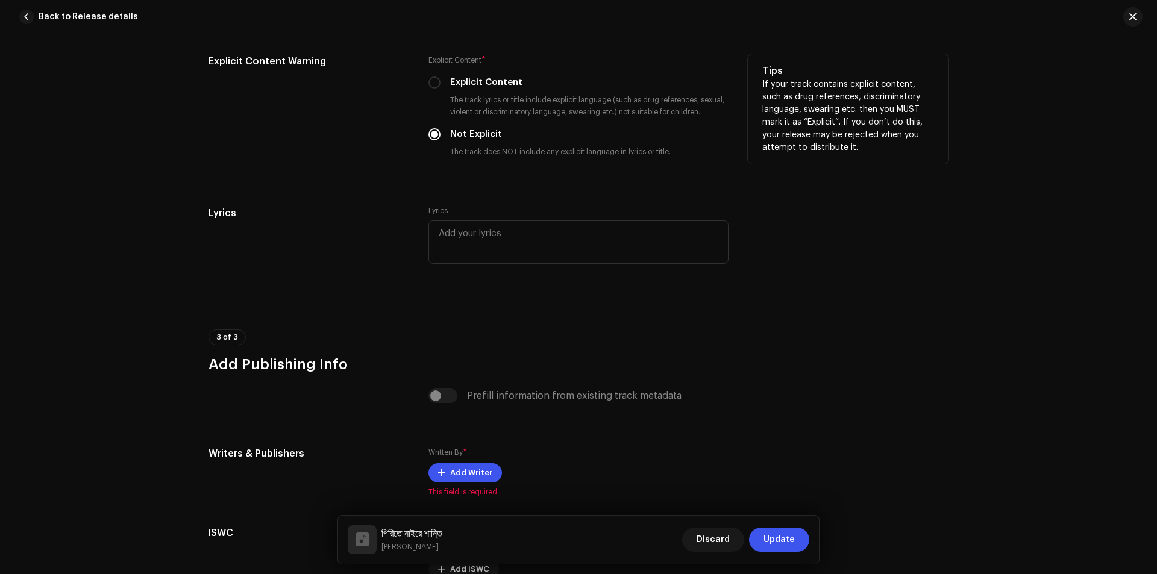
scroll to position [2229, 0]
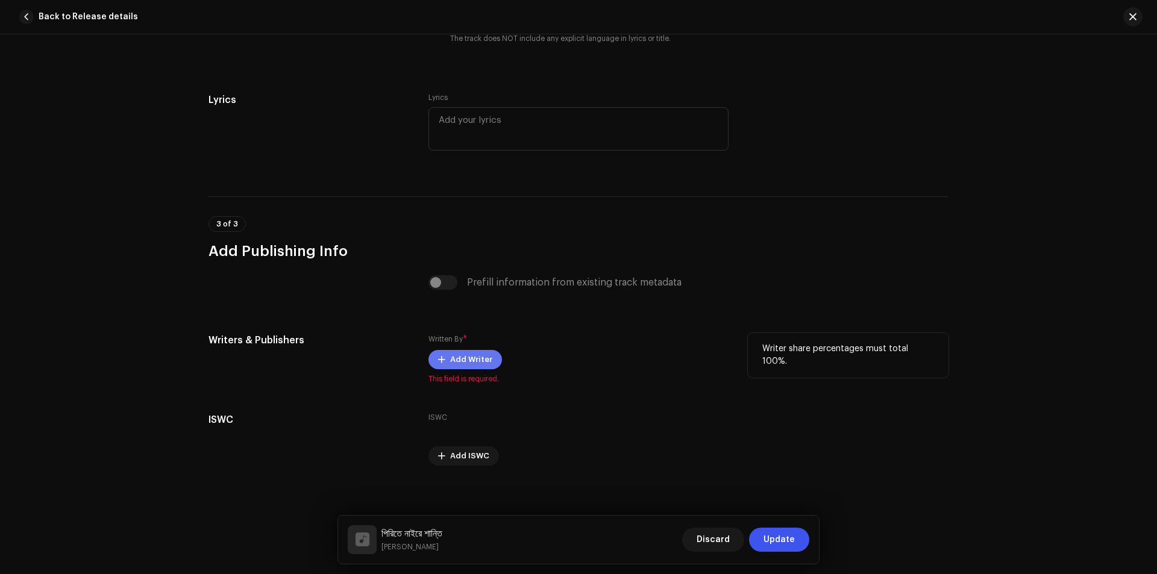
click at [463, 356] on span "Add Writer" at bounding box center [471, 360] width 42 height 24
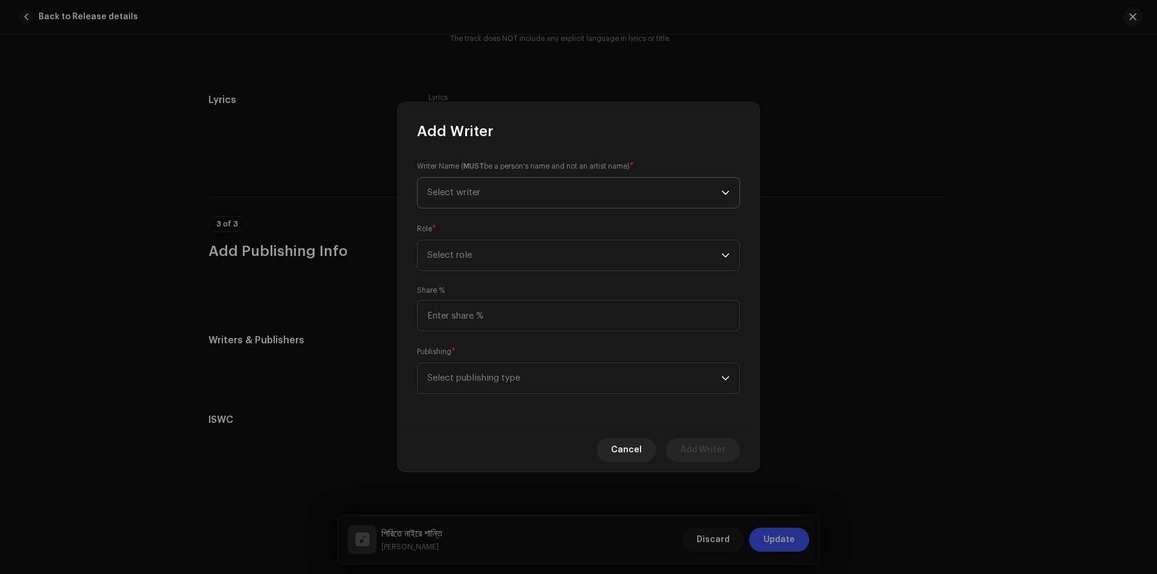
click at [516, 189] on span "Select writer" at bounding box center [574, 193] width 294 height 30
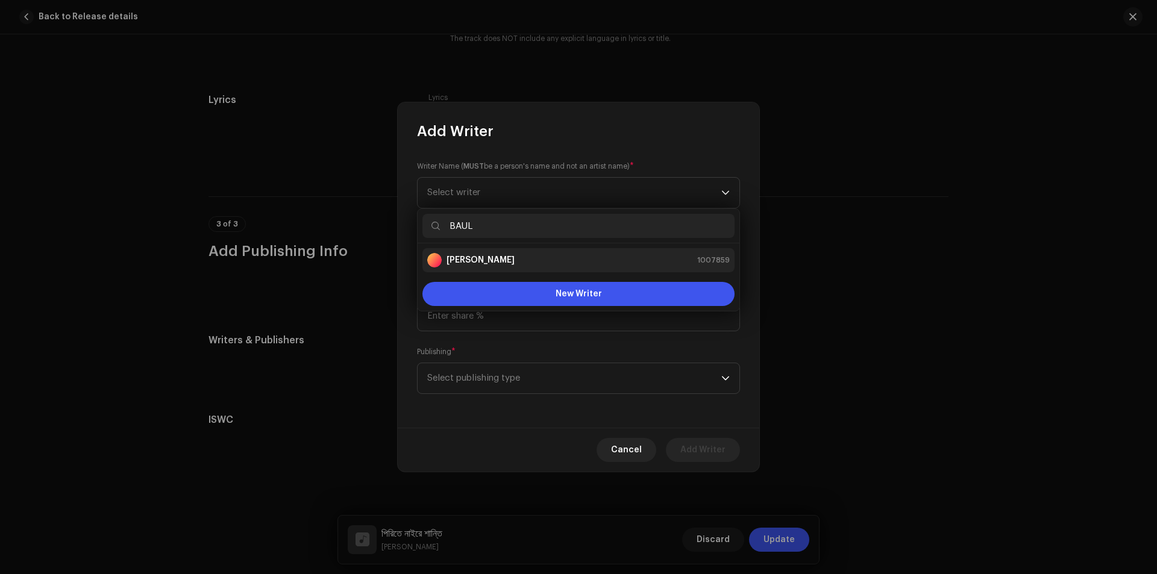
type input "BAUL"
click at [510, 263] on div "Baul Saddam 1007859" at bounding box center [578, 260] width 302 height 14
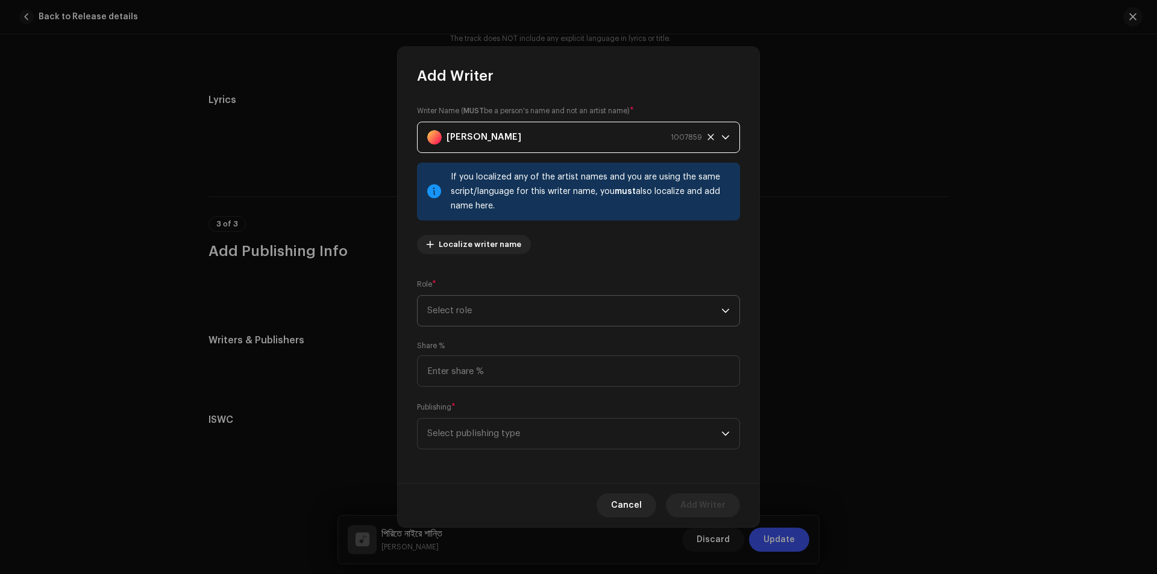
click at [568, 310] on span "Select role" at bounding box center [574, 311] width 294 height 30
click at [494, 418] on span "Composer & Lyricist" at bounding box center [469, 416] width 85 height 12
click at [556, 432] on span "Select publishing type" at bounding box center [574, 434] width 294 height 30
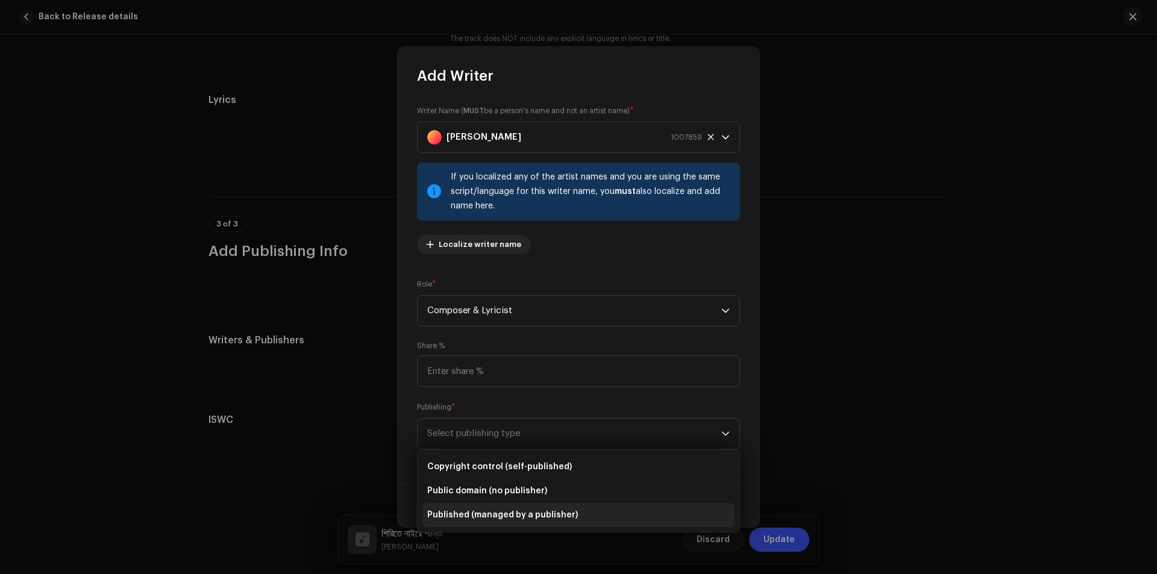
drag, startPoint x: 535, startPoint y: 510, endPoint x: 543, endPoint y: 503, distance: 10.7
click at [536, 510] on span "Published (managed by a publisher)" at bounding box center [502, 515] width 151 height 12
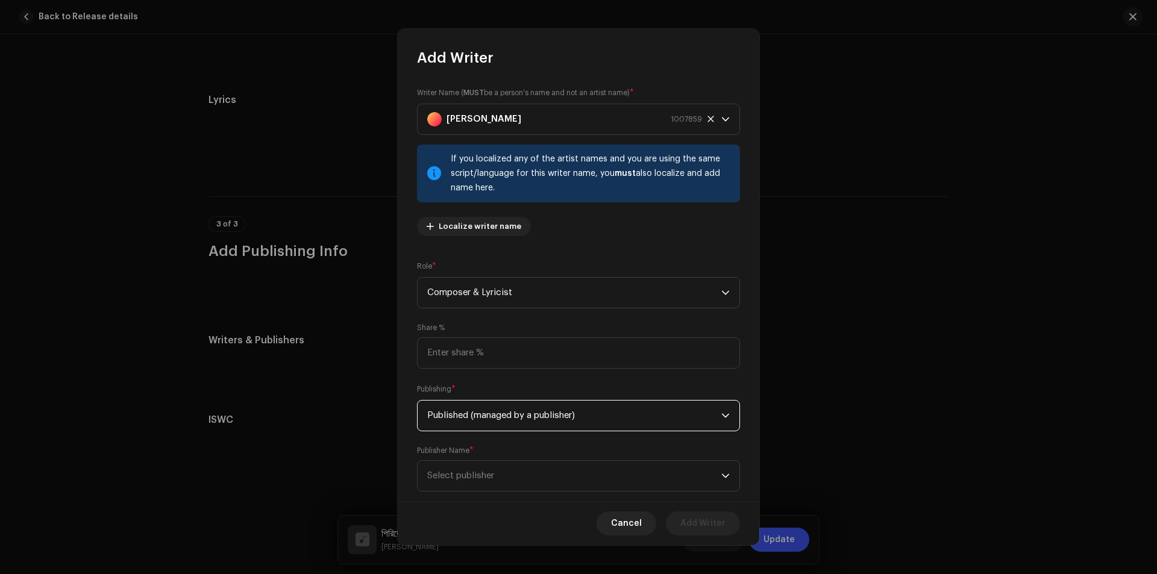
scroll to position [23, 0]
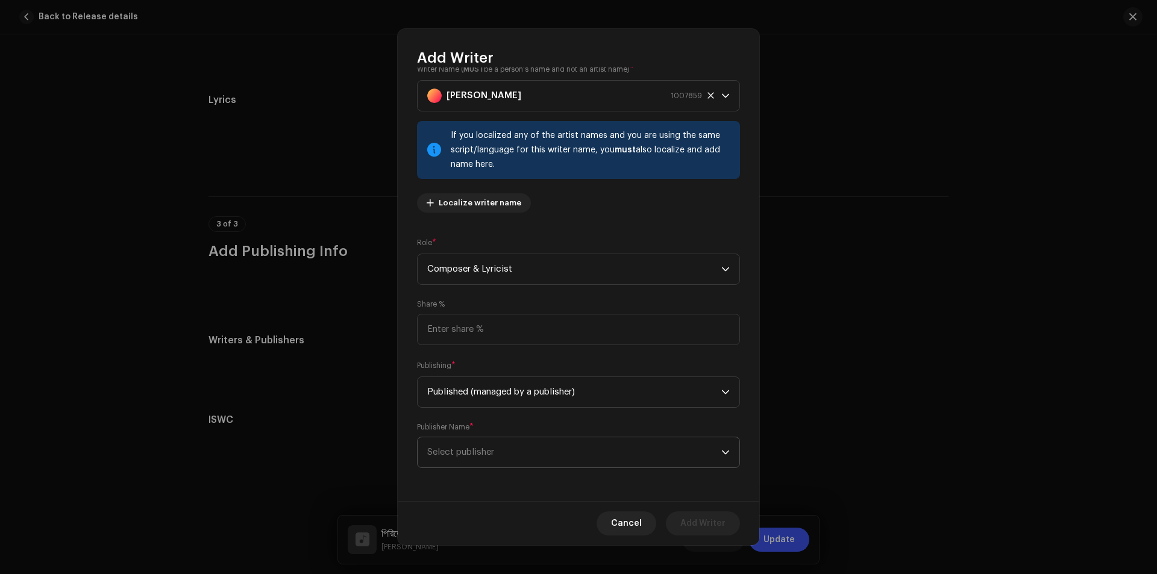
click at [558, 453] on span "Select publisher" at bounding box center [574, 452] width 294 height 30
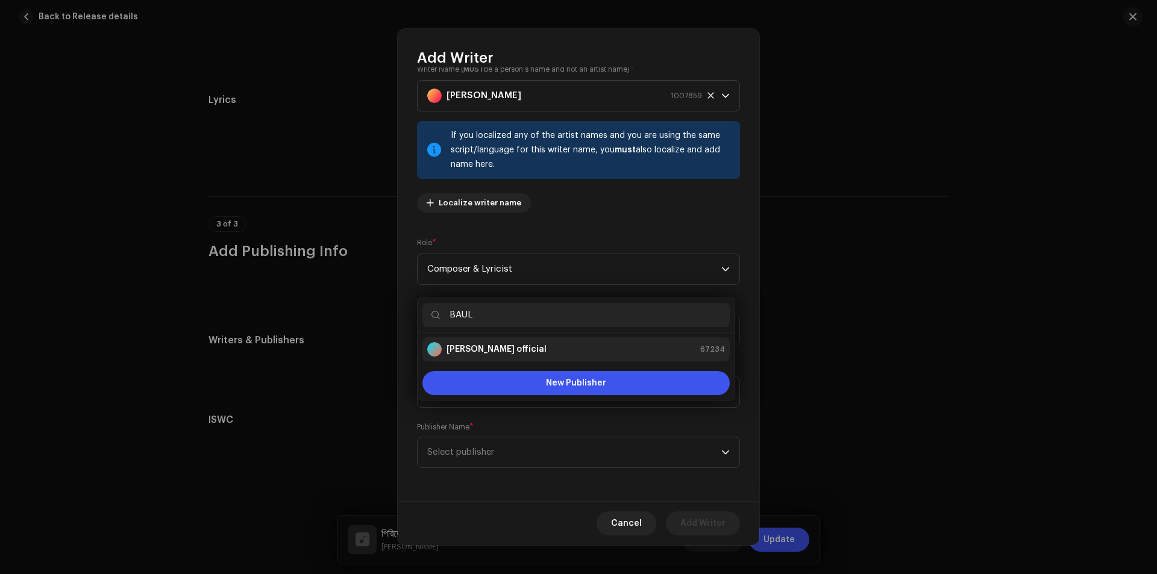
type input "BAUL"
click at [478, 348] on strong "Baul saddam official" at bounding box center [496, 349] width 100 height 12
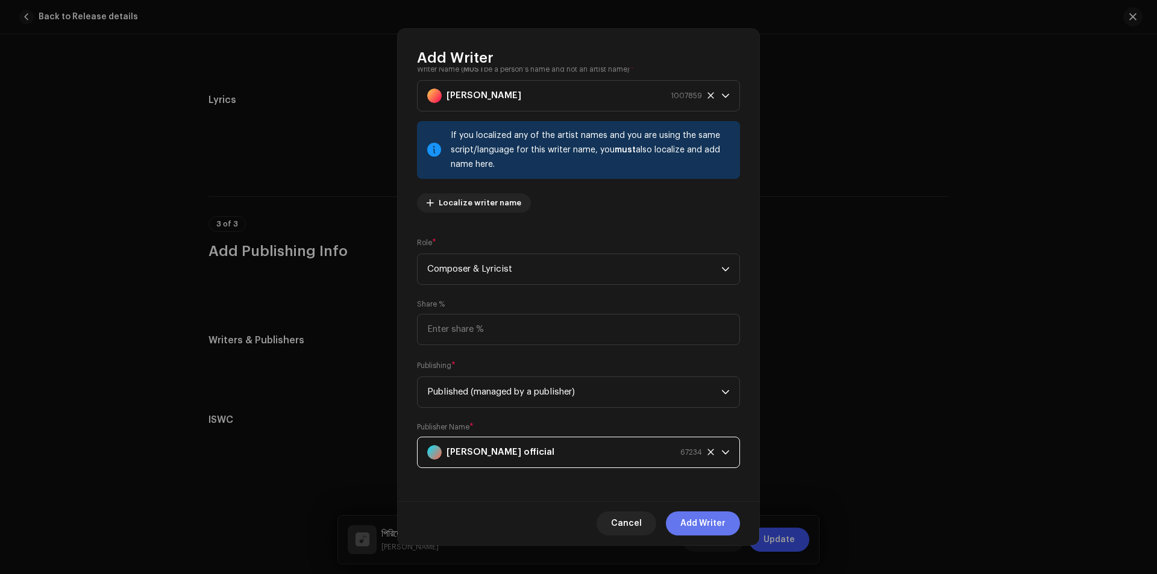
click at [700, 522] on span "Add Writer" at bounding box center [702, 523] width 45 height 24
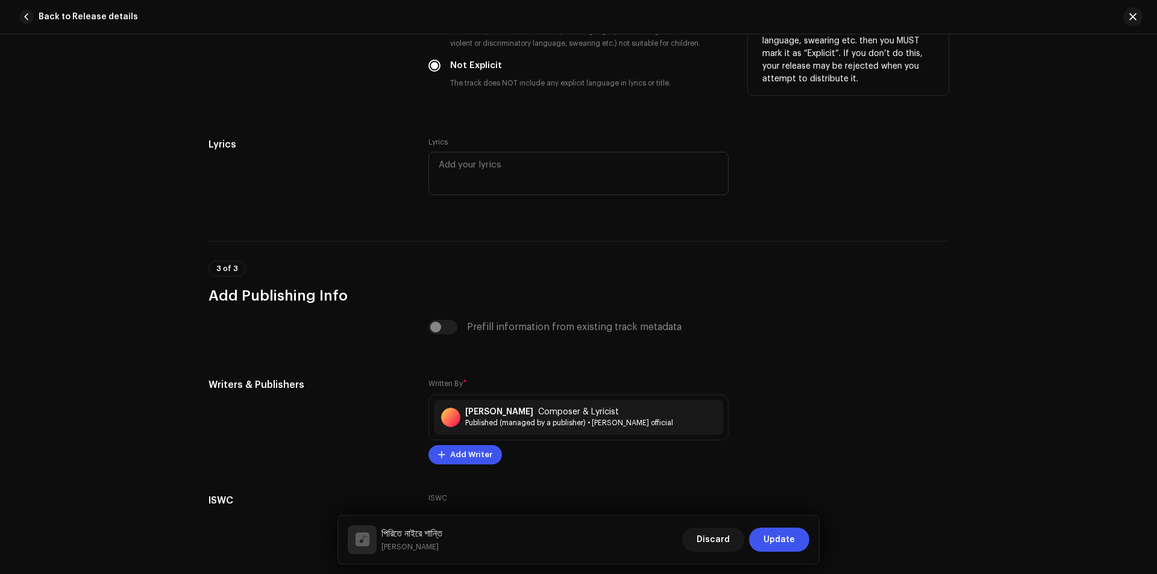
scroll to position [2272, 0]
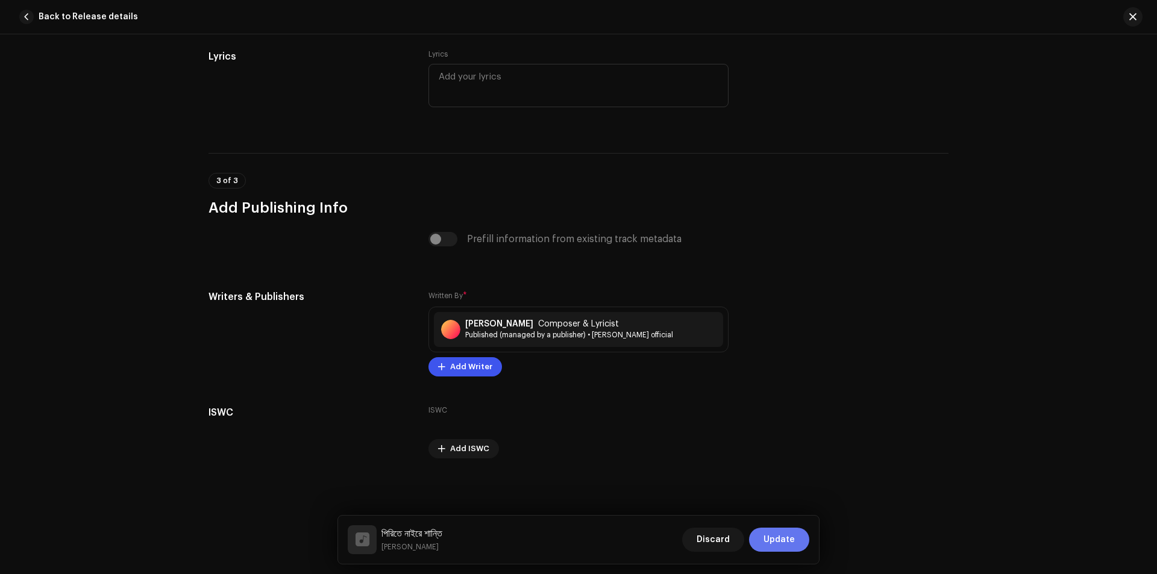
click at [780, 535] on span "Update" at bounding box center [778, 540] width 31 height 24
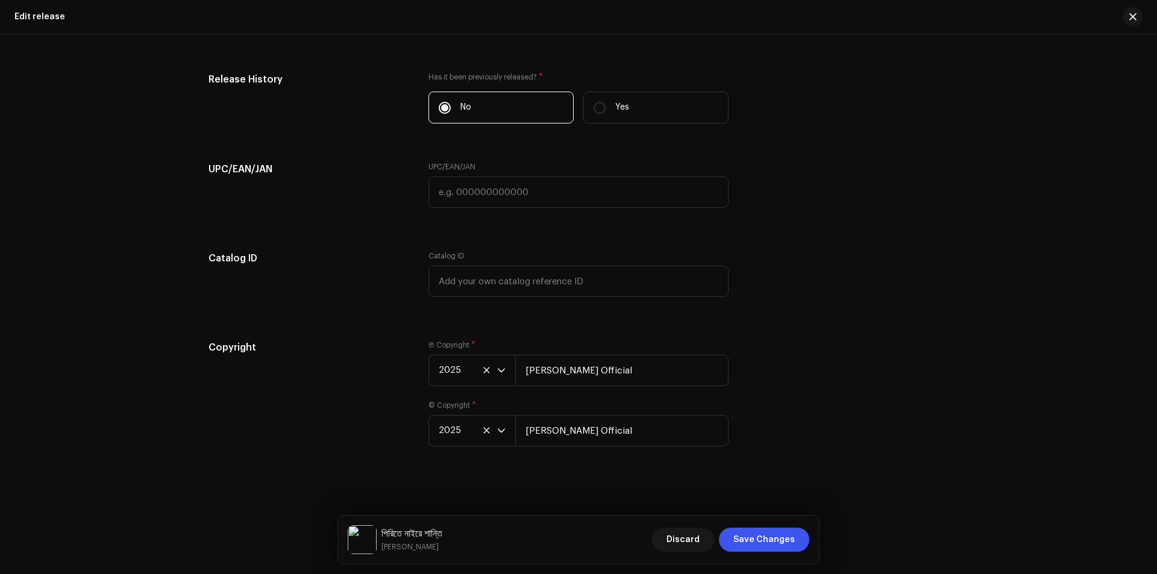
scroll to position [1875, 0]
click at [746, 537] on span "Save Changes" at bounding box center [763, 540] width 61 height 24
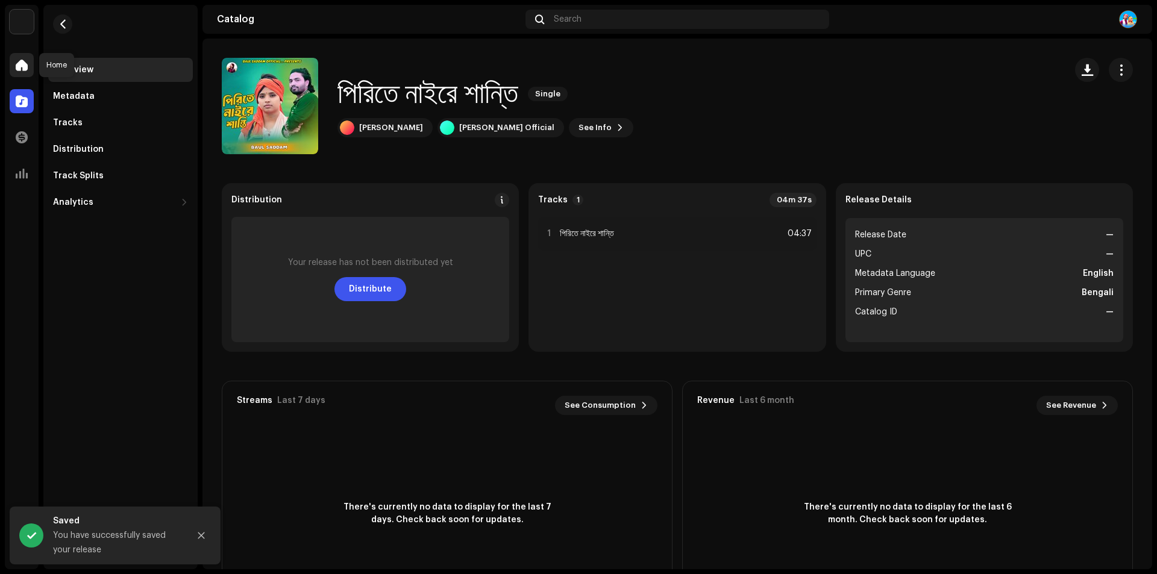
click at [23, 62] on span at bounding box center [22, 65] width 12 height 10
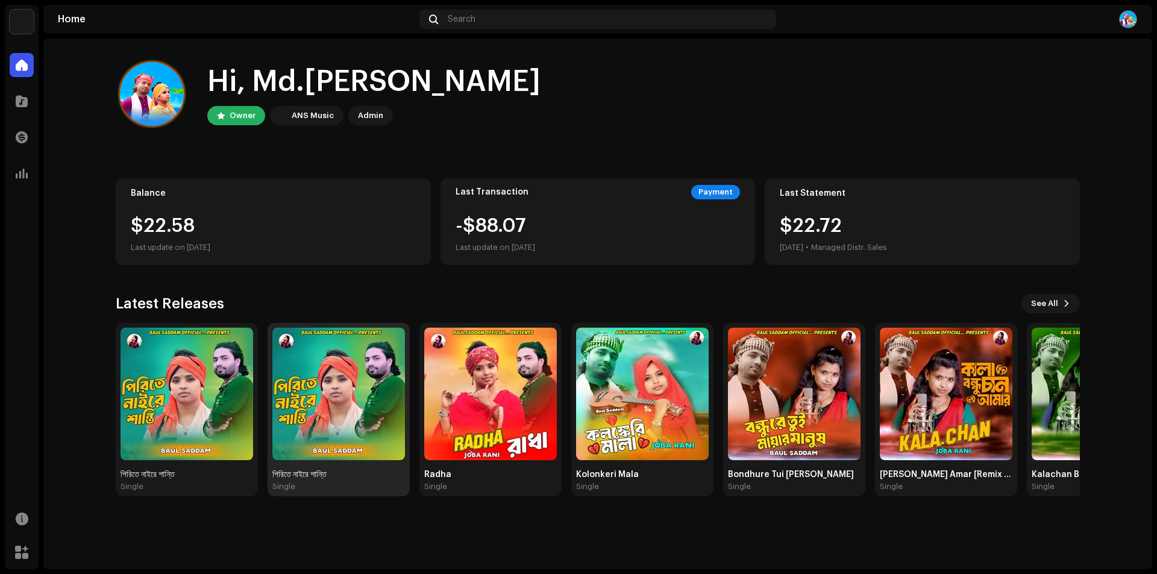
click at [353, 388] on img at bounding box center [338, 394] width 133 height 133
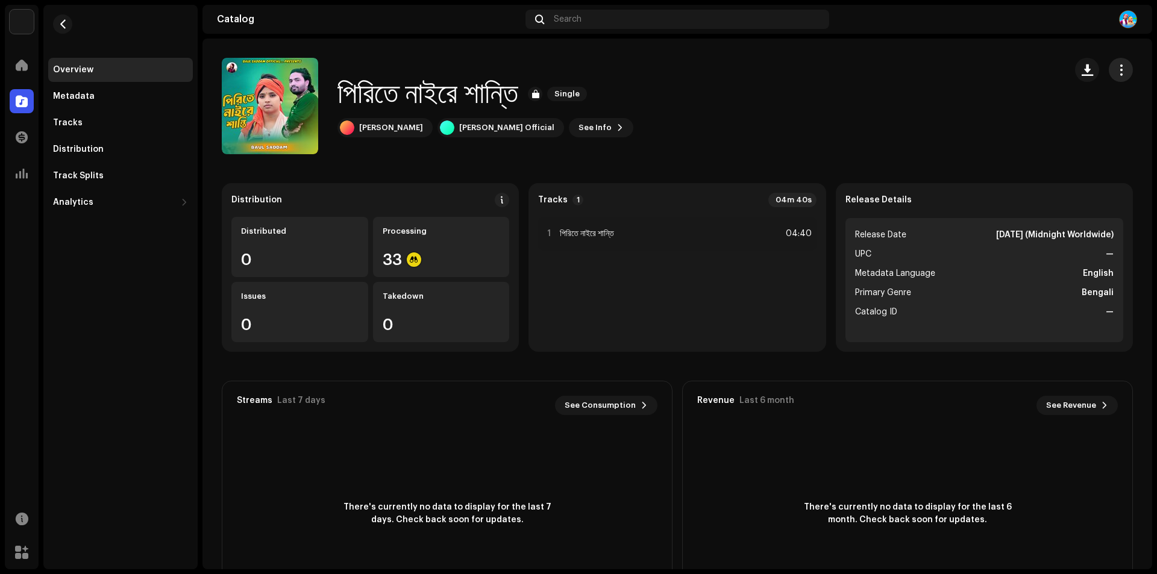
click at [1115, 68] on span "button" at bounding box center [1120, 70] width 11 height 10
click at [846, 100] on div "পিরিতে নাইরে শান্তি Single Baul Saddam Baul Saddam Official See Info" at bounding box center [639, 106] width 834 height 96
click at [21, 70] on span at bounding box center [22, 65] width 12 height 10
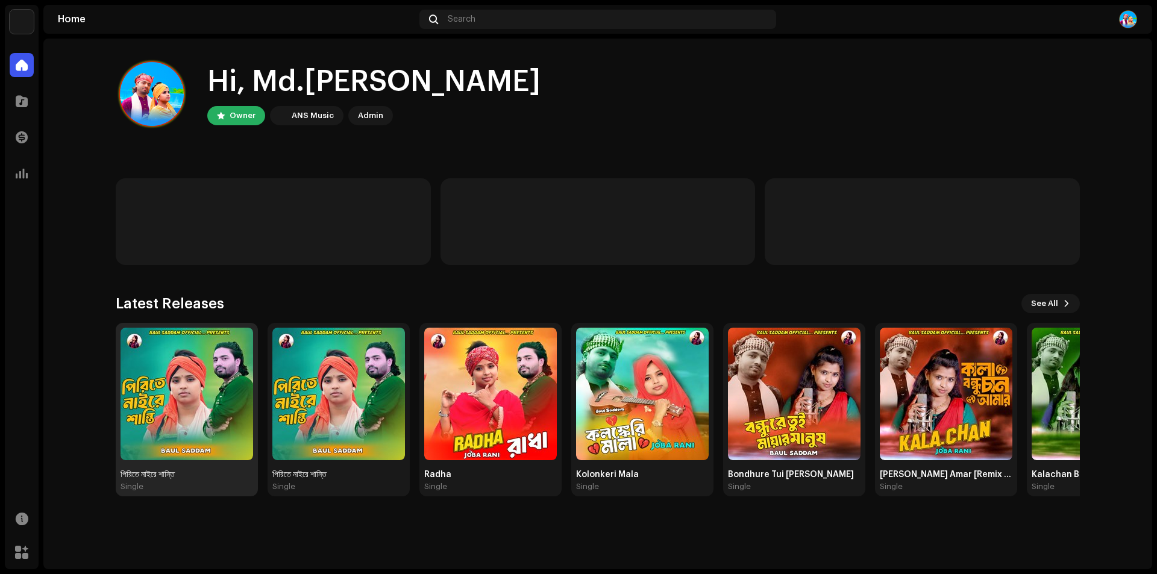
click at [192, 389] on img at bounding box center [186, 394] width 133 height 133
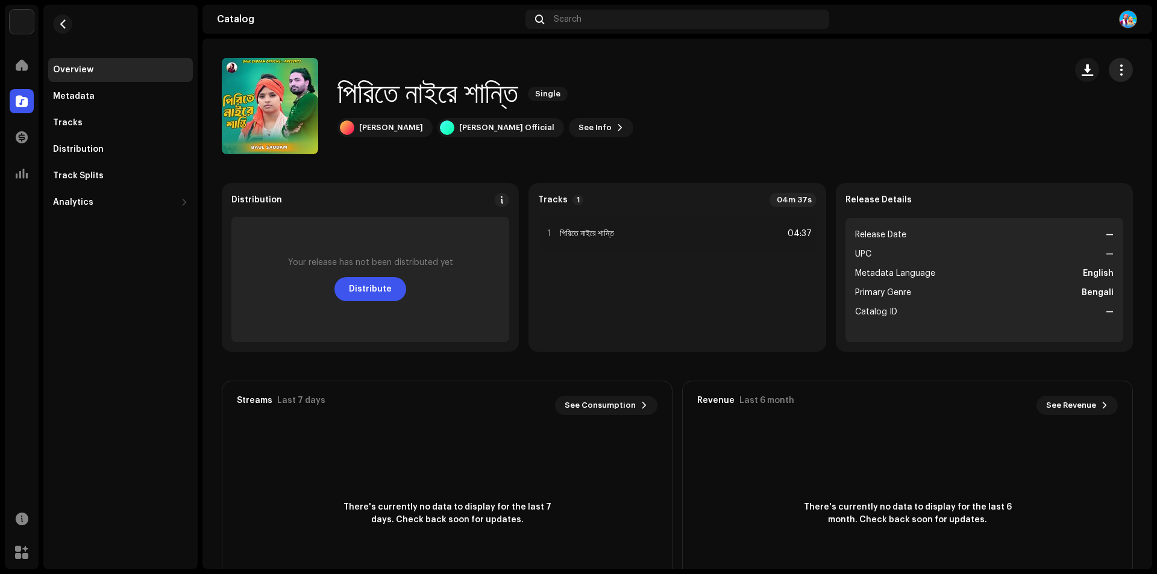
click at [1115, 70] on span "button" at bounding box center [1120, 70] width 11 height 10
click at [783, 96] on div "পিরিতে নাইরে শান্তি Single [PERSON_NAME] [PERSON_NAME] Official See Info" at bounding box center [639, 106] width 834 height 96
click at [19, 64] on span at bounding box center [22, 65] width 12 height 10
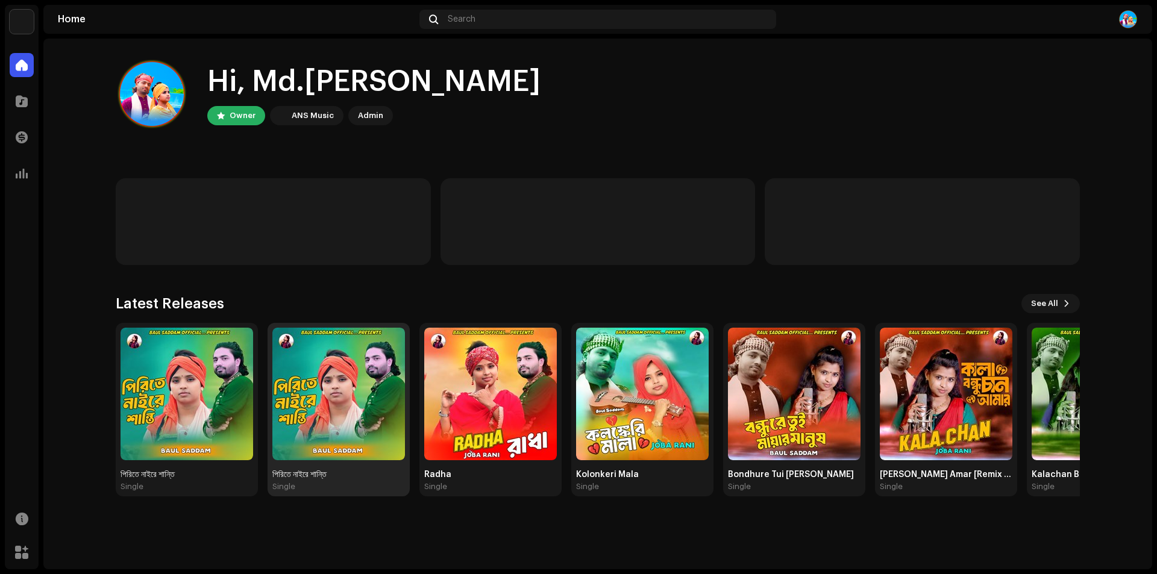
click at [336, 393] on img at bounding box center [338, 394] width 133 height 133
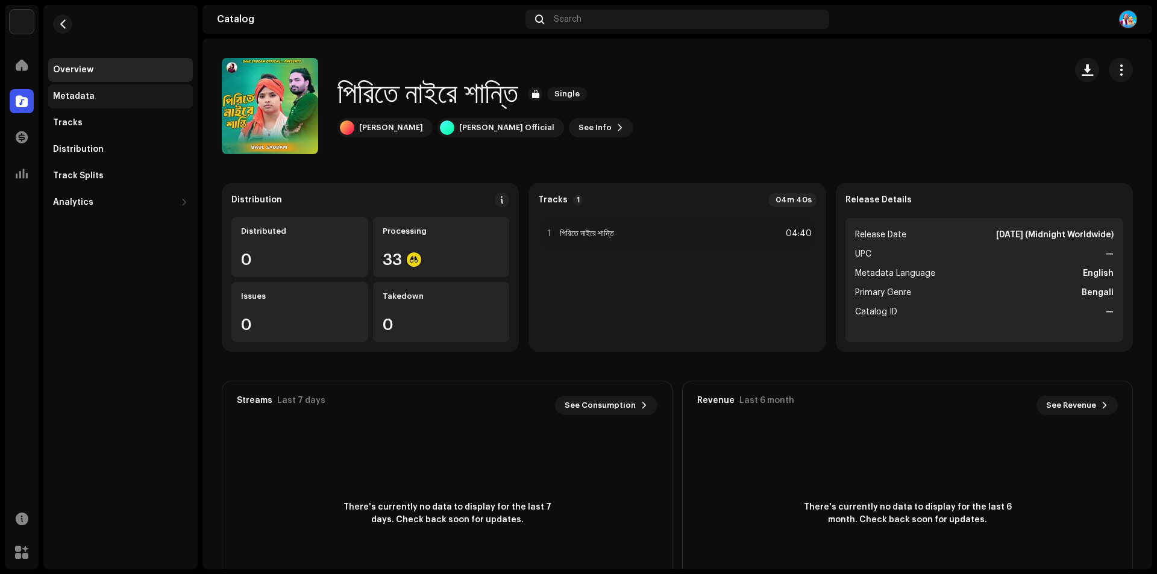
click at [70, 98] on div "Metadata" at bounding box center [74, 97] width 42 height 10
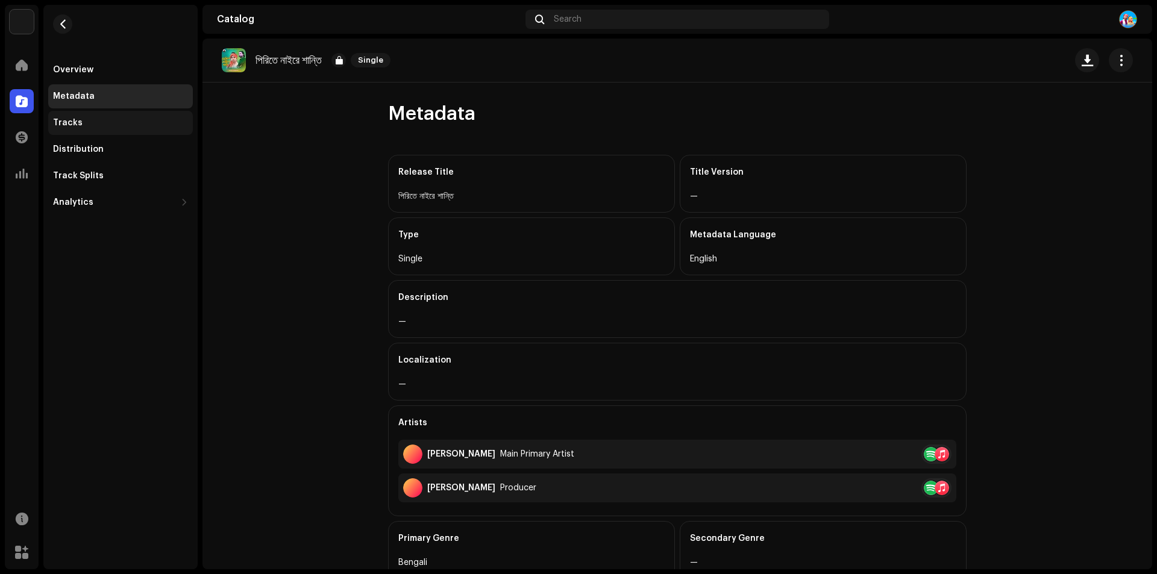
click at [66, 117] on div "Tracks" at bounding box center [120, 123] width 145 height 24
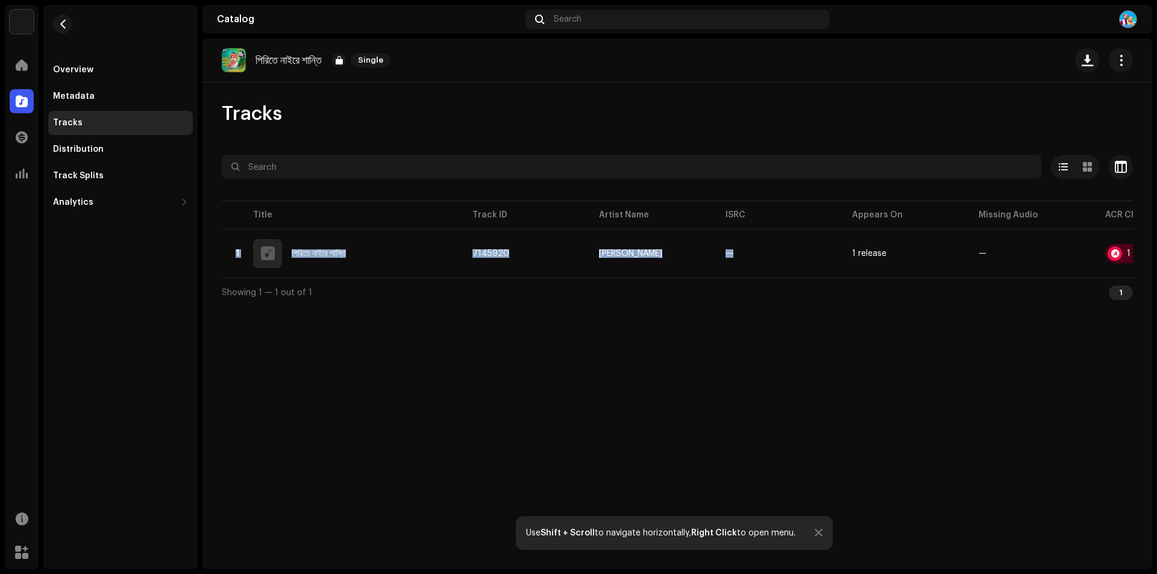
drag, startPoint x: 740, startPoint y: 277, endPoint x: 937, endPoint y: 278, distance: 197.0
click at [937, 278] on div "Title Track ID Artist Name ISRC Appears On Missing Audio ACR Cloud 1 পিরিতে নাই…" at bounding box center [677, 238] width 911 height 80
click at [854, 277] on table "Title Track ID Artist Name ISRC Appears On Missing Audio ACR Cloud 1 পিরিতে নাই…" at bounding box center [722, 238] width 1000 height 80
click at [838, 331] on div "পিরিতে নাইরে শান্তি Single Tracks Selected 0 Options Filters Distribution statu…" at bounding box center [676, 304] width 949 height 531
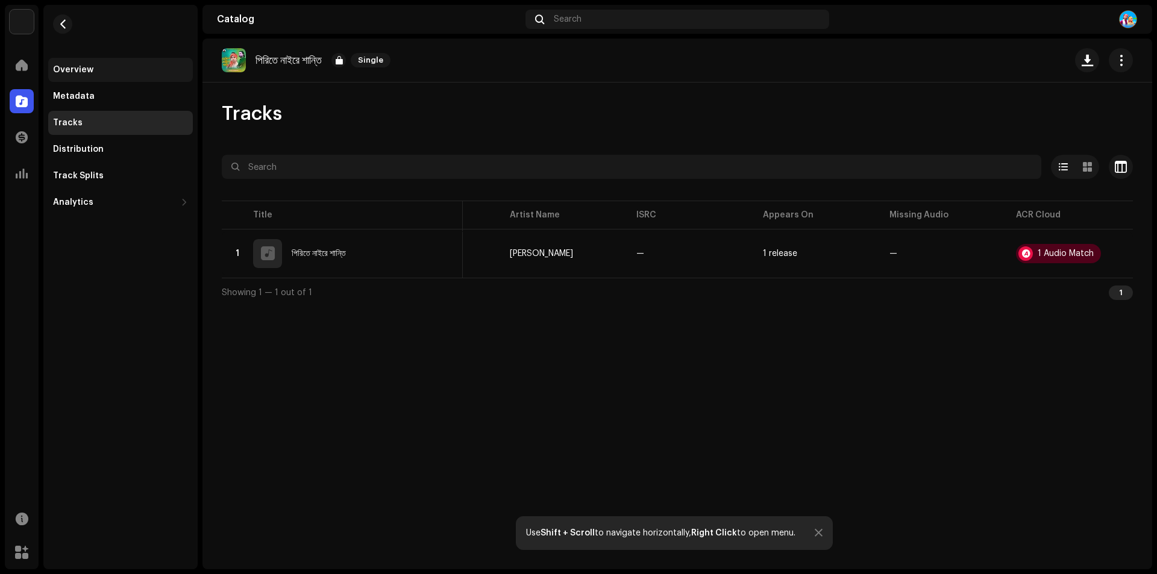
click at [72, 76] on div "Overview" at bounding box center [120, 70] width 145 height 24
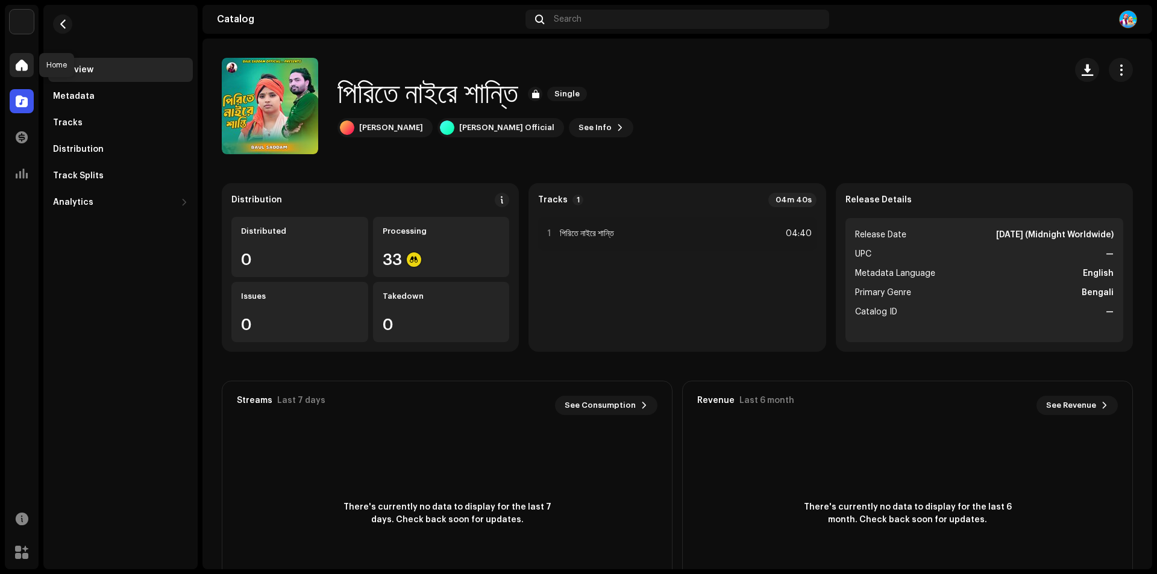
click at [24, 66] on span at bounding box center [22, 65] width 12 height 10
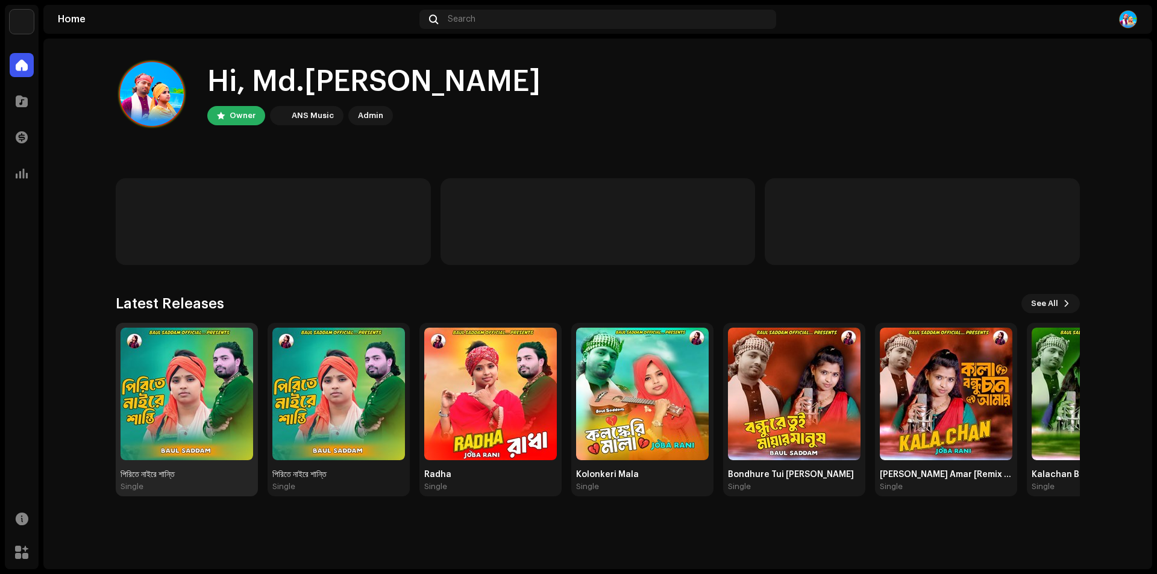
click at [179, 372] on img at bounding box center [186, 394] width 133 height 133
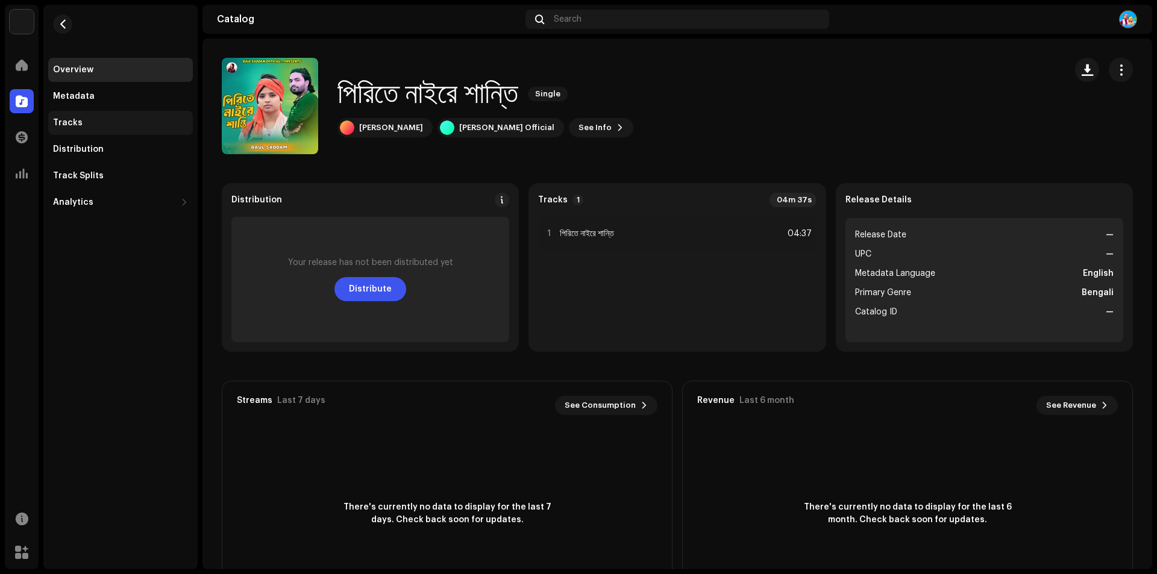
click at [67, 119] on div "Tracks" at bounding box center [68, 123] width 30 height 10
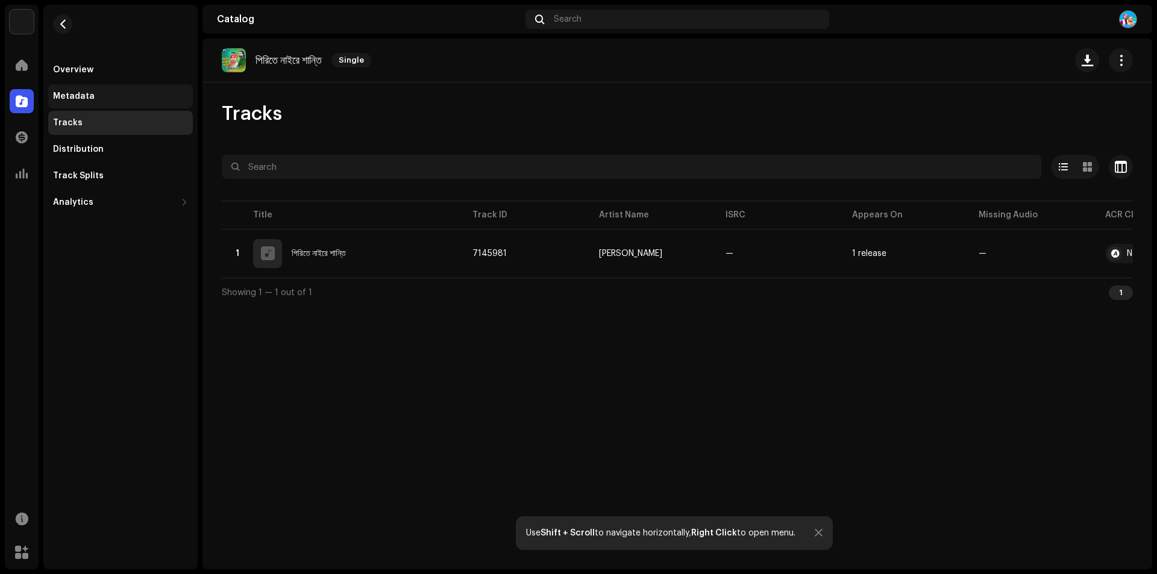
click at [83, 90] on div "Metadata" at bounding box center [120, 96] width 145 height 24
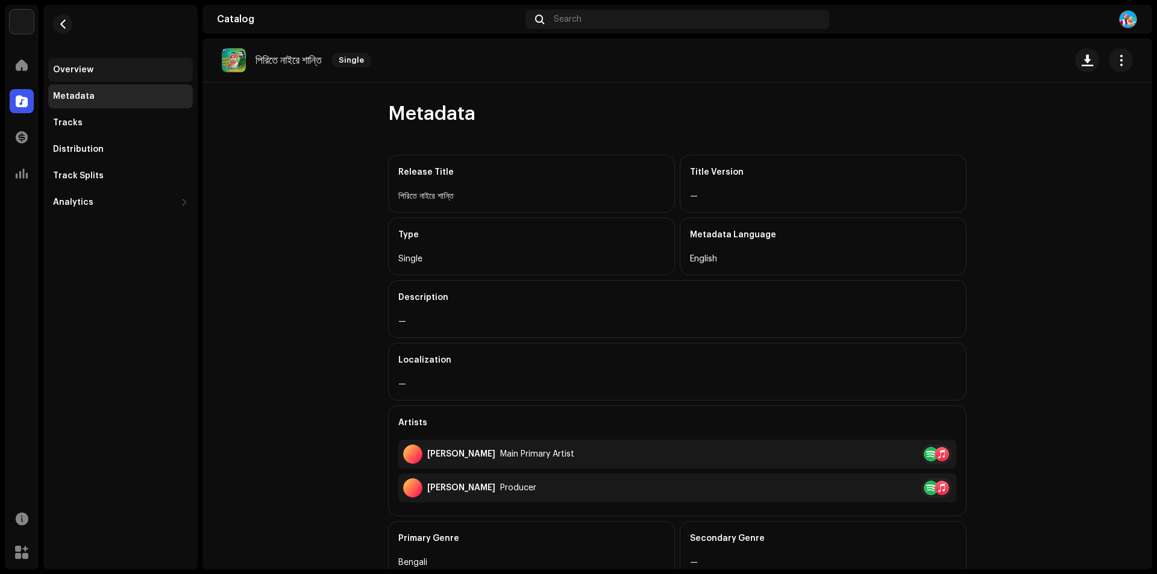
click at [81, 70] on div "Overview" at bounding box center [73, 70] width 40 height 10
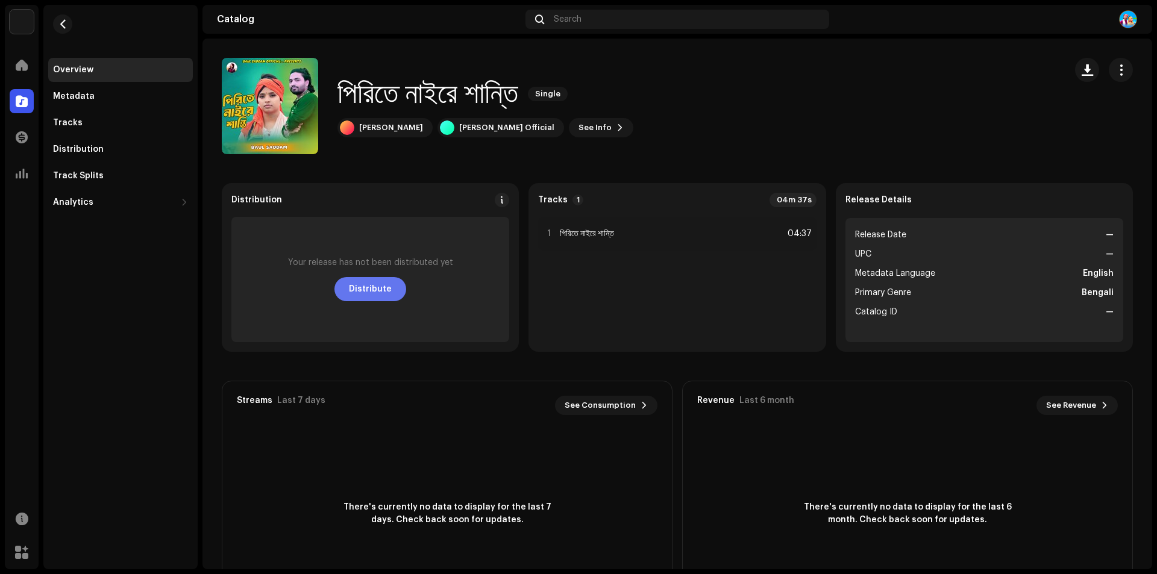
click at [361, 286] on span "Distribute" at bounding box center [370, 289] width 43 height 24
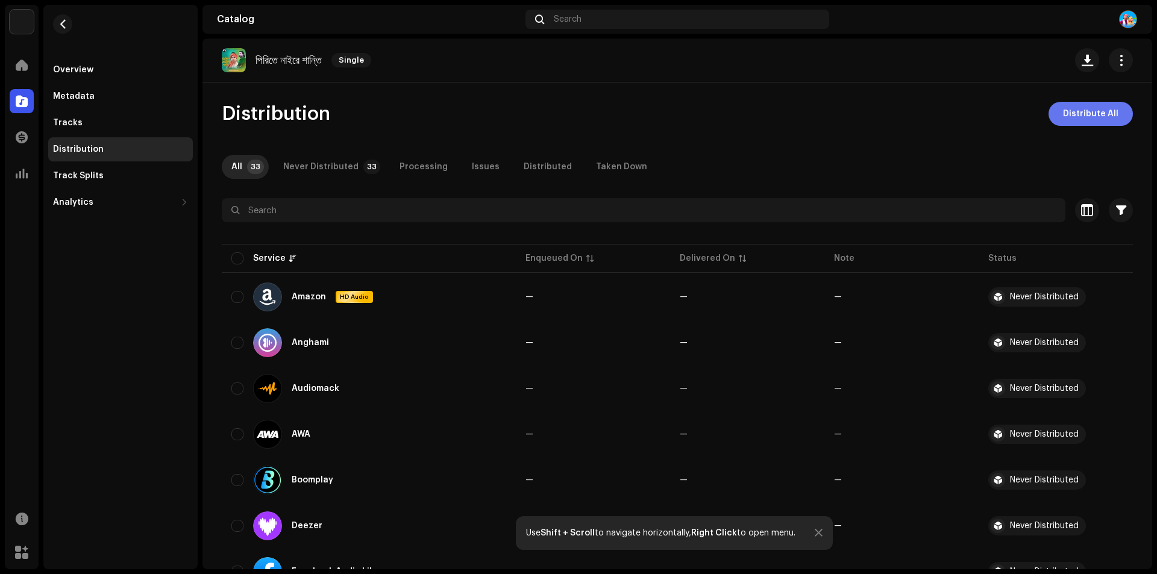
click at [1080, 111] on span "Distribute All" at bounding box center [1090, 114] width 55 height 24
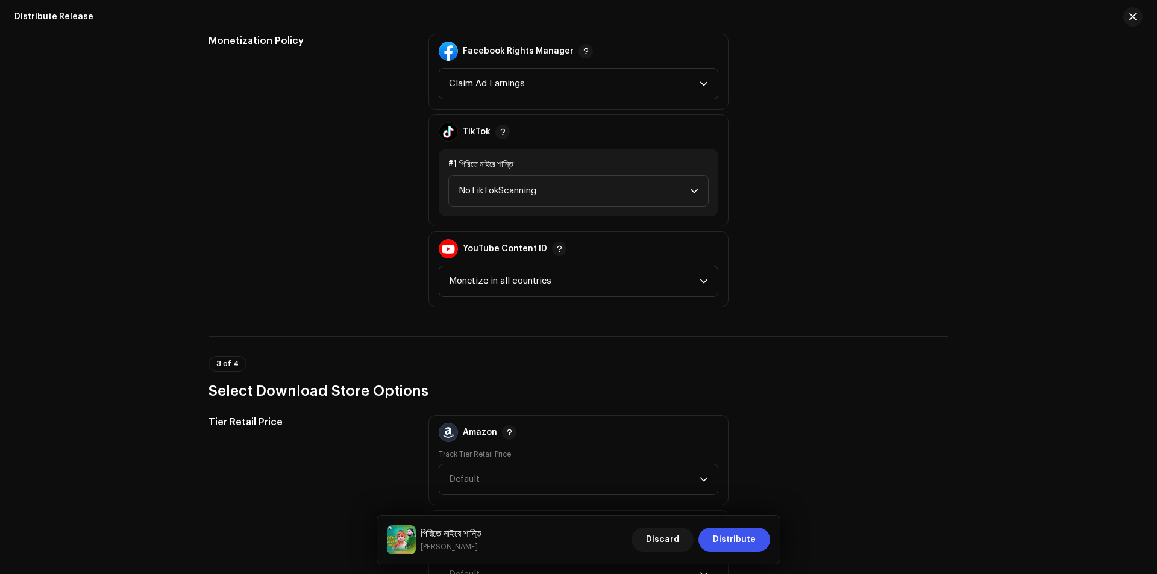
scroll to position [1446, 0]
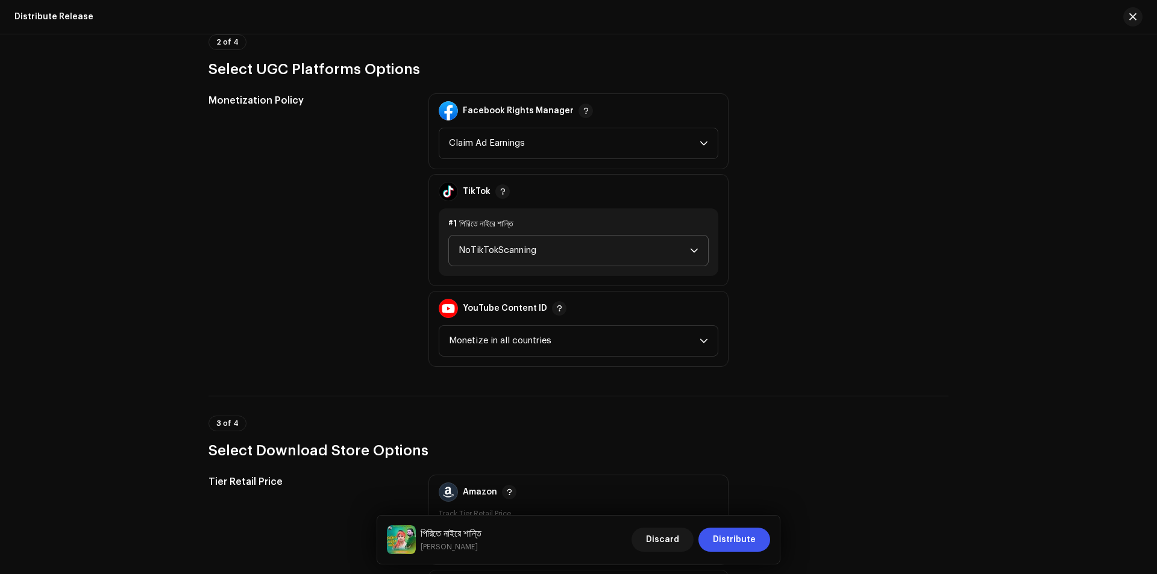
click at [692, 248] on icon "dropdown trigger" at bounding box center [694, 250] width 8 height 8
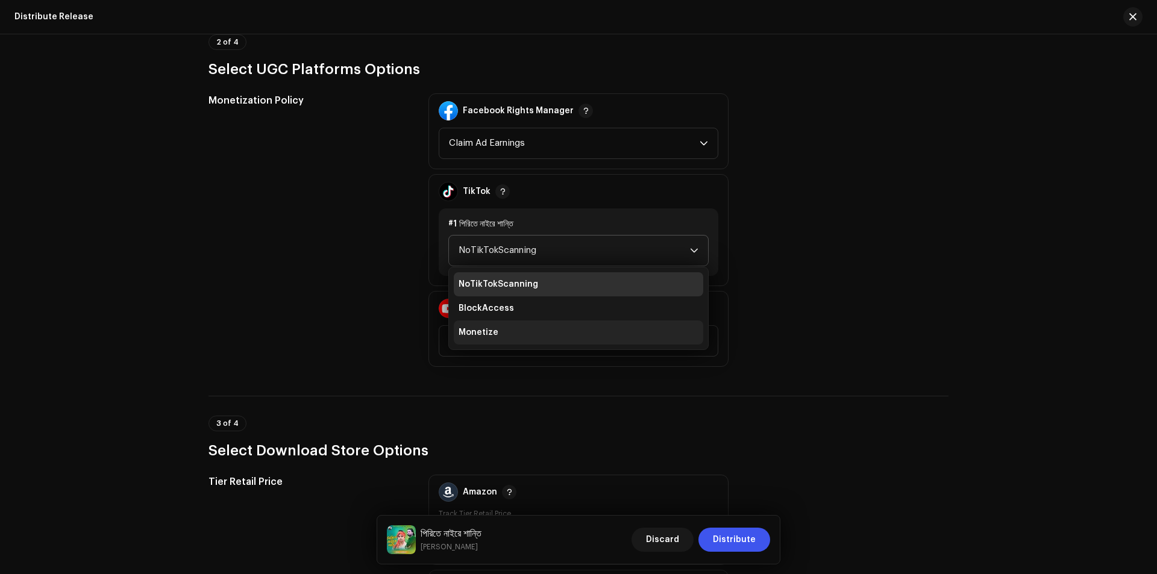
click at [557, 325] on li "Monetize" at bounding box center [578, 332] width 249 height 24
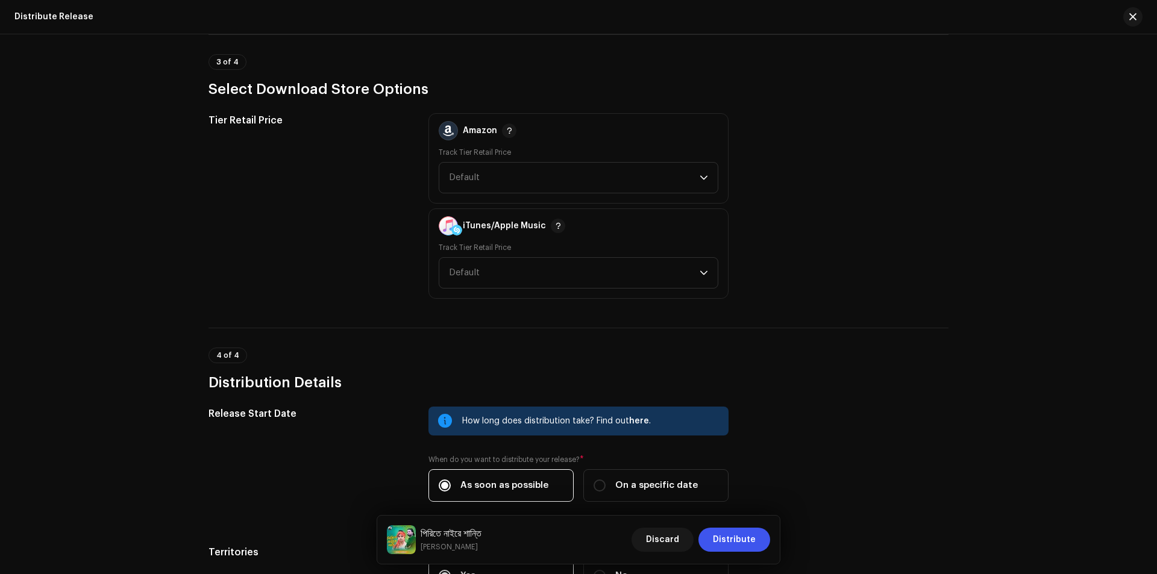
scroll to position [1955, 0]
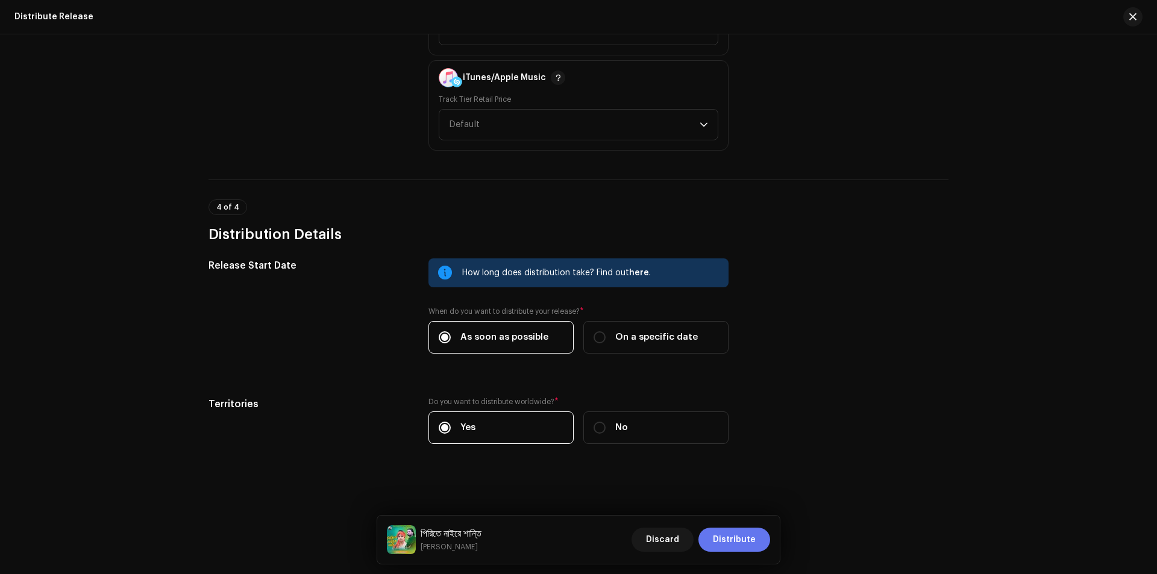
click at [732, 542] on span "Distribute" at bounding box center [734, 540] width 43 height 24
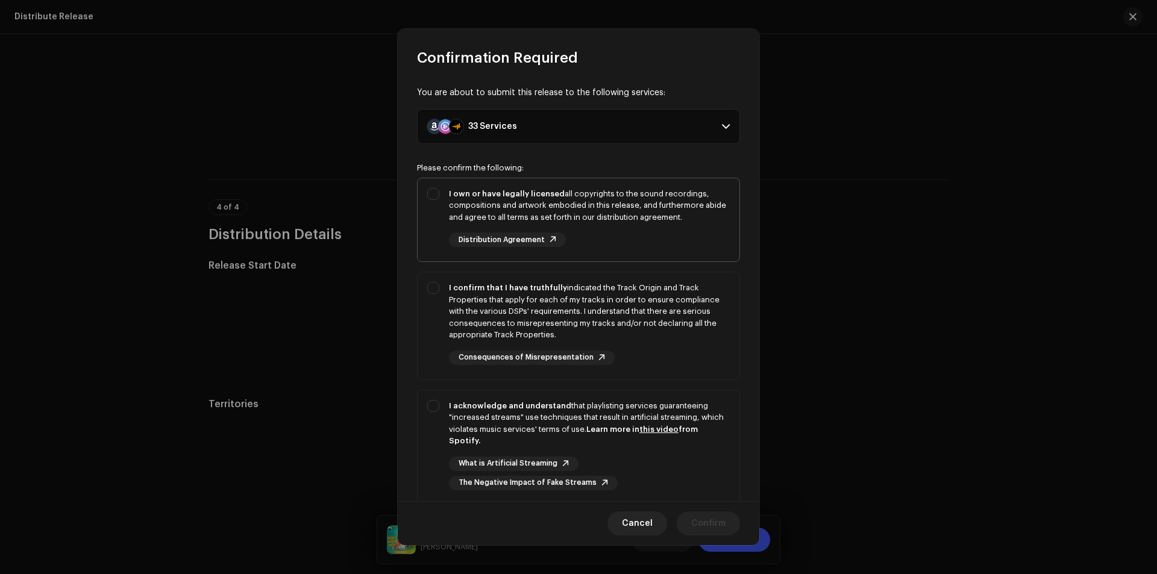
click at [431, 195] on div "I own or have legally licensed all copyrights to the sound recordings, composit…" at bounding box center [578, 217] width 322 height 79
checkbox input "true"
click at [436, 288] on div "I confirm that I have truthfully indicated the Track Origin and Track Propertie…" at bounding box center [578, 323] width 322 height 102
checkbox input "true"
click at [434, 406] on div "I acknowledge and understand that playlisting services guaranteeing "increased …" at bounding box center [578, 445] width 322 height 110
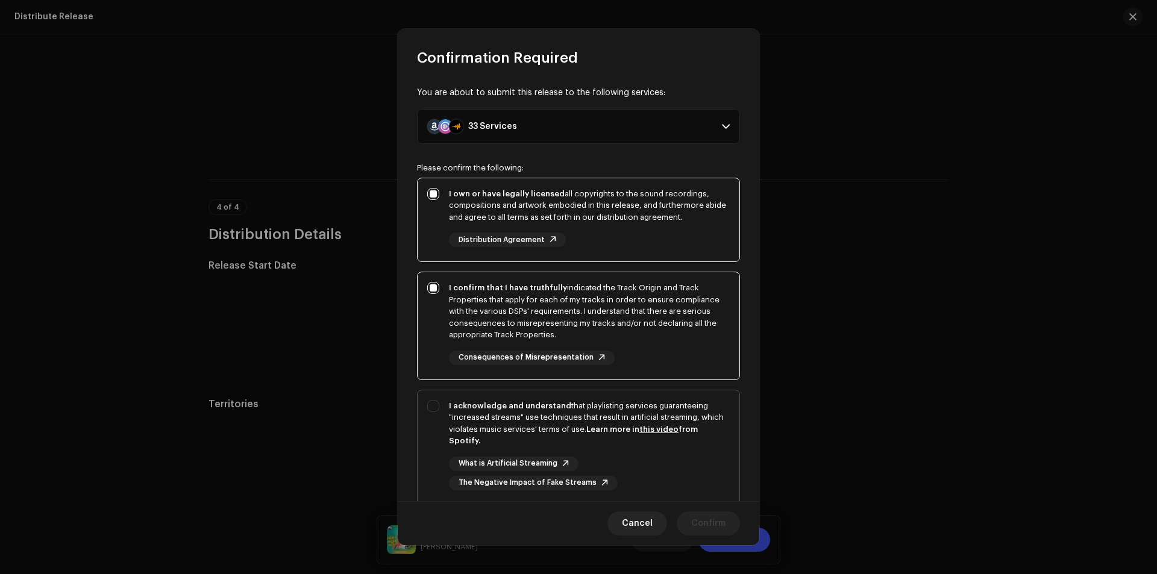
checkbox input "true"
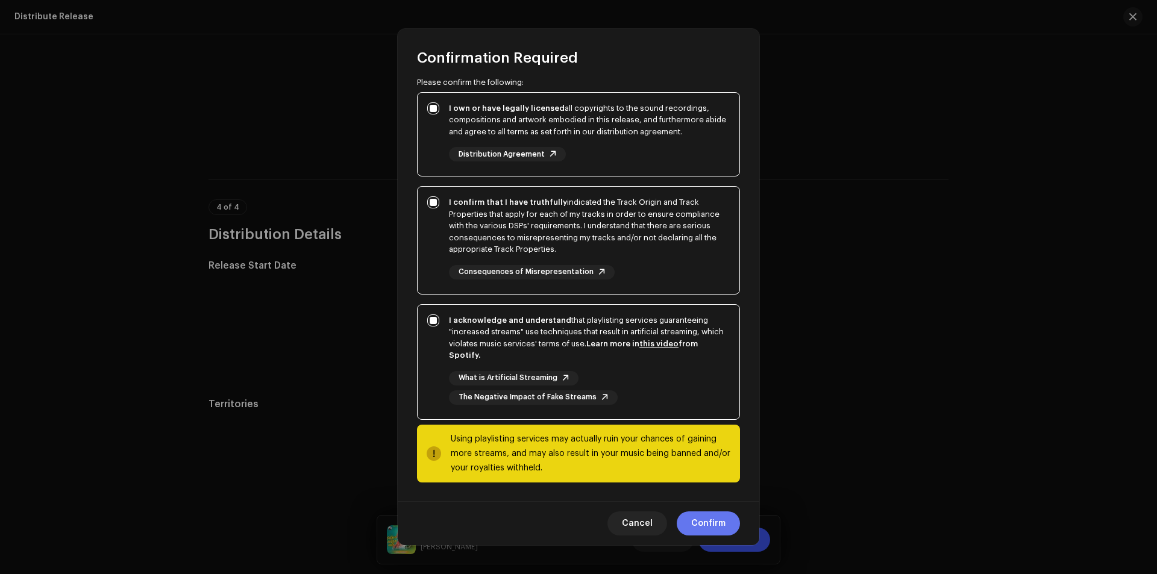
click at [704, 525] on span "Confirm" at bounding box center [708, 523] width 34 height 24
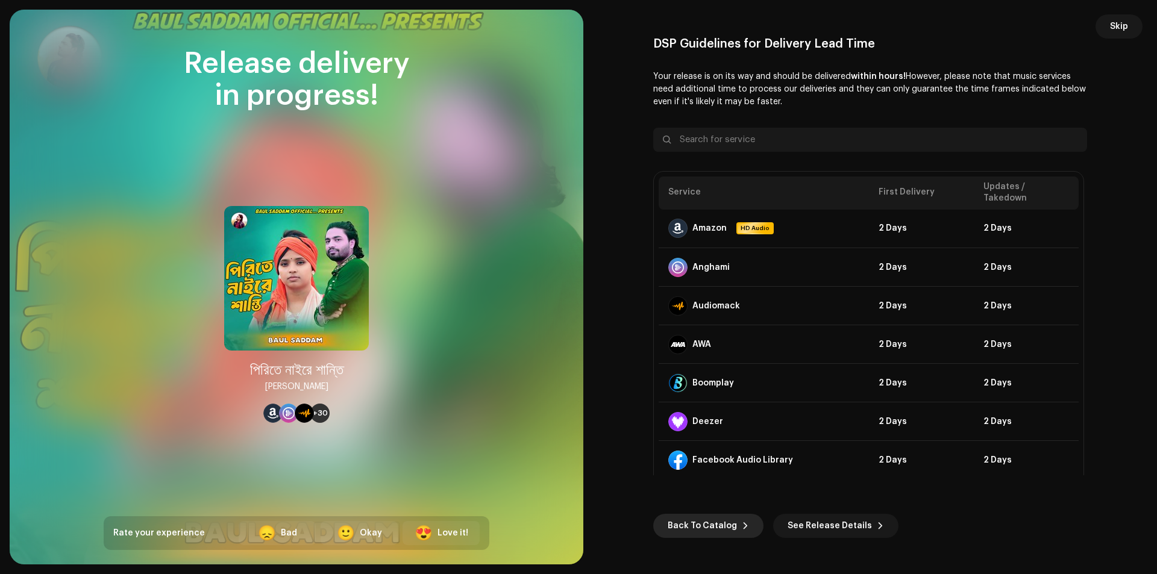
click at [704, 523] on span "Back To Catalog" at bounding box center [701, 526] width 69 height 24
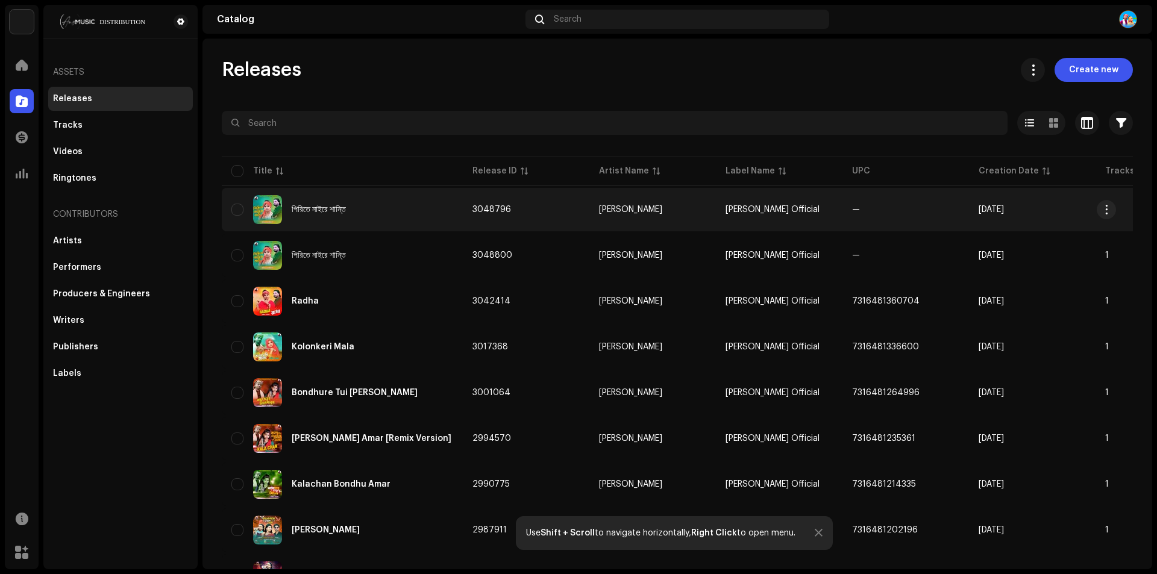
click at [359, 204] on div "পিরিতে নাইরে শান্তি" at bounding box center [342, 209] width 222 height 29
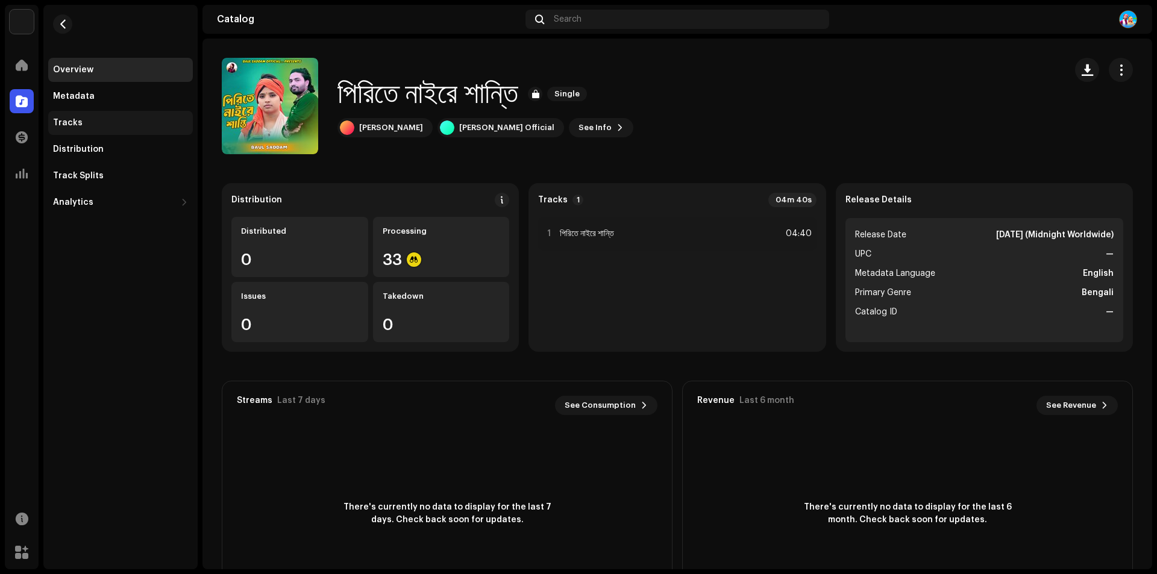
click at [86, 124] on div "Tracks" at bounding box center [120, 123] width 135 height 10
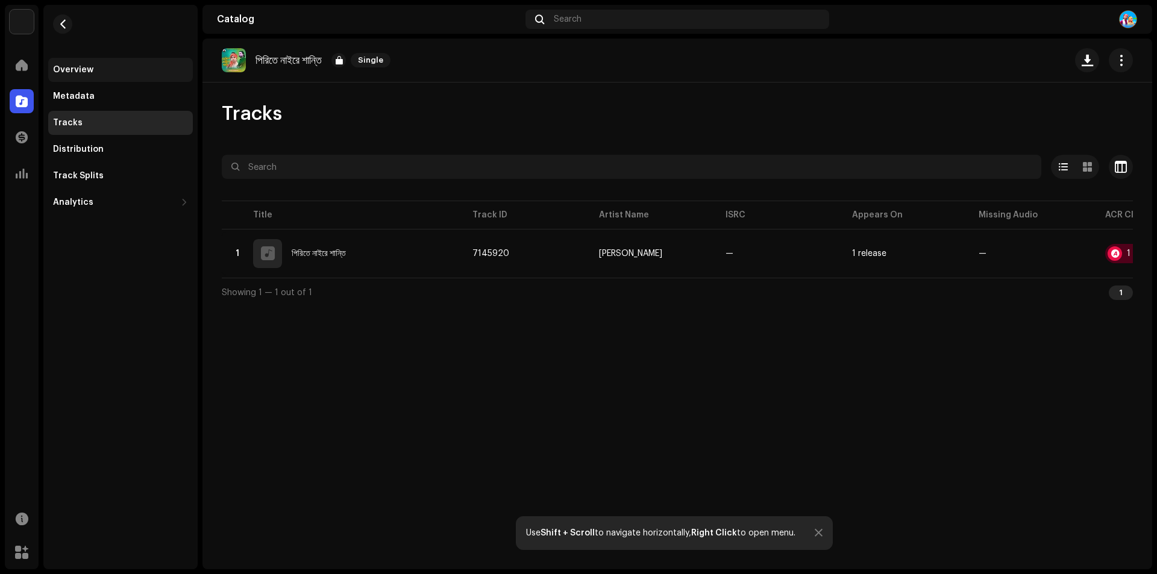
click at [83, 71] on div "Overview" at bounding box center [73, 70] width 40 height 10
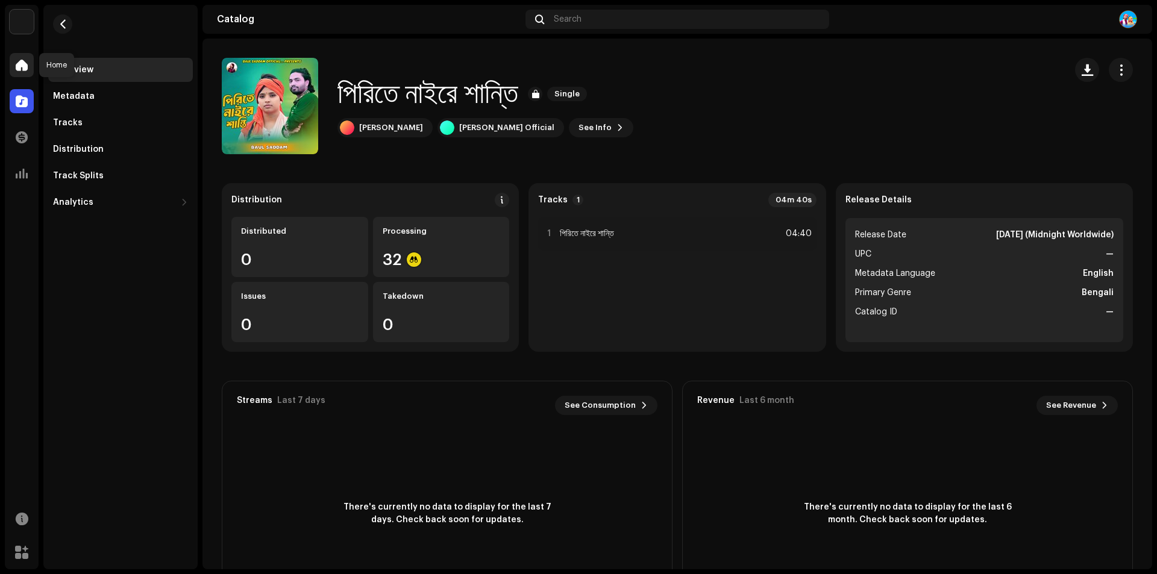
click at [19, 61] on span at bounding box center [22, 65] width 12 height 10
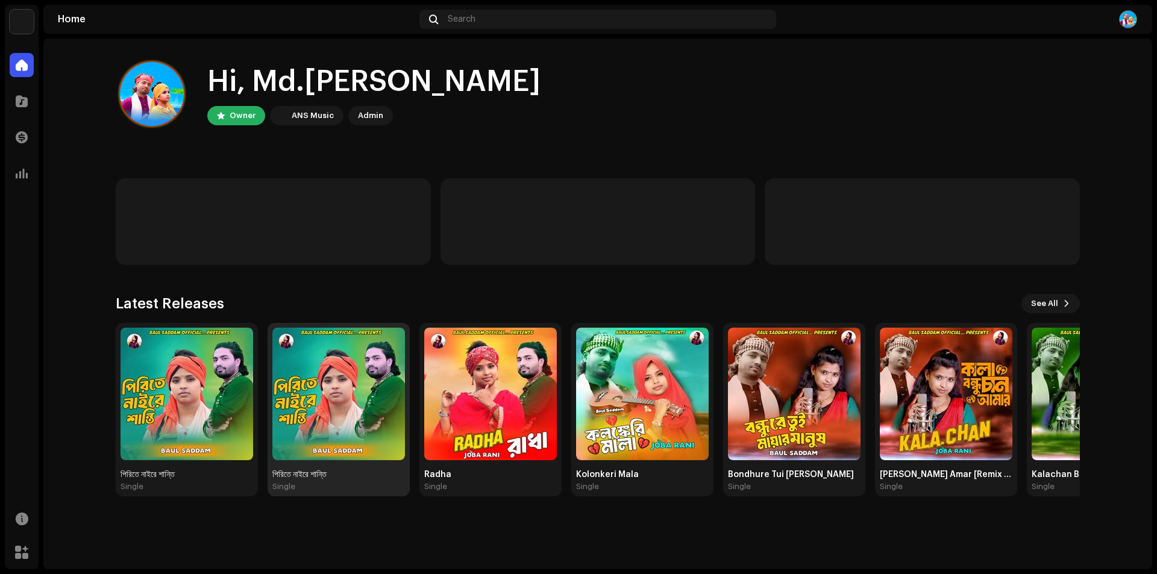
click at [333, 383] on img at bounding box center [338, 394] width 133 height 133
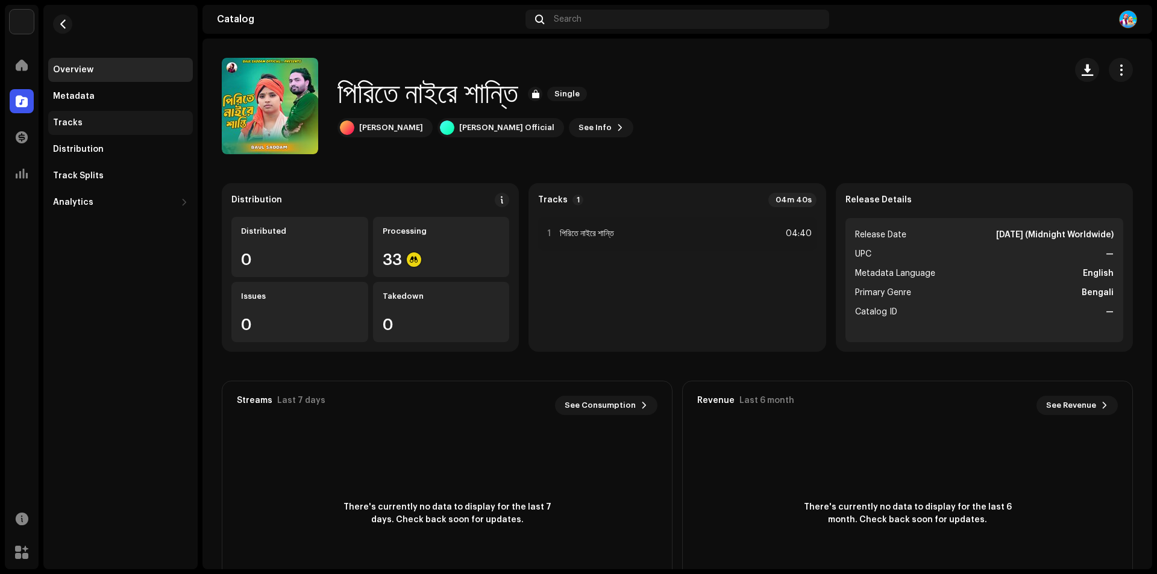
click at [70, 121] on div "Tracks" at bounding box center [68, 123] width 30 height 10
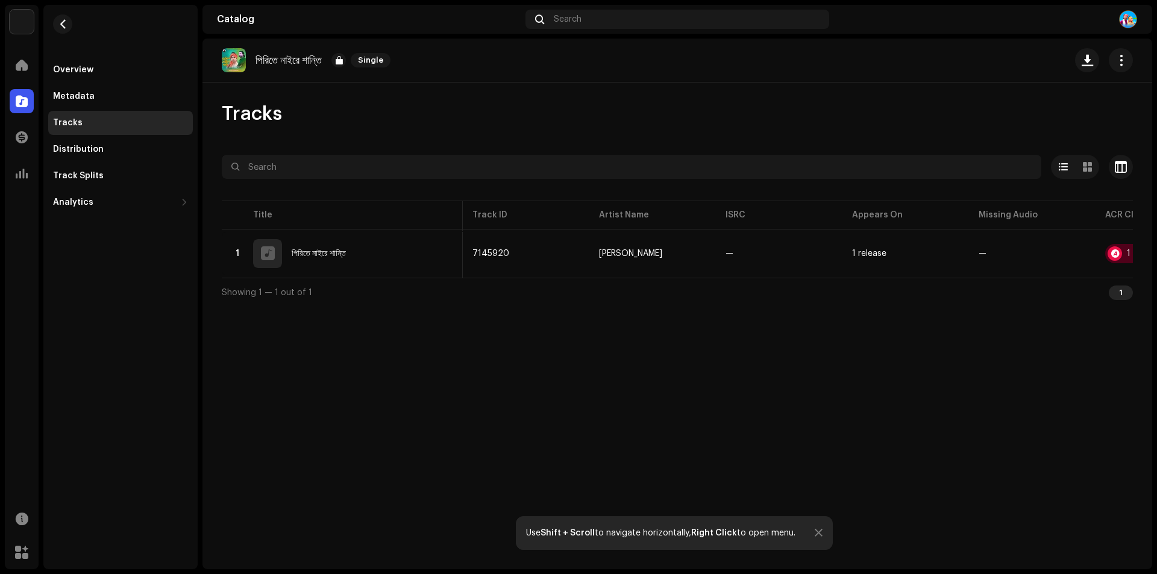
scroll to position [0, 89]
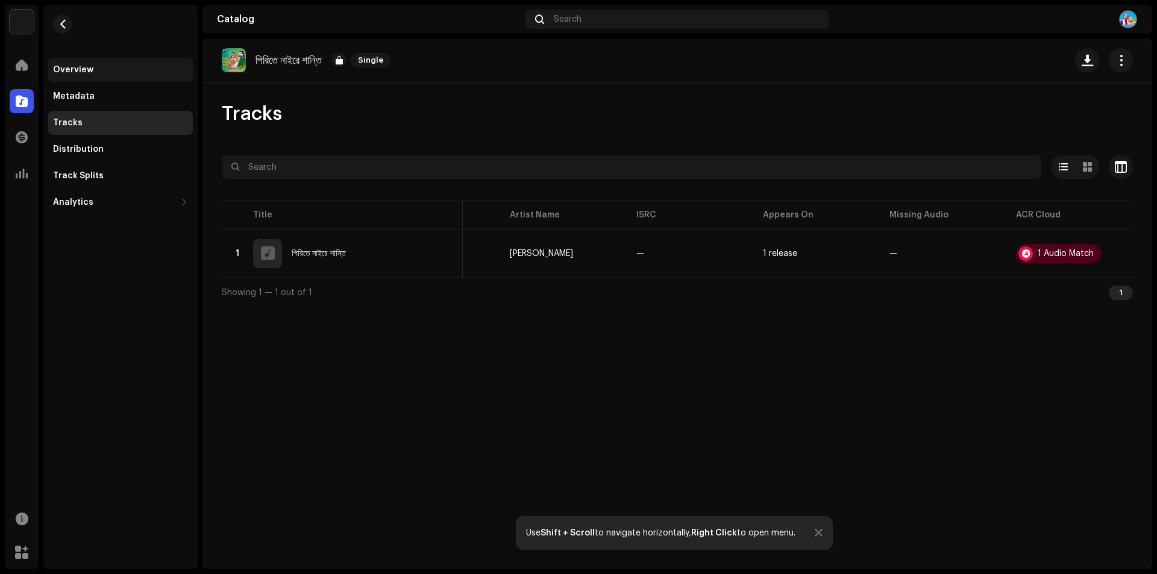
click at [75, 67] on div "Overview" at bounding box center [73, 70] width 40 height 10
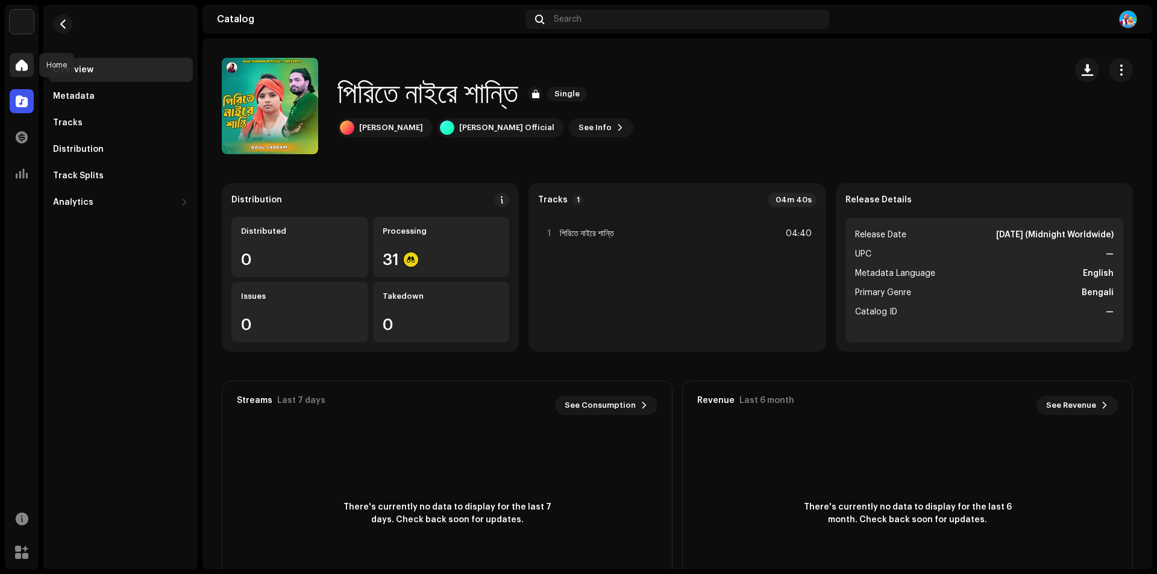
click at [20, 60] on span at bounding box center [22, 65] width 12 height 10
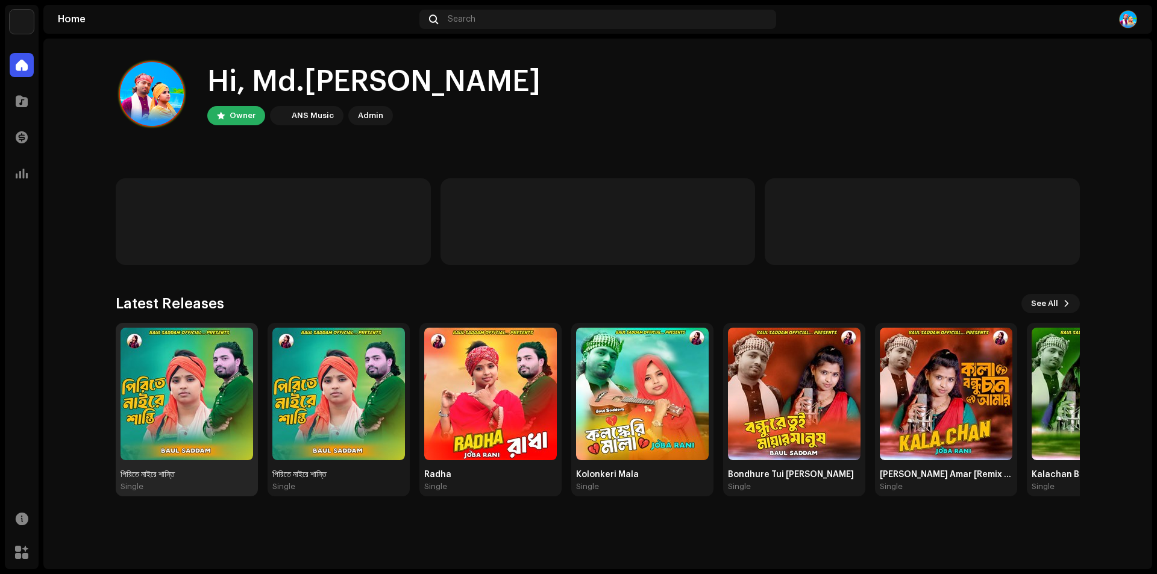
click at [170, 380] on img at bounding box center [186, 394] width 133 height 133
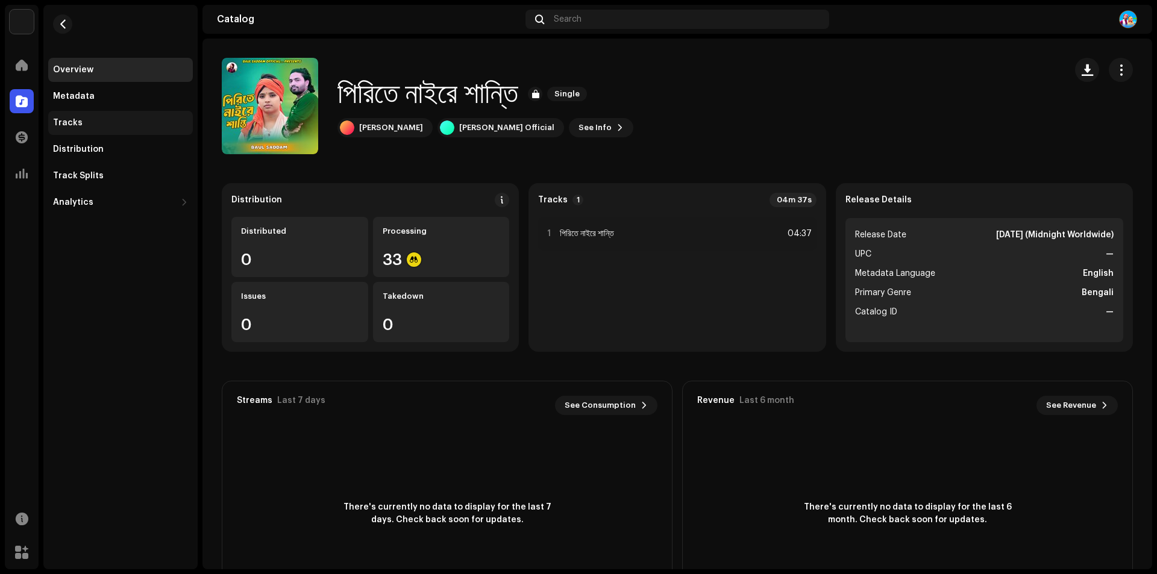
click at [60, 117] on div "Tracks" at bounding box center [120, 123] width 145 height 24
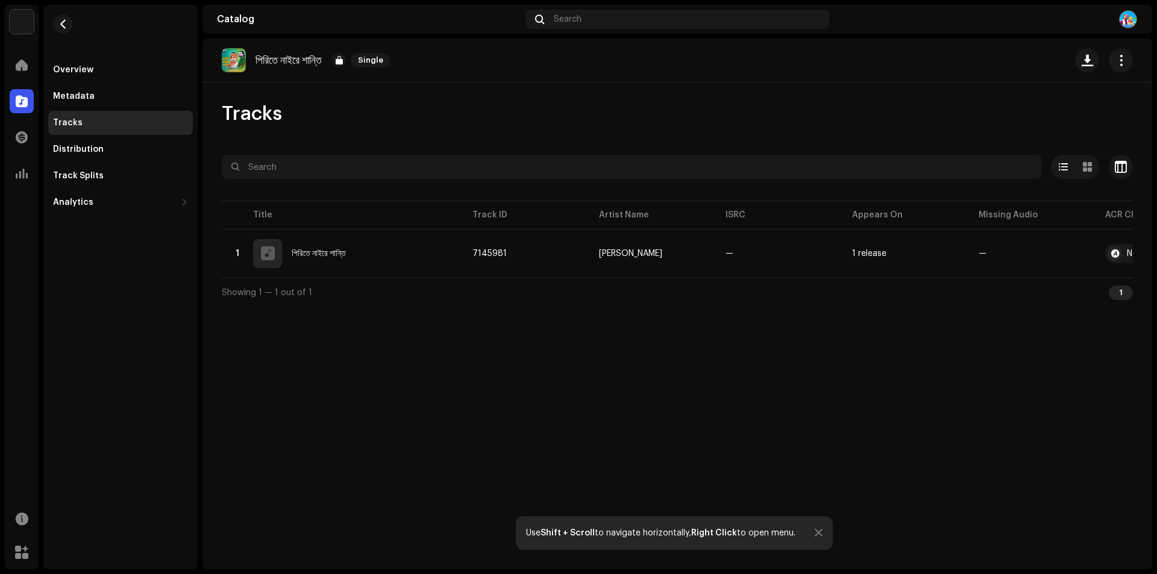
click at [446, 104] on div "Tracks" at bounding box center [677, 114] width 911 height 24
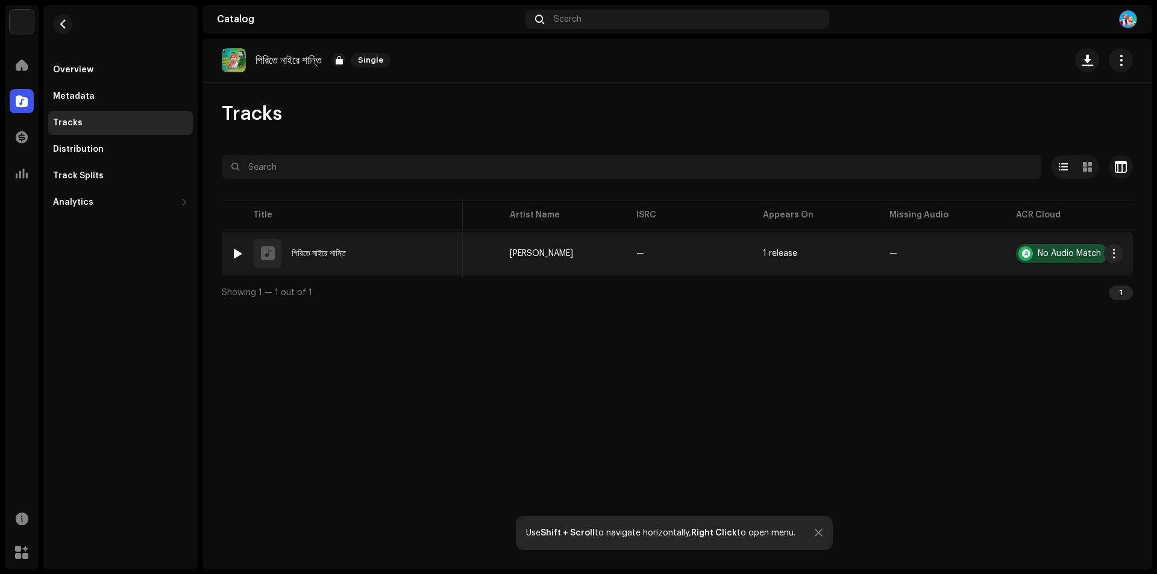
click at [1060, 251] on div "No Audio Match" at bounding box center [1068, 253] width 63 height 8
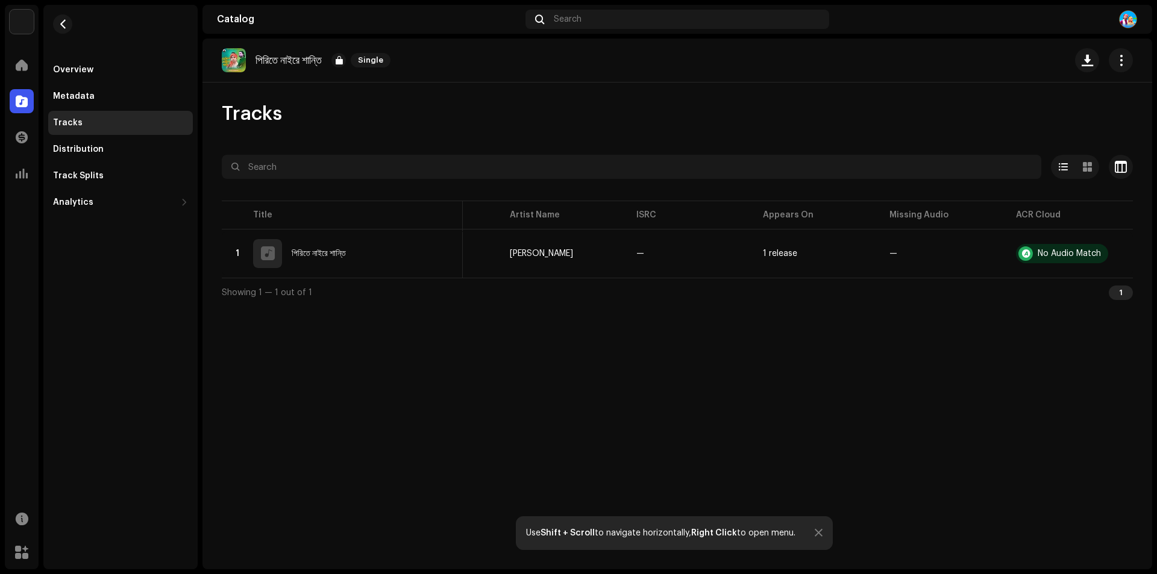
scroll to position [0, 0]
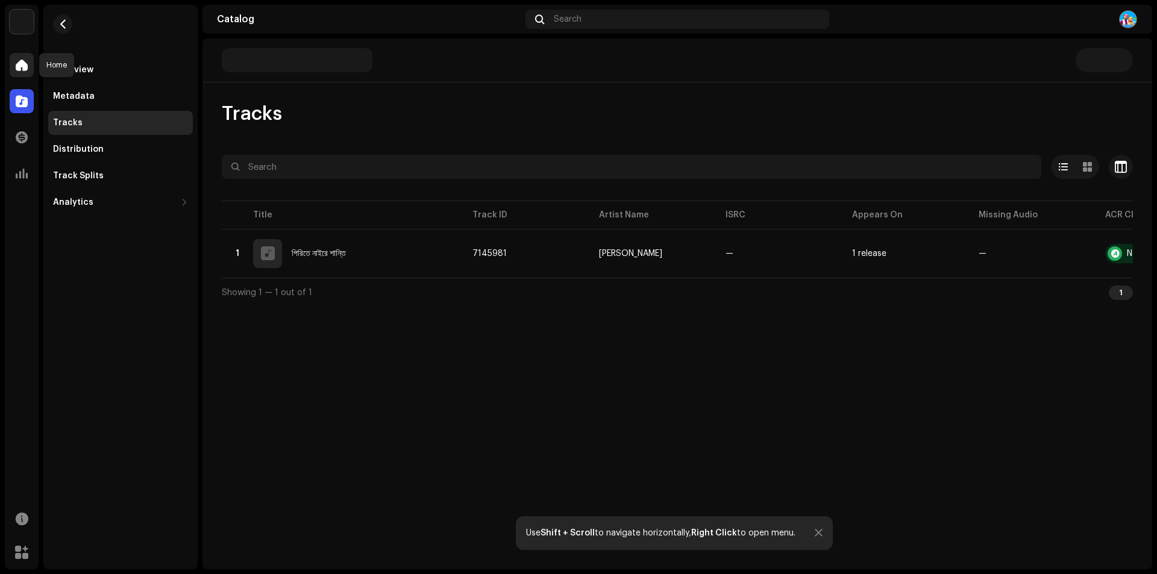
click at [19, 64] on span at bounding box center [22, 65] width 12 height 10
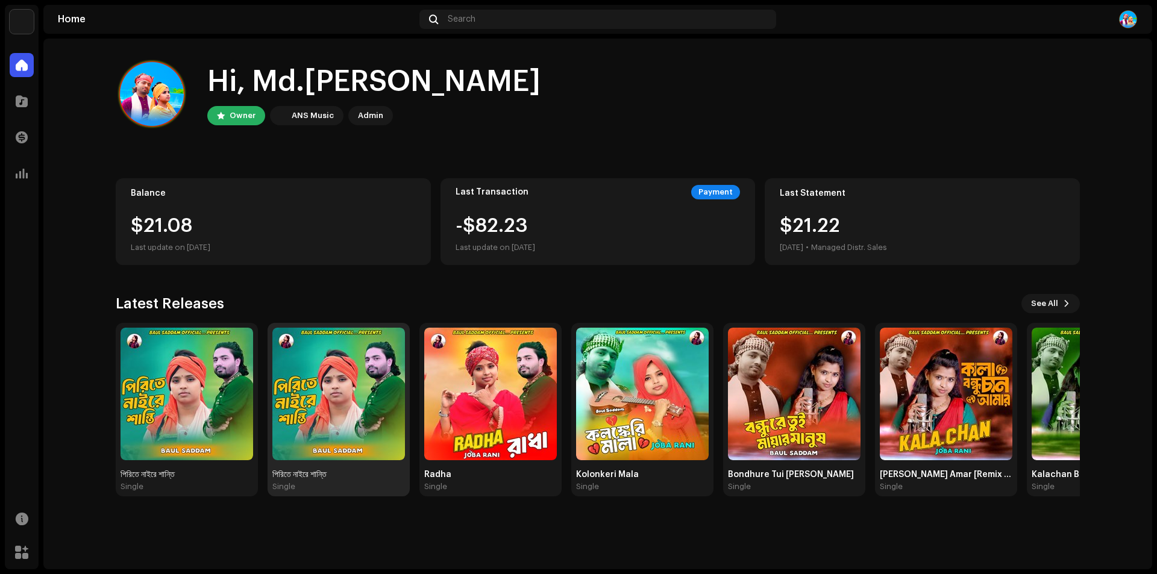
click at [334, 395] on img at bounding box center [338, 394] width 133 height 133
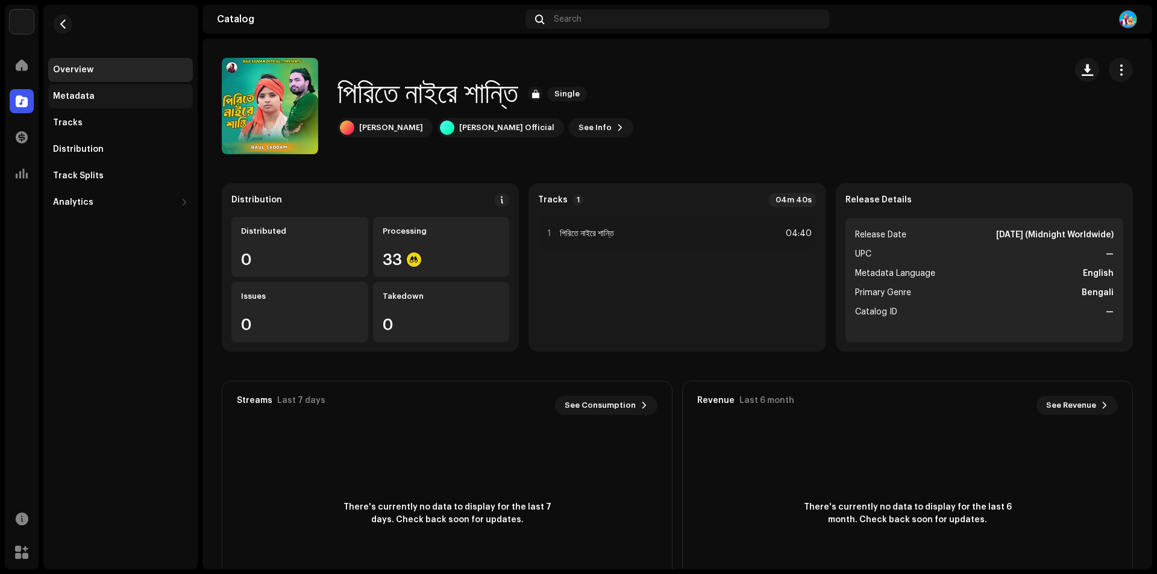
click at [81, 96] on div "Metadata" at bounding box center [74, 97] width 42 height 10
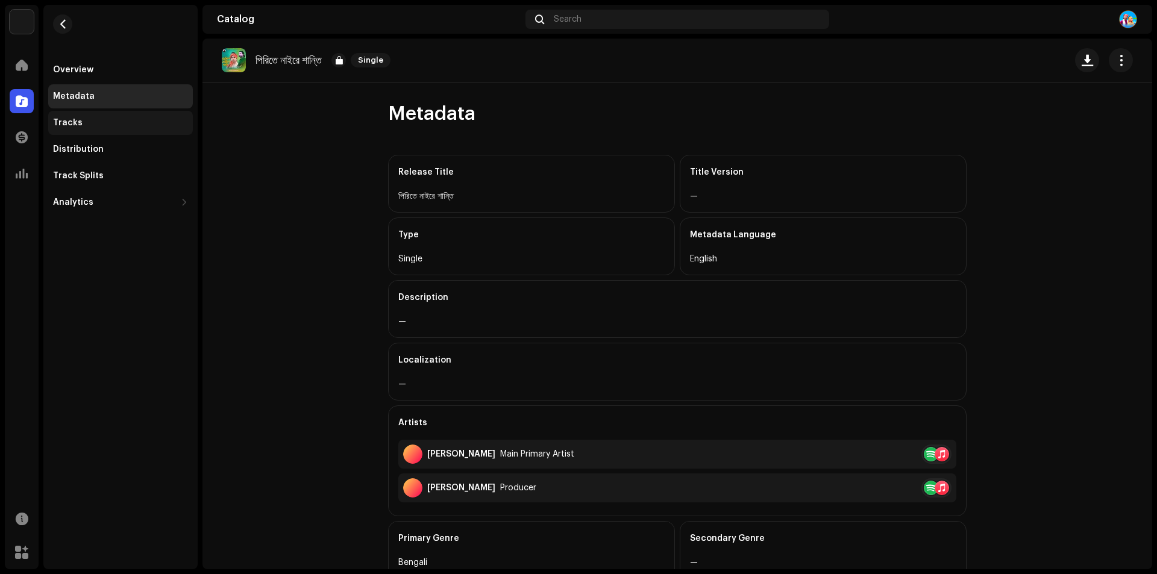
click at [69, 122] on div "Tracks" at bounding box center [68, 123] width 30 height 10
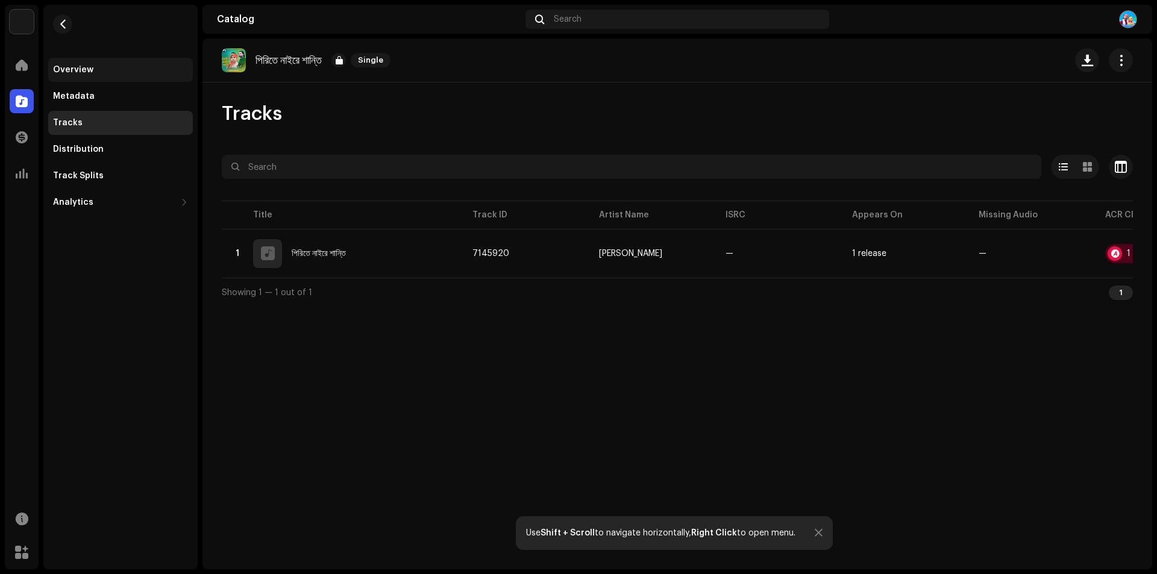
click at [79, 69] on div "Overview" at bounding box center [73, 70] width 40 height 10
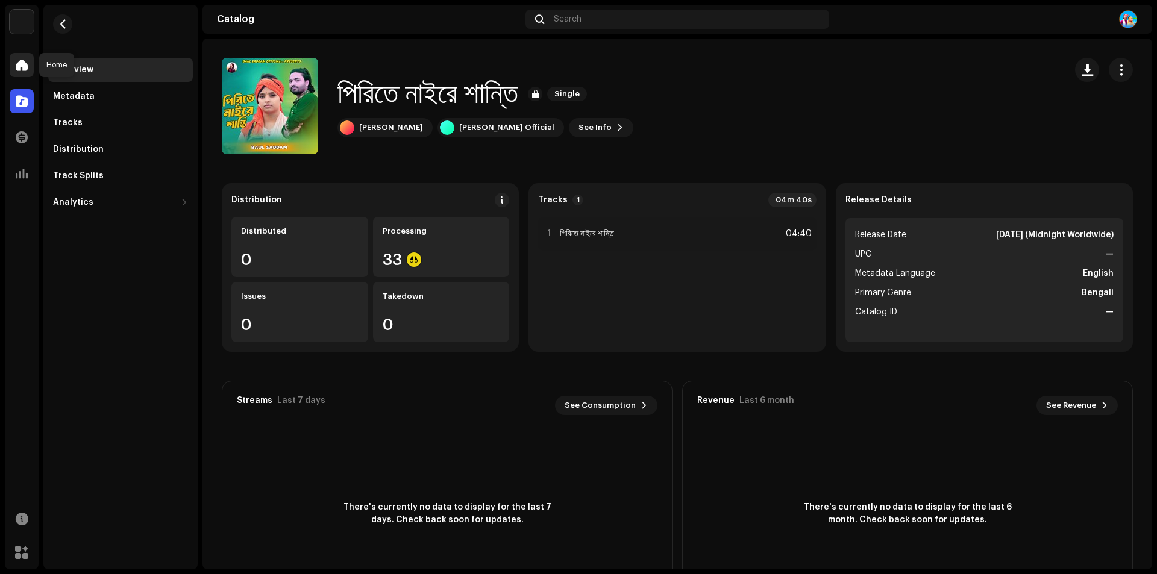
click at [14, 63] on div at bounding box center [22, 65] width 24 height 24
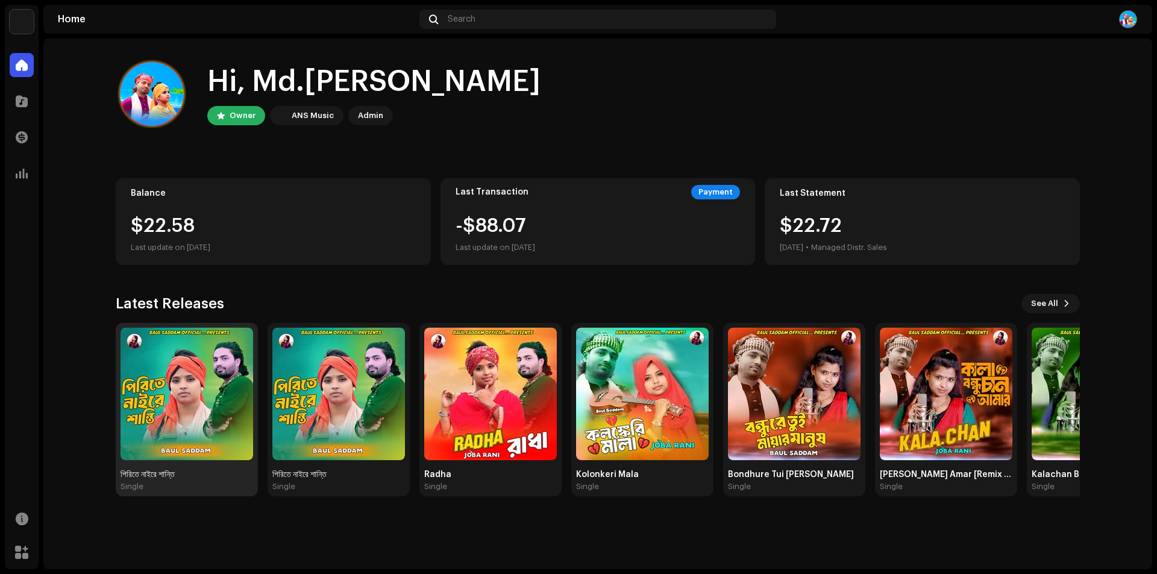
click at [184, 395] on img at bounding box center [186, 394] width 133 height 133
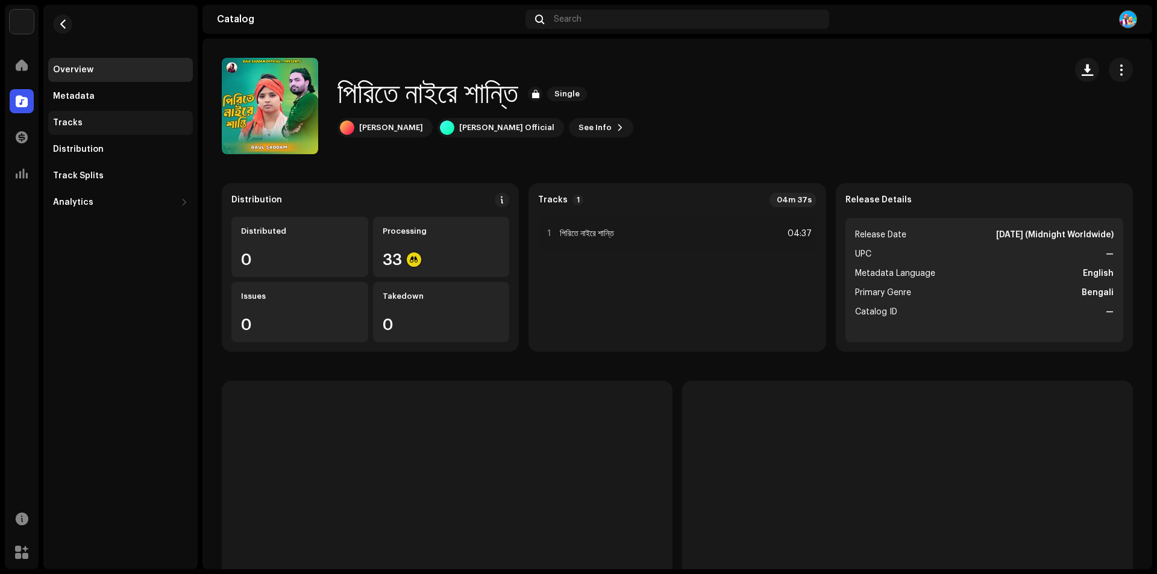
click at [75, 118] on div "Tracks" at bounding box center [68, 123] width 30 height 10
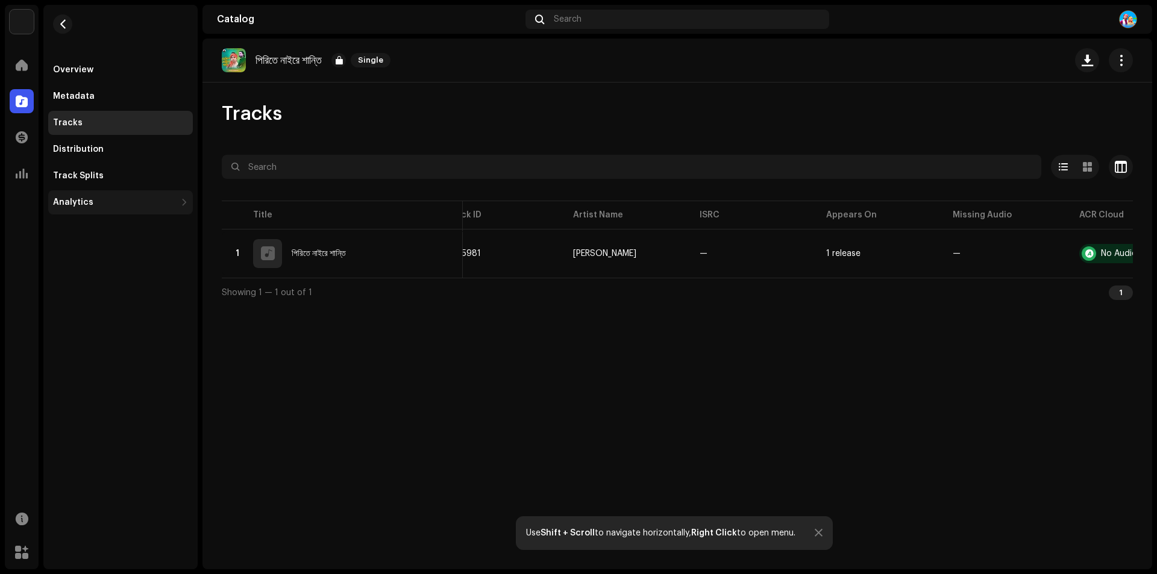
scroll to position [0, 25]
click at [82, 89] on div "Metadata" at bounding box center [120, 96] width 145 height 24
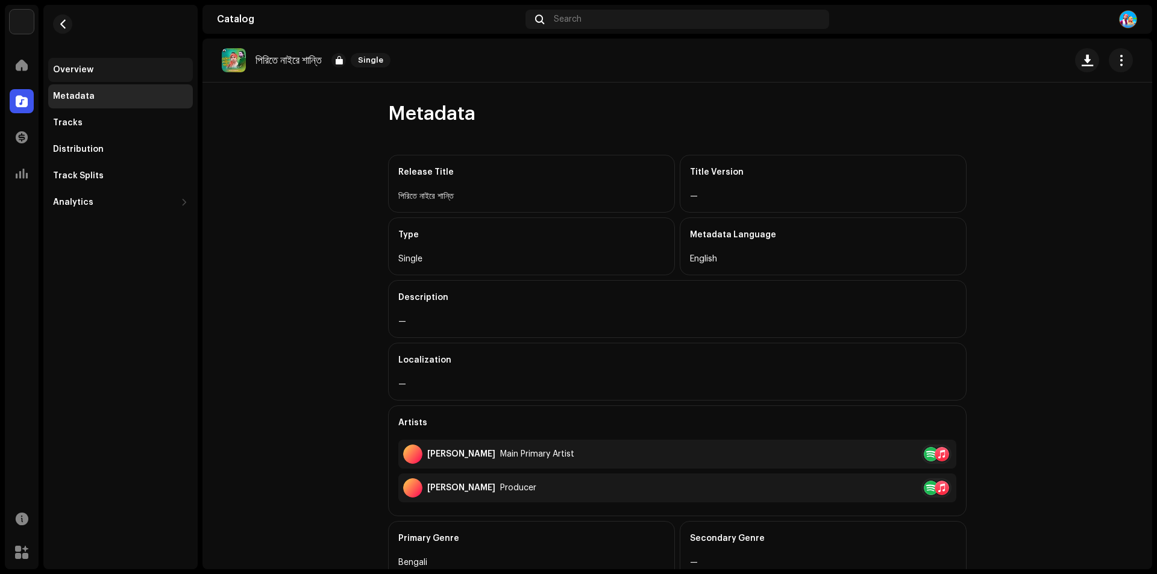
click at [77, 72] on div "Overview" at bounding box center [73, 70] width 40 height 10
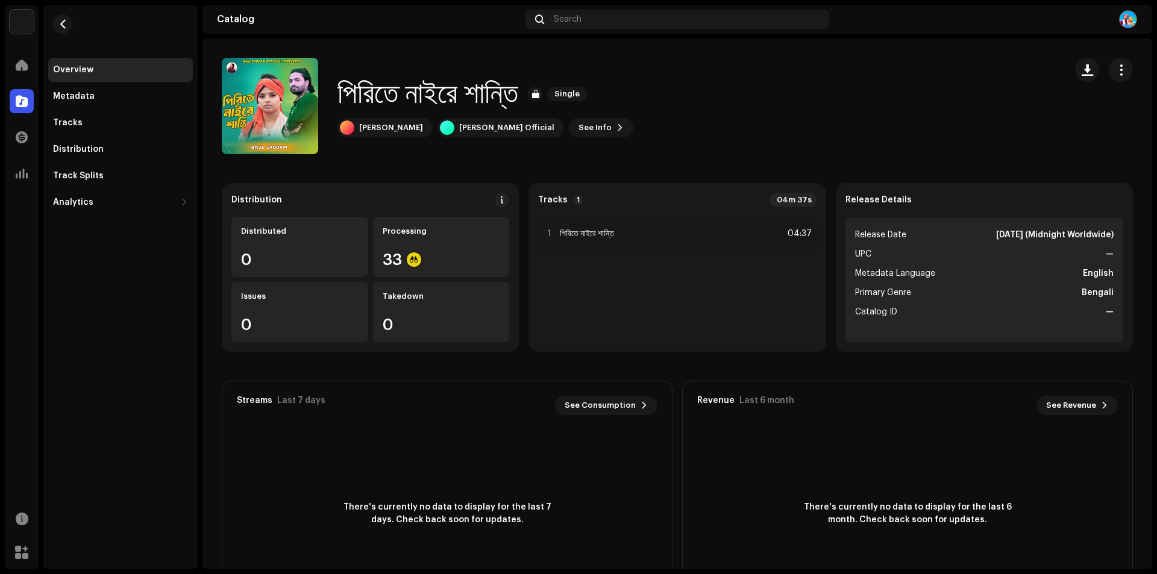
click at [893, 20] on div at bounding box center [986, 19] width 304 height 19
